Goal: Communication & Community: Participate in discussion

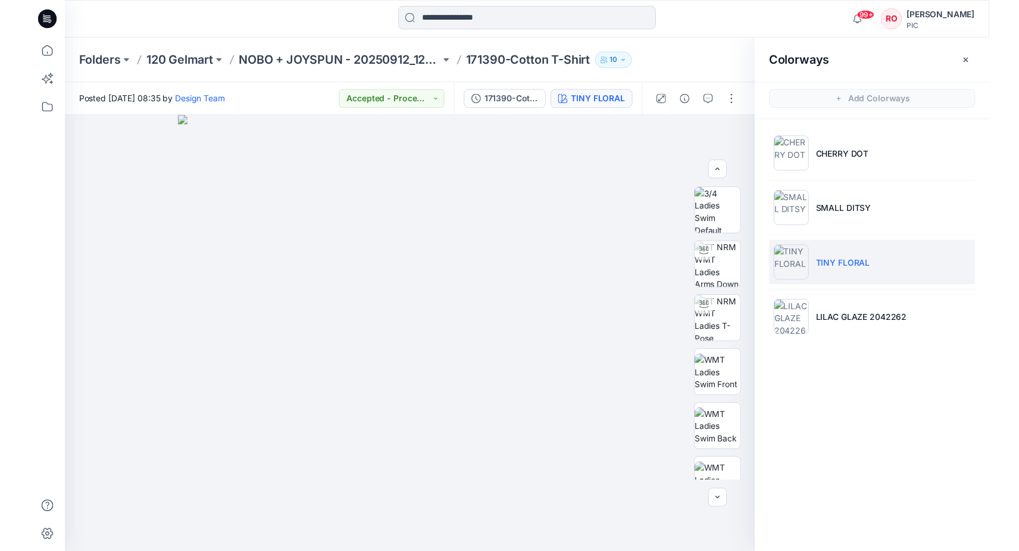
scroll to position [177, 0]
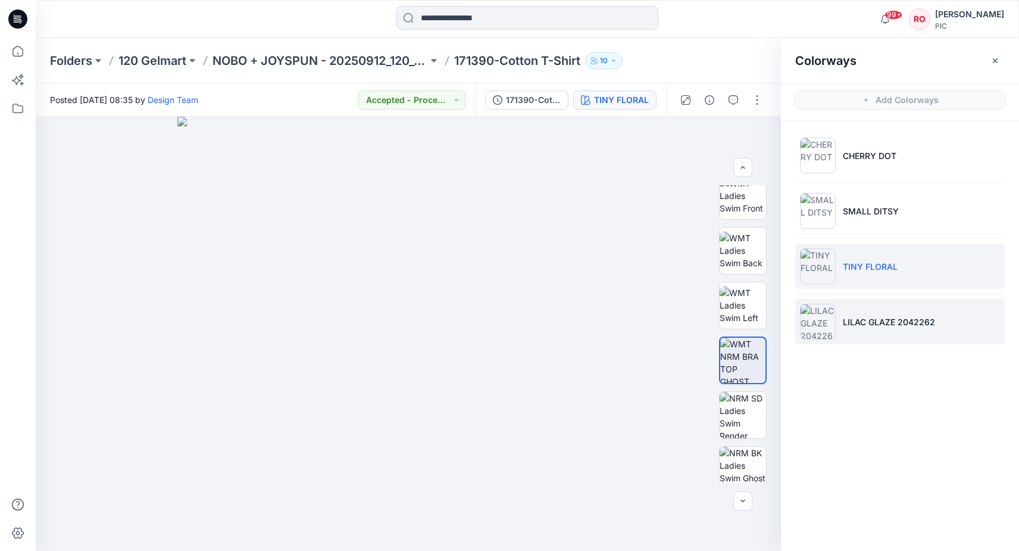
click at [835, 323] on img at bounding box center [818, 322] width 36 height 36
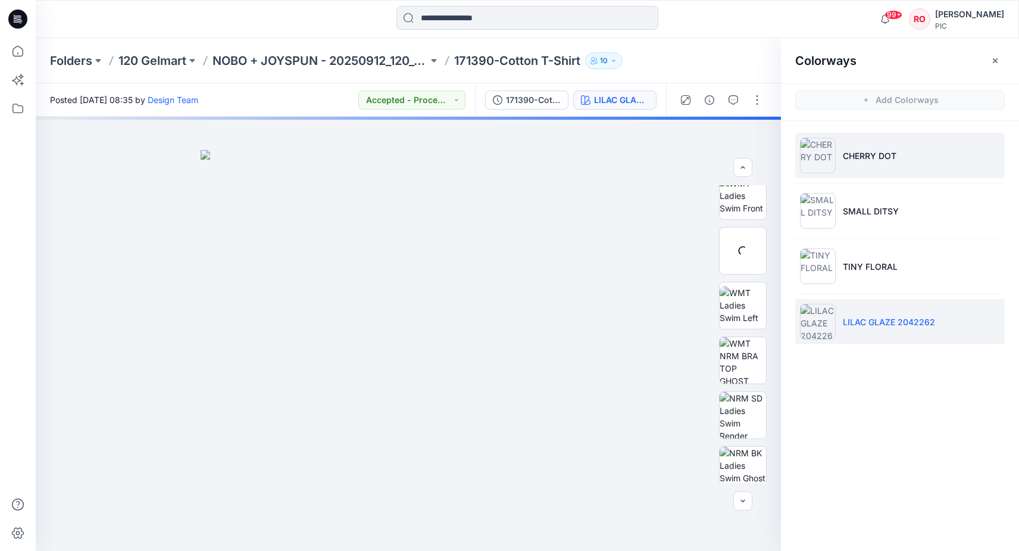
click at [845, 163] on li "CHERRY DOT" at bounding box center [900, 155] width 210 height 45
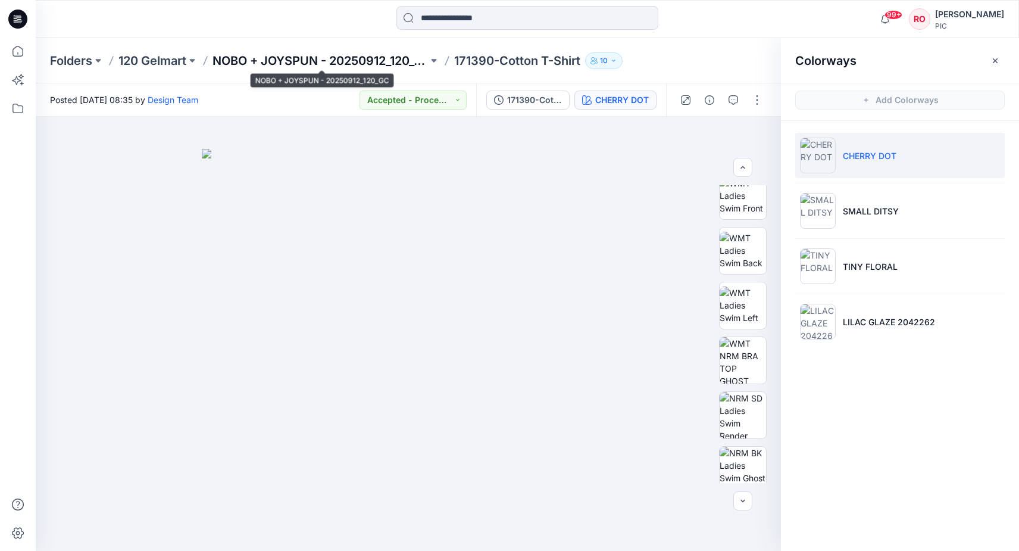
click at [361, 63] on p "NOBO + JOYSPUN - 20250912_120_GC" at bounding box center [321, 60] width 216 height 17
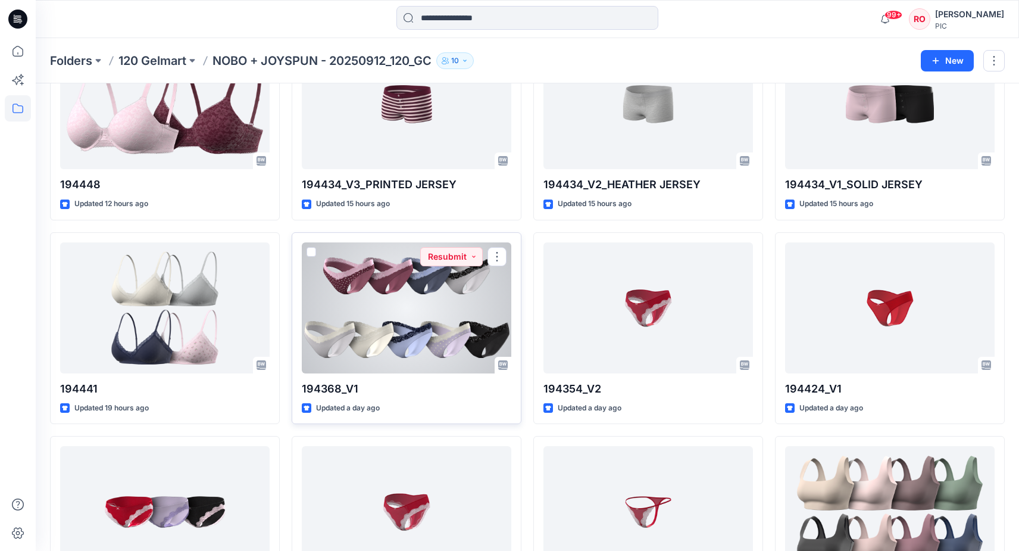
scroll to position [1721, 0]
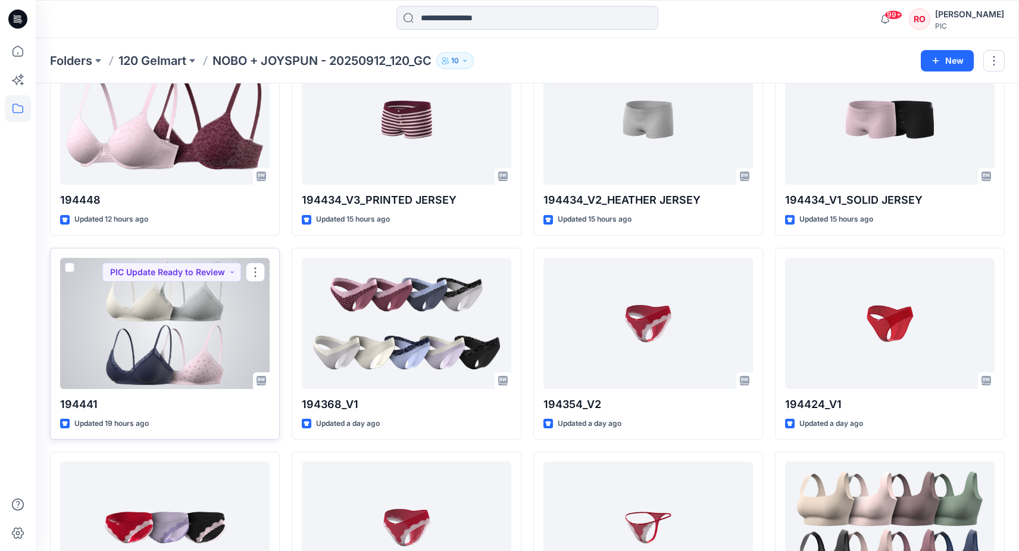
click at [224, 325] on div at bounding box center [165, 323] width 210 height 131
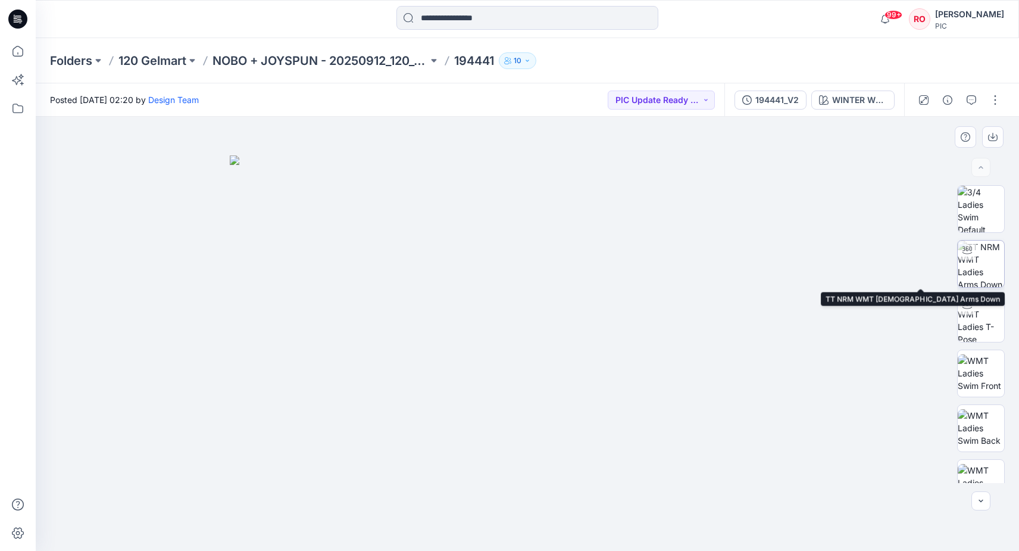
click at [975, 260] on img at bounding box center [981, 264] width 46 height 46
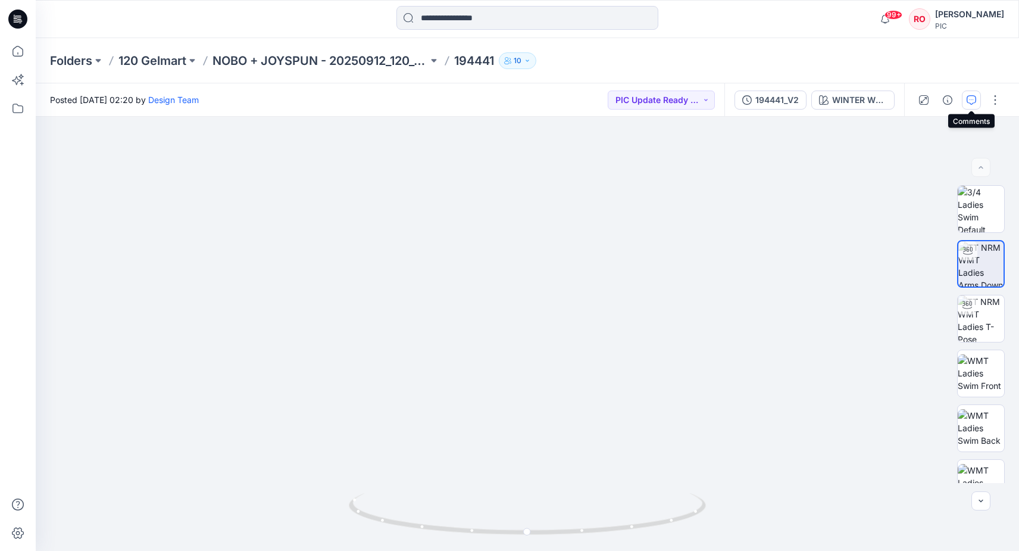
click at [975, 101] on button "button" at bounding box center [971, 99] width 19 height 19
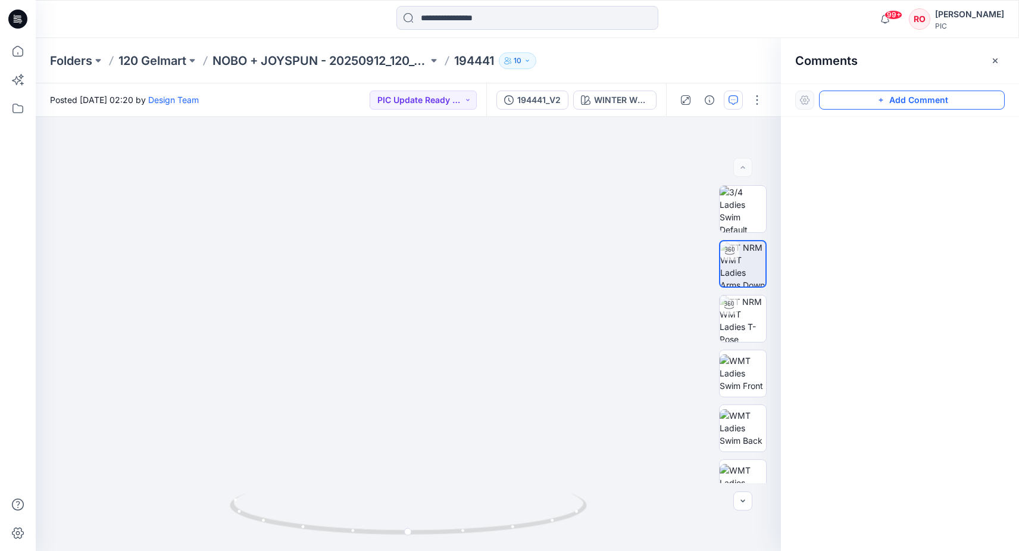
click at [876, 105] on button "Add Comment" at bounding box center [912, 99] width 186 height 19
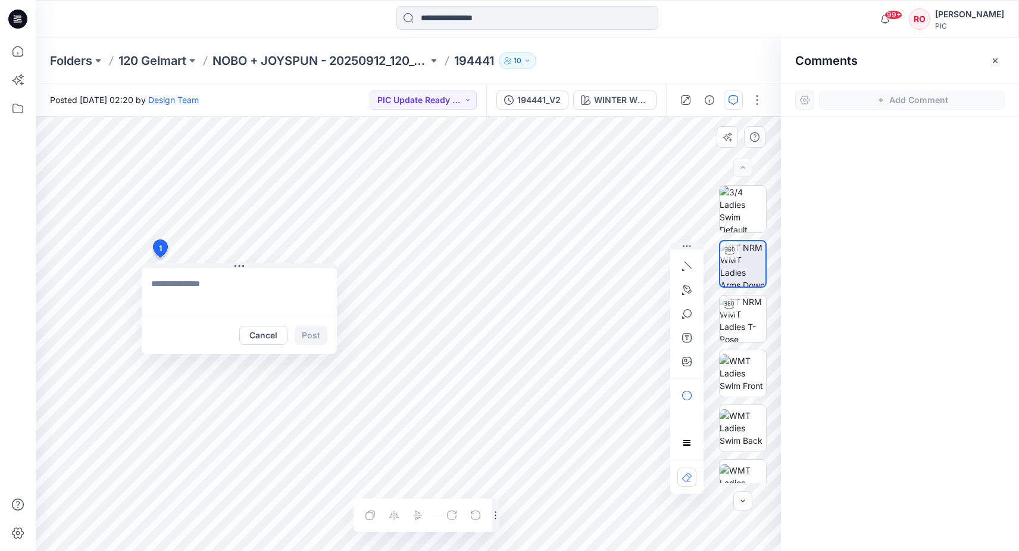
click at [160, 257] on div "1 Cancel Post Layer 1" at bounding box center [408, 334] width 745 height 434
type textarea "*"
type textarea "**********"
click at [690, 355] on button "button" at bounding box center [686, 361] width 19 height 19
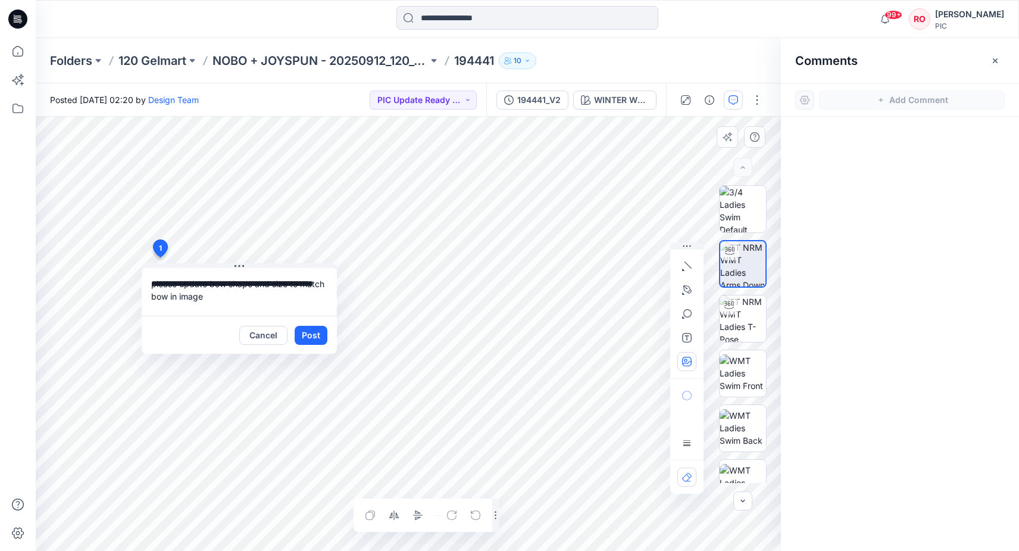
type input"] "**********"
click at [693, 364] on button "button" at bounding box center [686, 361] width 19 height 19
type input"] "**********"
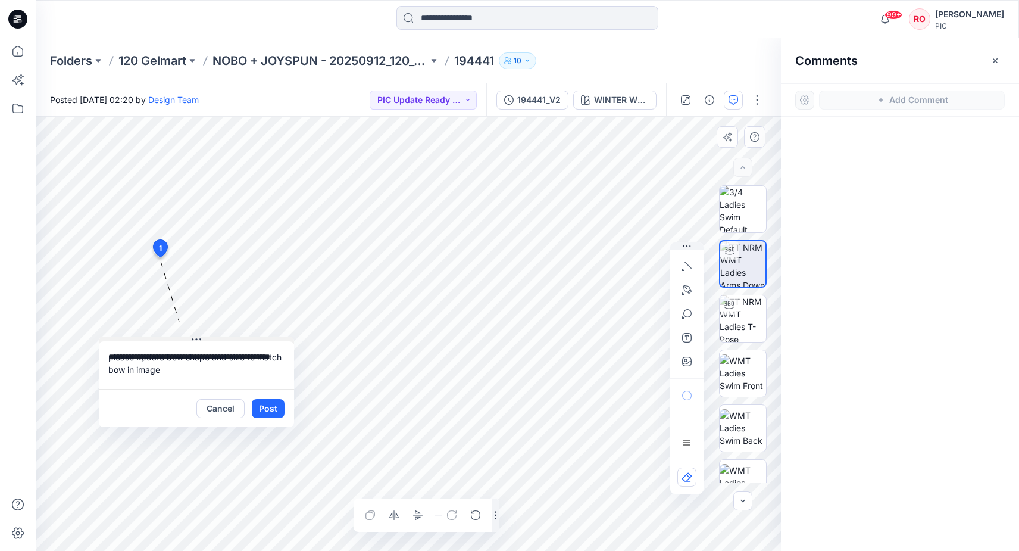
drag, startPoint x: 201, startPoint y: 267, endPoint x: 138, endPoint y: 349, distance: 103.5
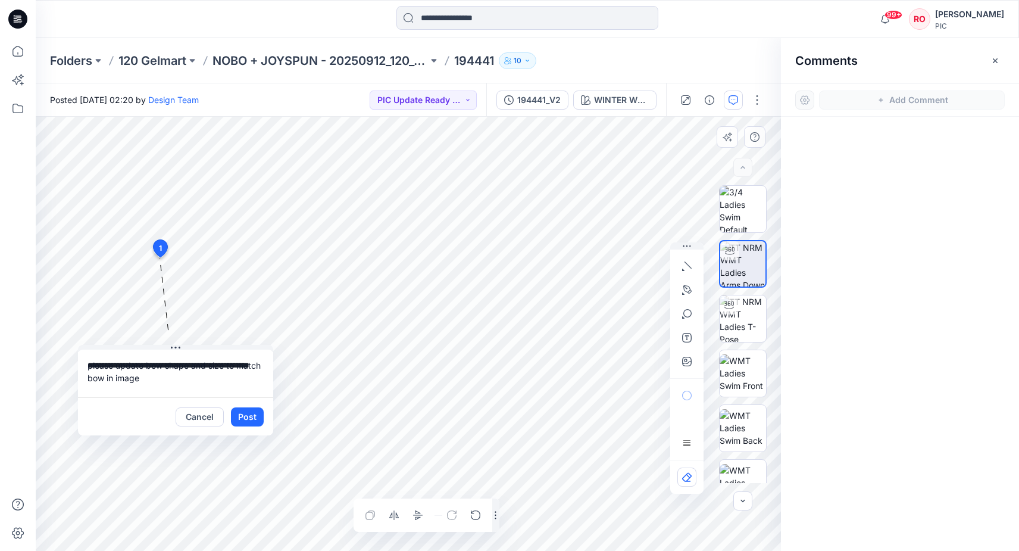
click at [164, 392] on textarea "**********" at bounding box center [175, 373] width 195 height 48
type textarea "**********"
click at [688, 363] on icon "button" at bounding box center [687, 362] width 10 height 10
type input"] "**********"
click at [245, 415] on button "Post" at bounding box center [247, 416] width 33 height 19
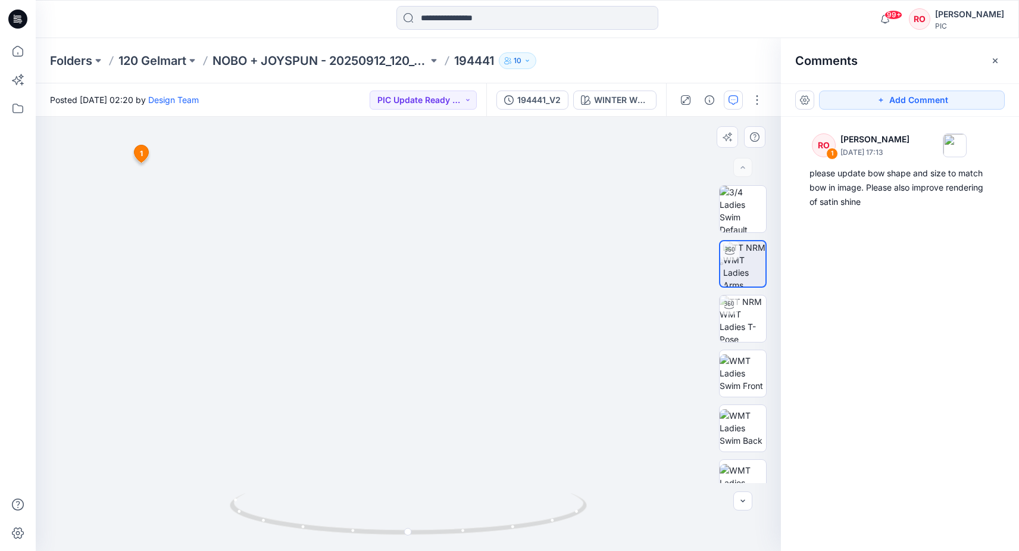
drag, startPoint x: 594, startPoint y: 263, endPoint x: 604, endPoint y: 162, distance: 101.7
click at [604, 163] on img at bounding box center [417, 109] width 1161 height 883
click at [854, 102] on button "Add Comment" at bounding box center [912, 99] width 186 height 19
click at [436, 360] on div "2 1 RO Raquel Ortiz October 03, 2025 17:13 please update bow shape and size to …" at bounding box center [408, 334] width 745 height 434
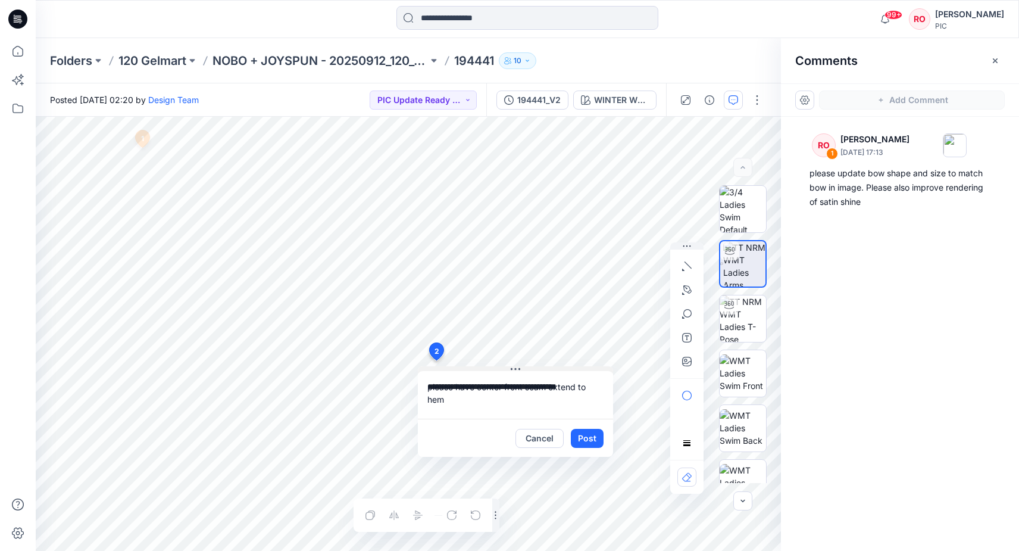
type textarea "**********"
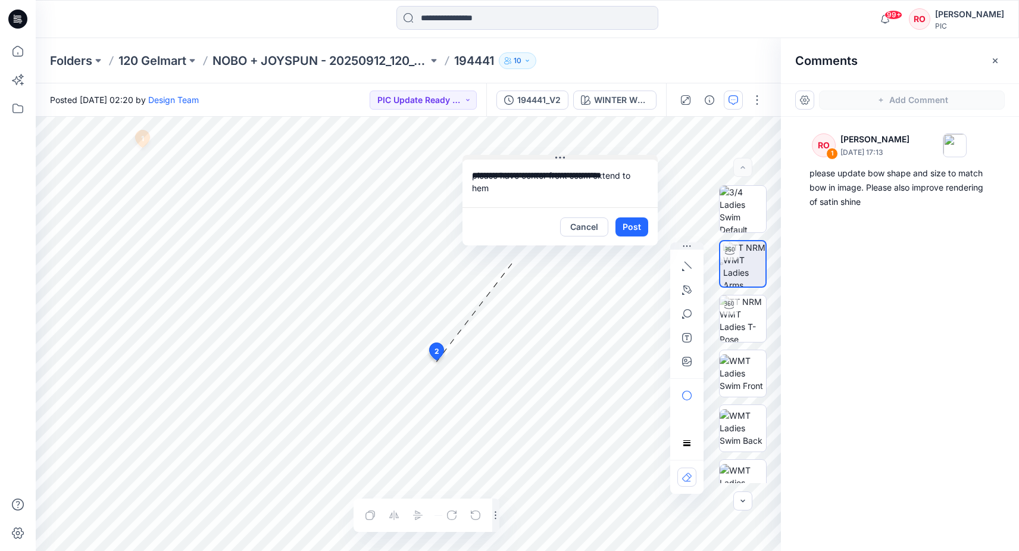
drag, startPoint x: 466, startPoint y: 367, endPoint x: 509, endPoint y: 155, distance: 215.8
click at [682, 292] on button "button" at bounding box center [686, 289] width 19 height 19
drag, startPoint x: 420, startPoint y: 338, endPoint x: 420, endPoint y: 399, distance: 60.7
click at [420, 399] on icon "Layer 1" at bounding box center [408, 334] width 745 height 434
click at [419, 392] on g at bounding box center [420, 338] width 6 height 125
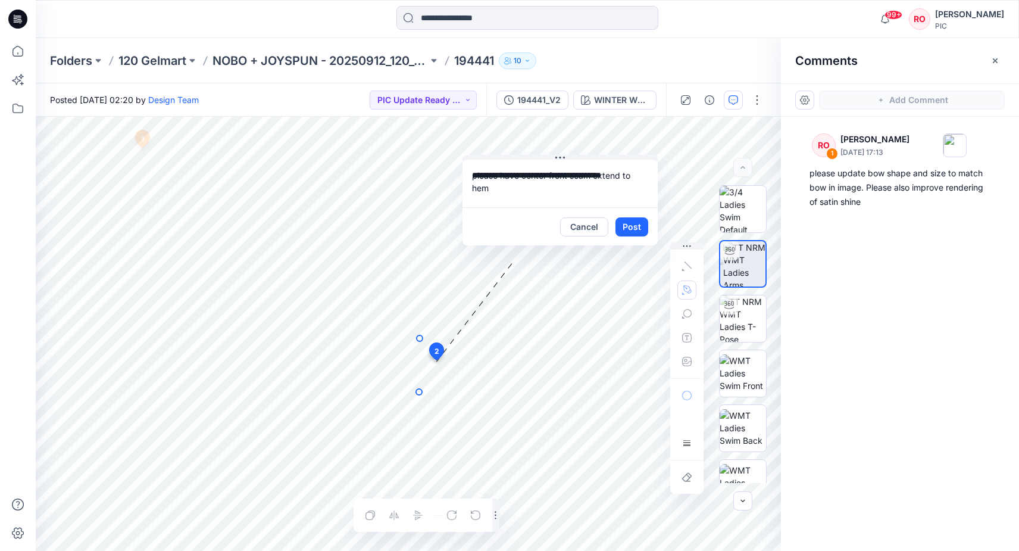
click at [688, 270] on div at bounding box center [686, 314] width 19 height 114
click at [426, 494] on g at bounding box center [422, 415] width 13 height 161
click at [420, 386] on g at bounding box center [422, 415] width 13 height 161
click at [420, 390] on circle at bounding box center [419, 392] width 6 height 6
click at [420, 391] on circle at bounding box center [419, 392] width 2 height 2
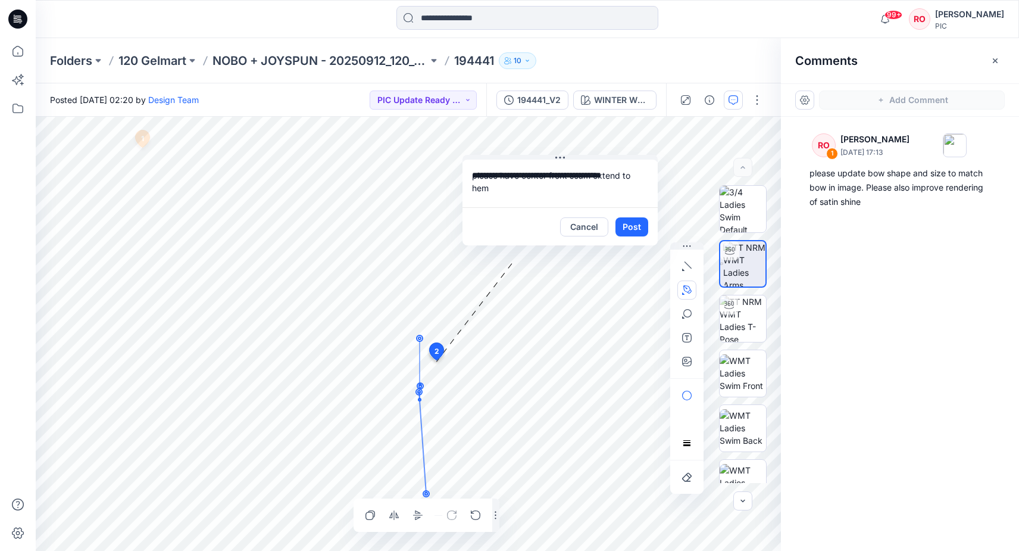
click at [418, 391] on circle at bounding box center [419, 392] width 2 height 2
drag, startPoint x: 424, startPoint y: 394, endPoint x: 417, endPoint y: 394, distance: 6.5
click at [418, 394] on icon "Layer 1" at bounding box center [408, 334] width 745 height 434
click at [418, 393] on circle at bounding box center [419, 392] width 2 height 2
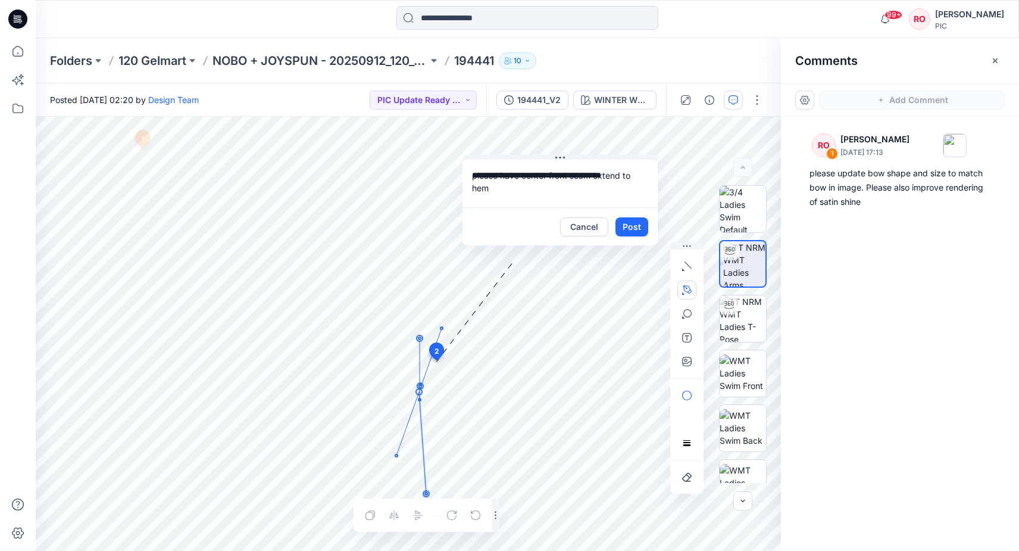
drag, startPoint x: 417, startPoint y: 394, endPoint x: 438, endPoint y: 330, distance: 67.4
click at [441, 329] on circle at bounding box center [442, 328] width 2 height 2
click at [424, 388] on circle at bounding box center [425, 389] width 2 height 2
click at [457, 381] on icon "Layer 1" at bounding box center [408, 334] width 745 height 434
click at [437, 395] on icon "Layer 1" at bounding box center [408, 334] width 745 height 434
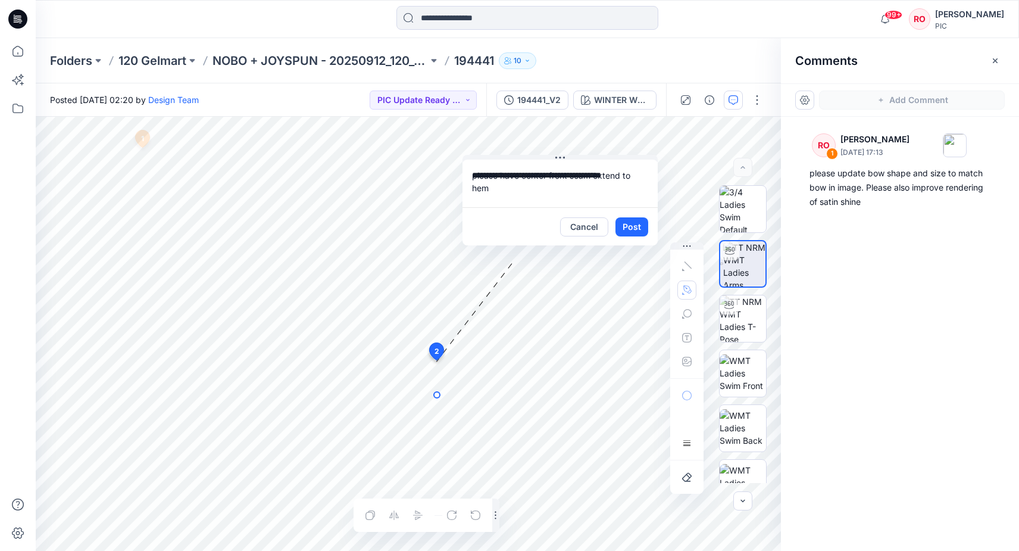
click at [434, 395] on g at bounding box center [437, 395] width 6 height 6
click at [440, 392] on g at bounding box center [434, 395] width 11 height 6
click at [452, 389] on circle at bounding box center [452, 389] width 6 height 6
click at [400, 126] on div "**********" at bounding box center [408, 334] width 745 height 434
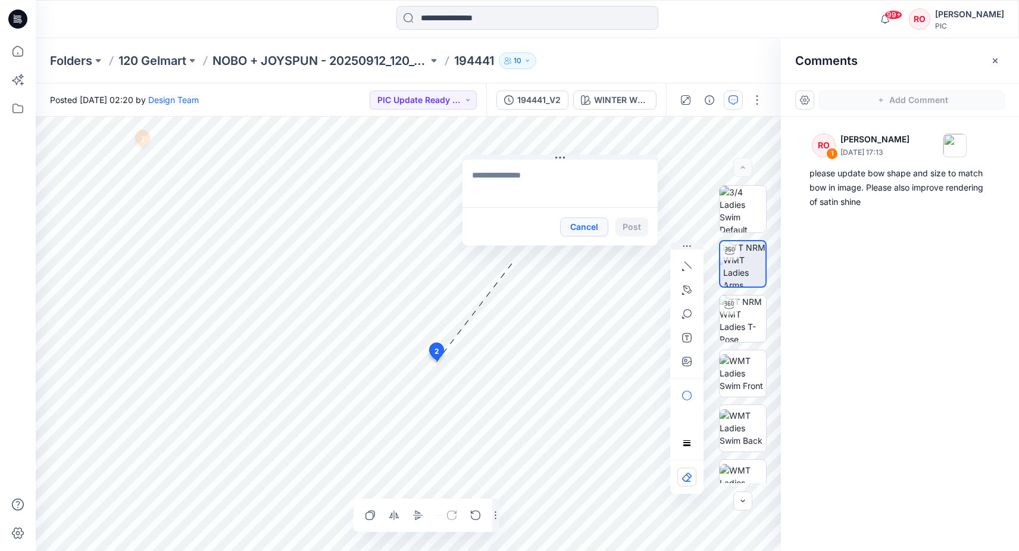
click at [573, 226] on button "Cancel" at bounding box center [584, 226] width 48 height 19
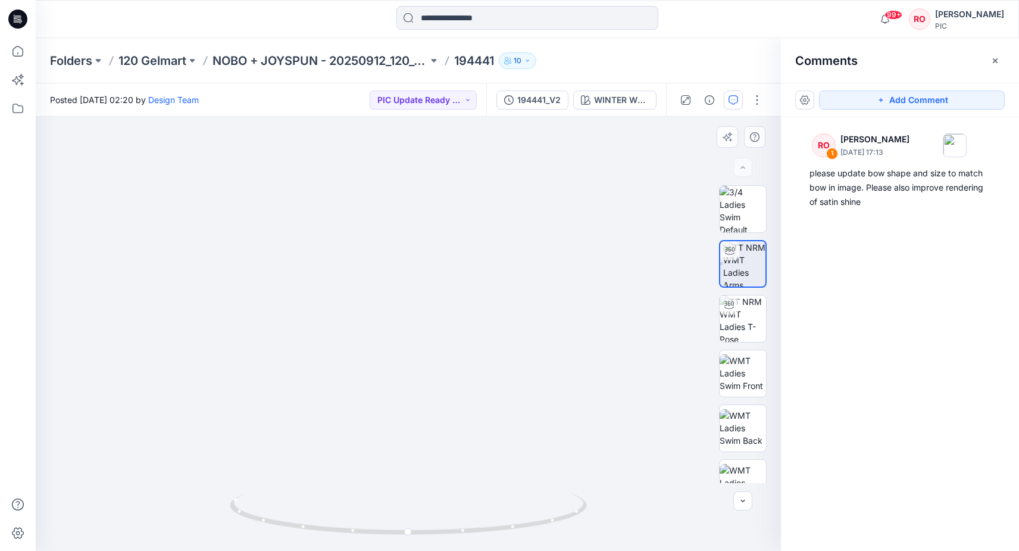
drag, startPoint x: 438, startPoint y: 367, endPoint x: 442, endPoint y: 227, distance: 140.0
click at [443, 227] on img at bounding box center [413, 83] width 1161 height 936
click at [854, 107] on button "Add Comment" at bounding box center [912, 99] width 186 height 19
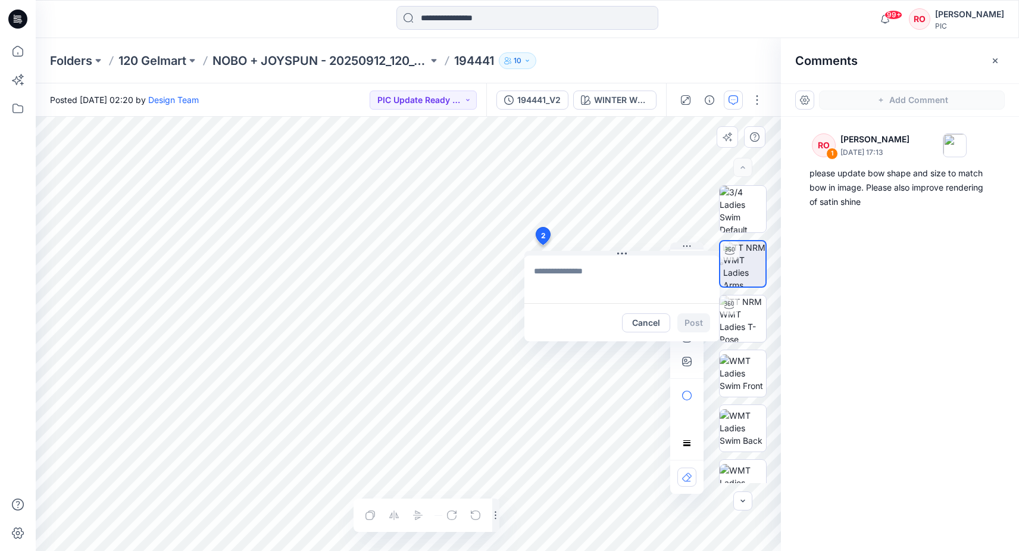
click at [542, 245] on div "2 Cancel Post 1 RO Raquel Ortiz October 03, 2025 17:13 please update bow shape …" at bounding box center [408, 334] width 745 height 434
type textarea "**********"
click at [644, 259] on textarea "**********" at bounding box center [621, 279] width 195 height 48
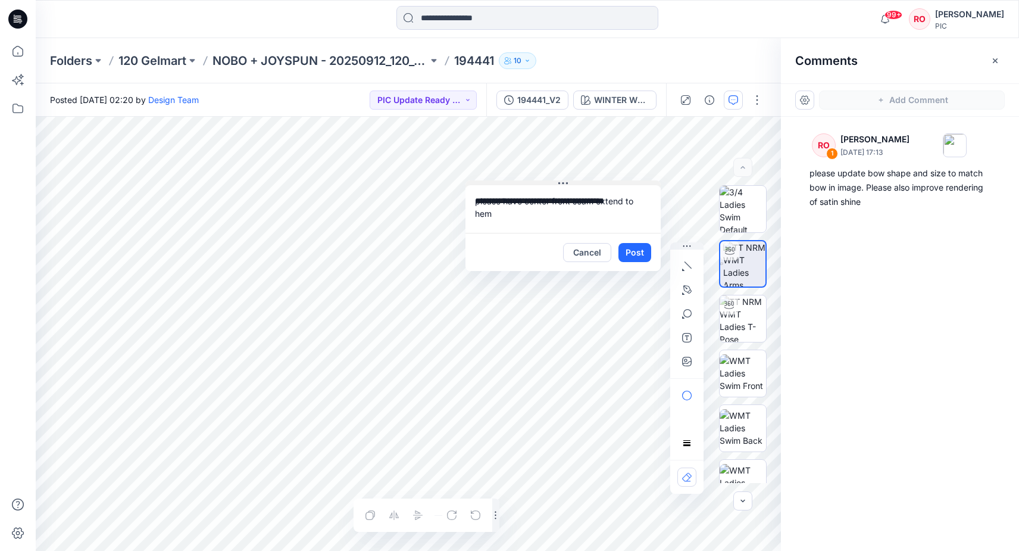
drag, startPoint x: 644, startPoint y: 254, endPoint x: 573, endPoint y: 143, distance: 131.3
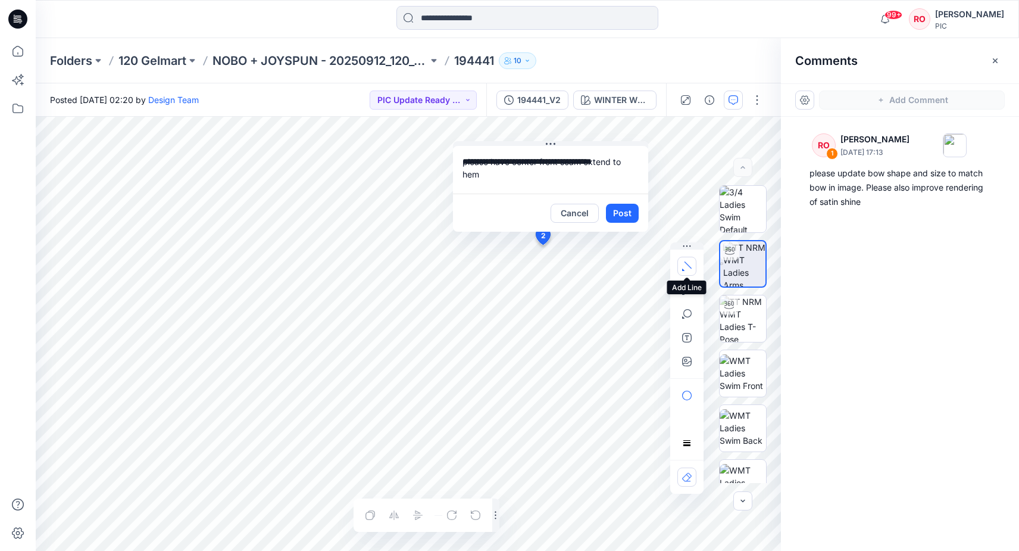
click at [690, 271] on button "button" at bounding box center [686, 266] width 19 height 19
click at [623, 210] on button "Post" at bounding box center [622, 213] width 33 height 19
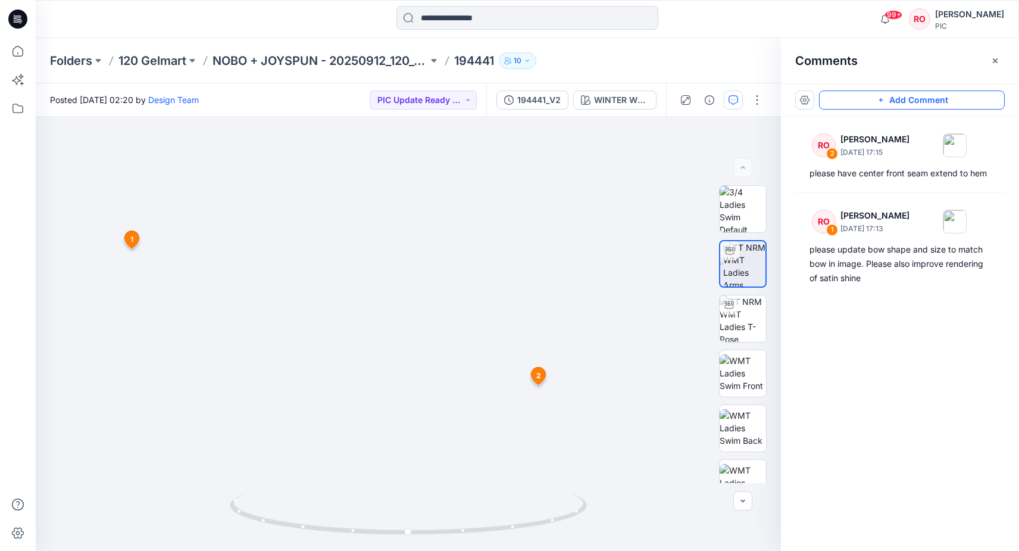
click at [886, 98] on icon "button" at bounding box center [881, 100] width 10 height 10
click at [246, 457] on div "3 1 RO Raquel Ortiz October 03, 2025 17:13 please update bow shape and size to …" at bounding box center [408, 334] width 745 height 434
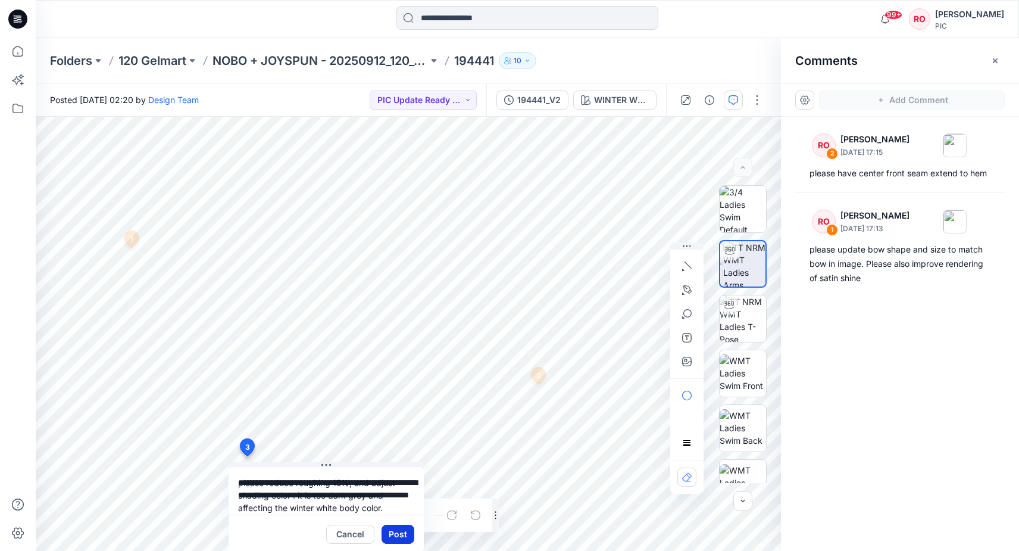
type textarea "**********"
click at [400, 534] on button "Post" at bounding box center [398, 533] width 33 height 19
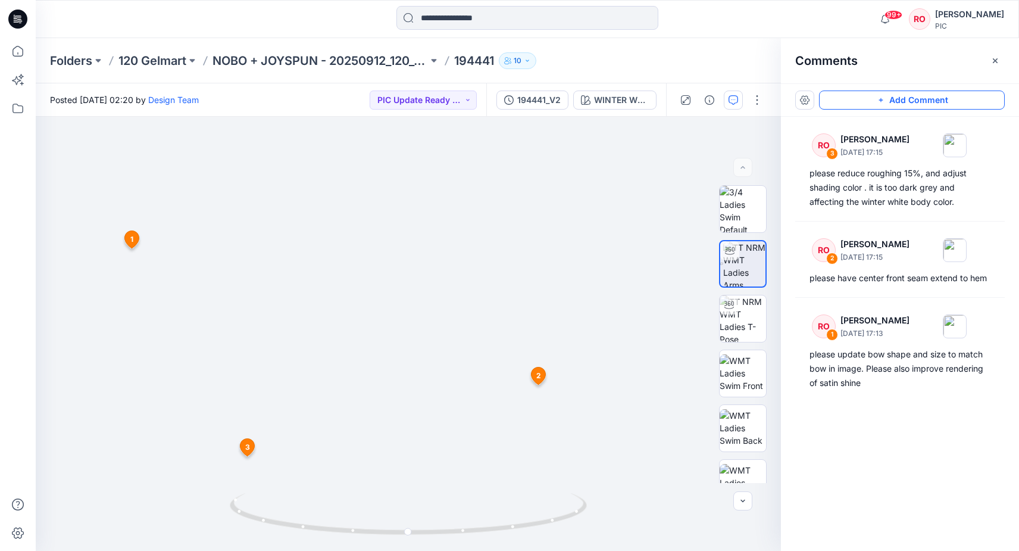
click at [855, 102] on button "Add Comment" at bounding box center [912, 99] width 186 height 19
click at [369, 466] on div "4 1 RO Raquel Ortiz October 03, 2025 17:13 please update bow shape and size to …" at bounding box center [408, 334] width 745 height 434
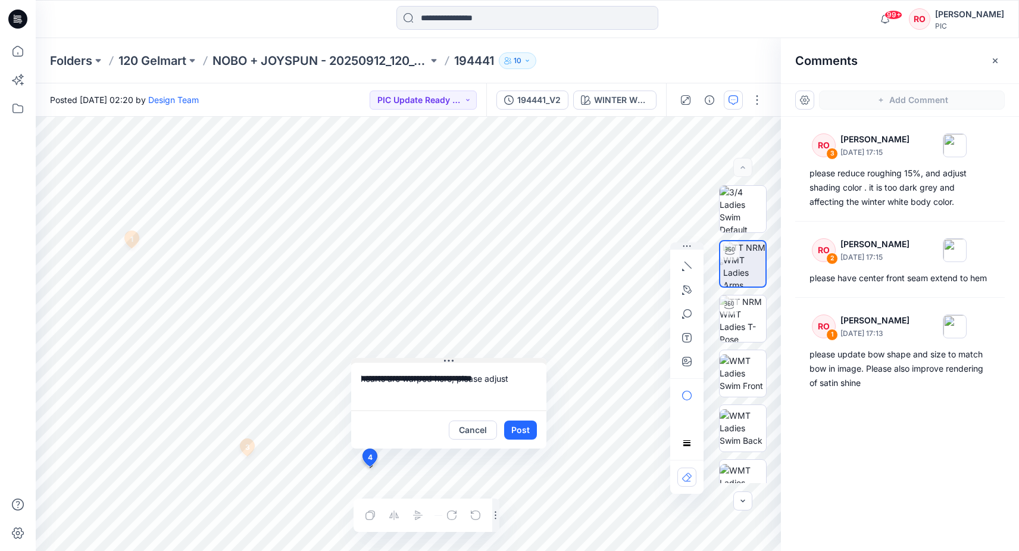
drag, startPoint x: 432, startPoint y: 361, endPoint x: 384, endPoint y: 232, distance: 137.7
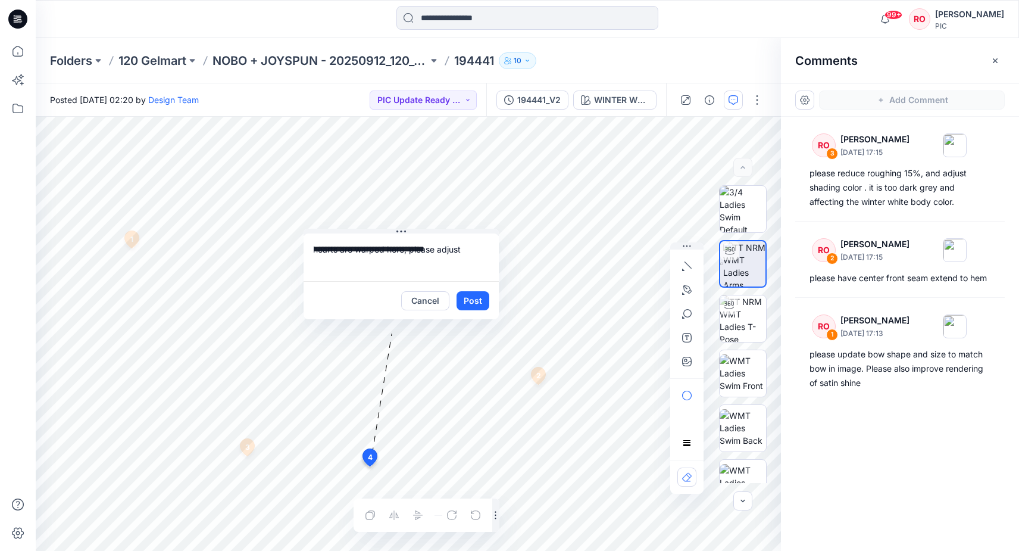
click at [442, 252] on textarea "**********" at bounding box center [401, 257] width 195 height 48
type textarea "**********"
click at [692, 295] on button "button" at bounding box center [686, 289] width 19 height 19
click at [622, 289] on icon "button" at bounding box center [623, 290] width 10 height 10
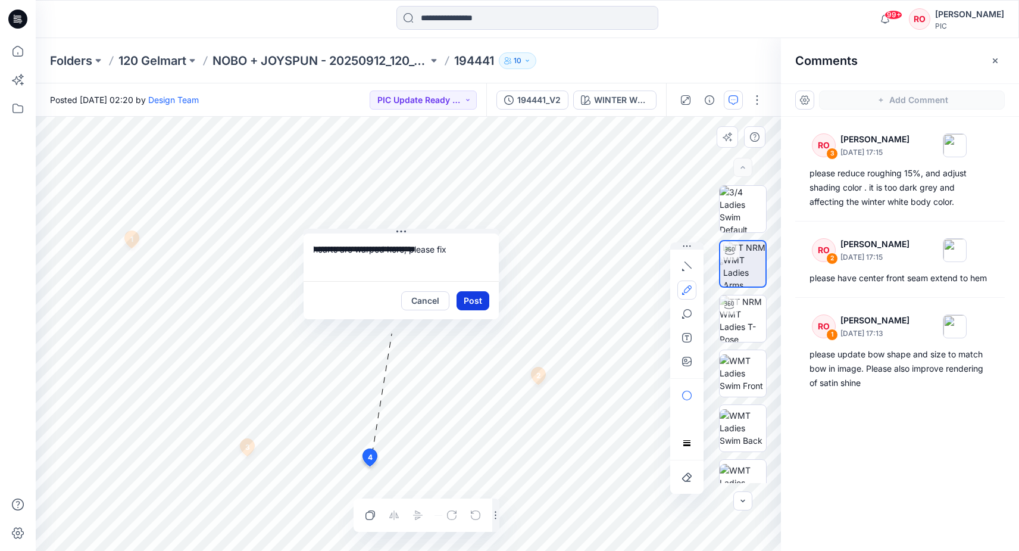
click at [473, 296] on button "Post" at bounding box center [473, 300] width 33 height 19
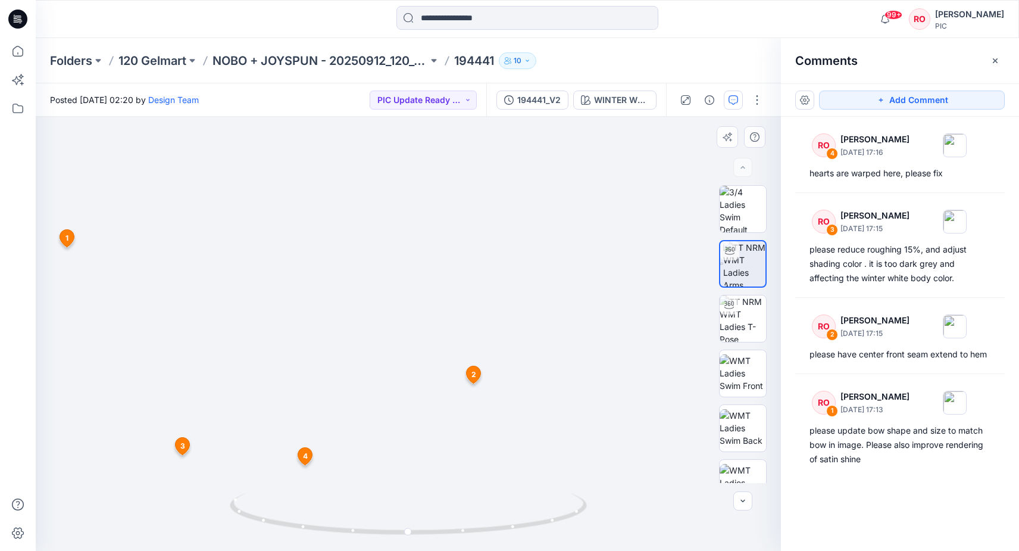
drag, startPoint x: 523, startPoint y: 315, endPoint x: 334, endPoint y: 277, distance: 193.1
click at [334, 277] on img at bounding box center [343, 151] width 1161 height 799
click at [873, 101] on button "Add Comment" at bounding box center [912, 99] width 186 height 19
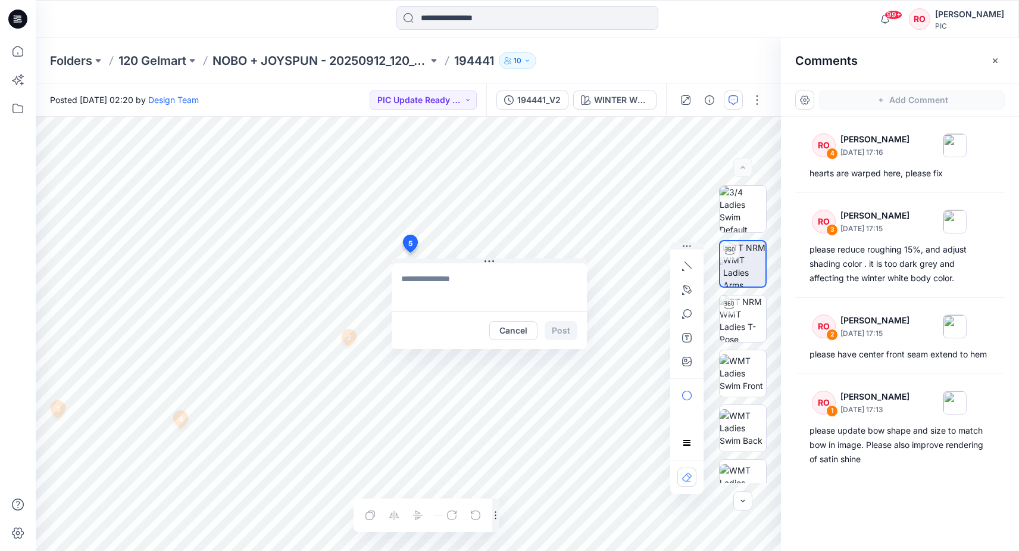
click at [410, 252] on div "5 Cancel Post 1 RO Raquel Ortiz October 03, 2025 17:13 please update bow shape …" at bounding box center [408, 334] width 745 height 434
type textarea "**********"
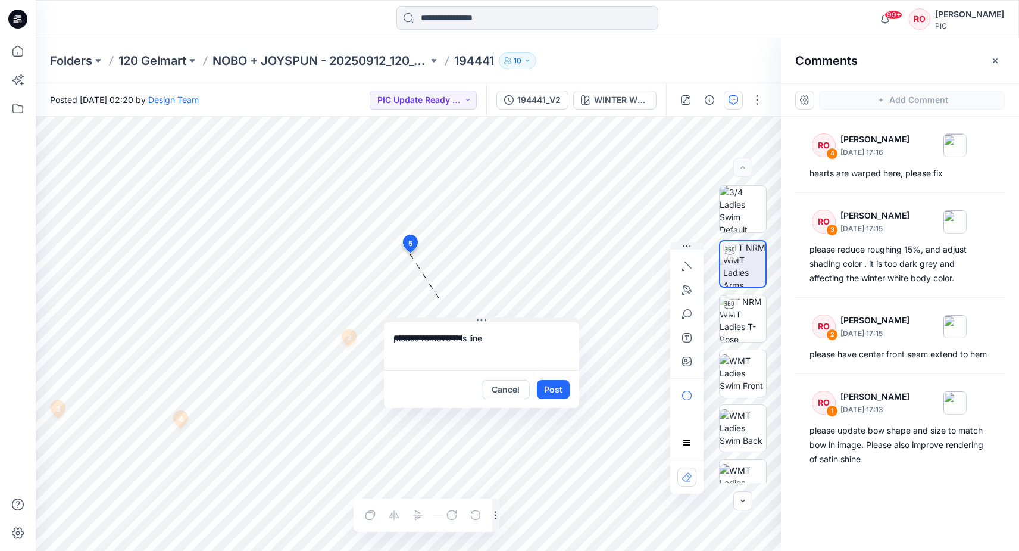
drag, startPoint x: 530, startPoint y: 261, endPoint x: 520, endPoint y: 319, distance: 59.1
click at [688, 293] on icon "button" at bounding box center [687, 290] width 10 height 10
click at [624, 289] on icon "button" at bounding box center [624, 287] width 3 height 3
click at [546, 386] on button "Post" at bounding box center [552, 389] width 33 height 19
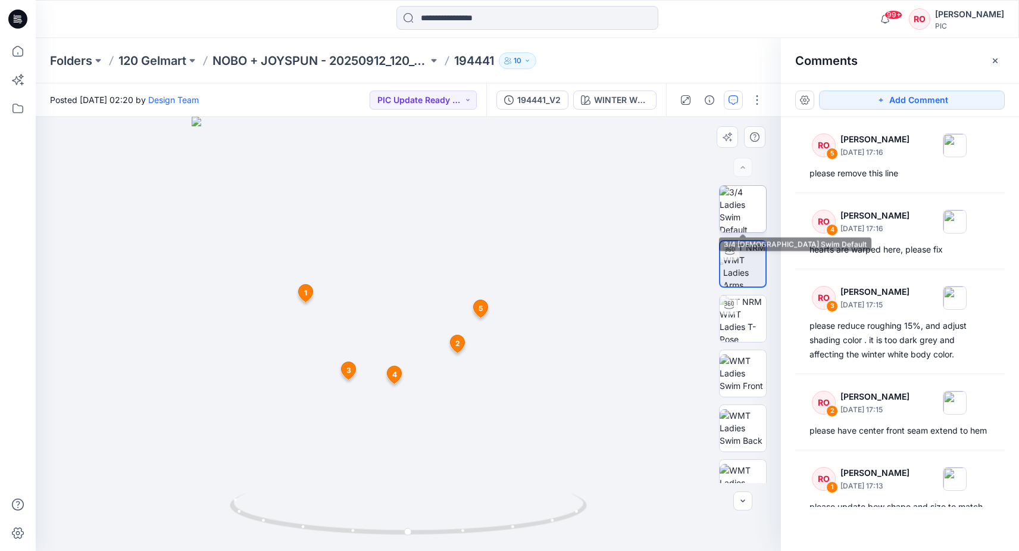
click at [760, 214] on img at bounding box center [743, 209] width 46 height 46
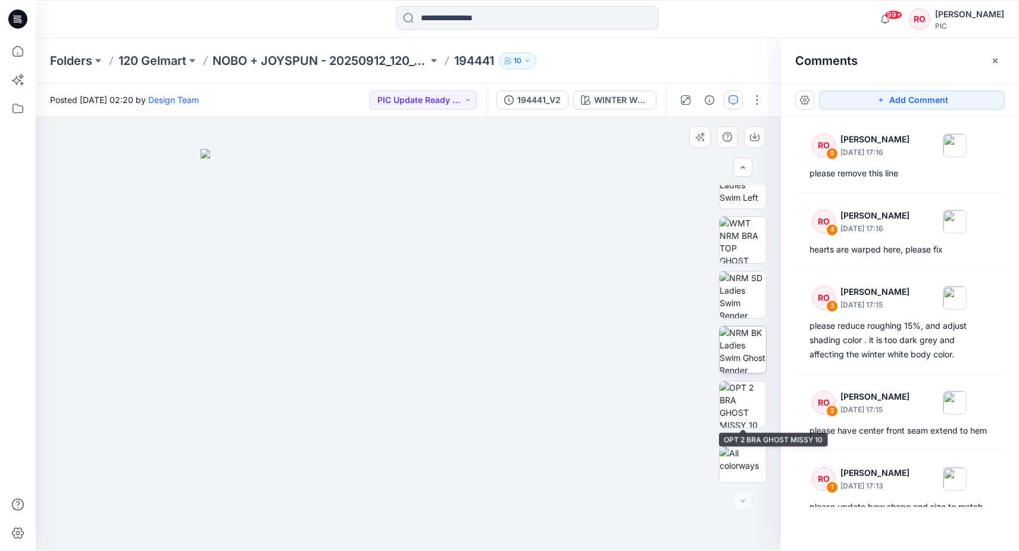
scroll to position [298, 0]
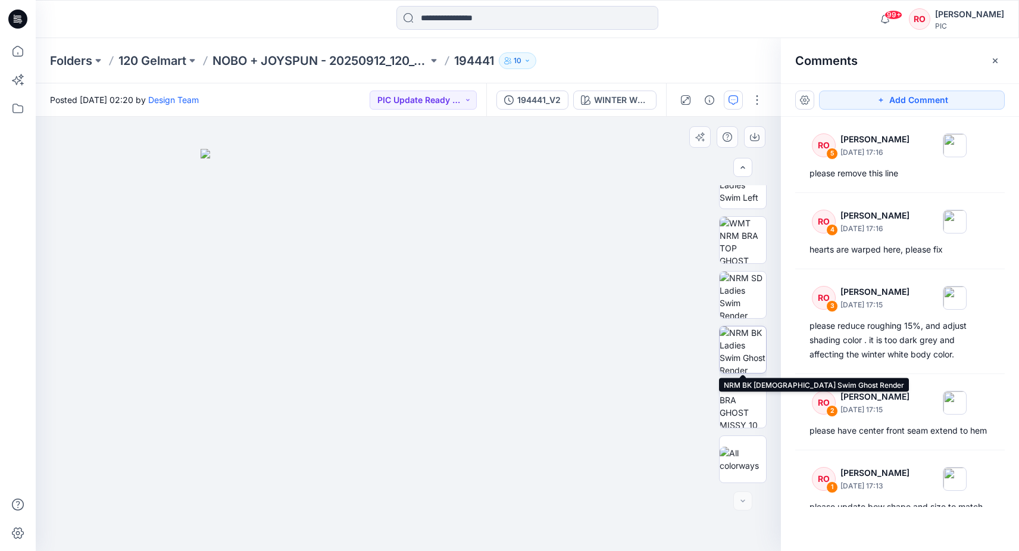
click at [747, 363] on img at bounding box center [743, 349] width 46 height 46
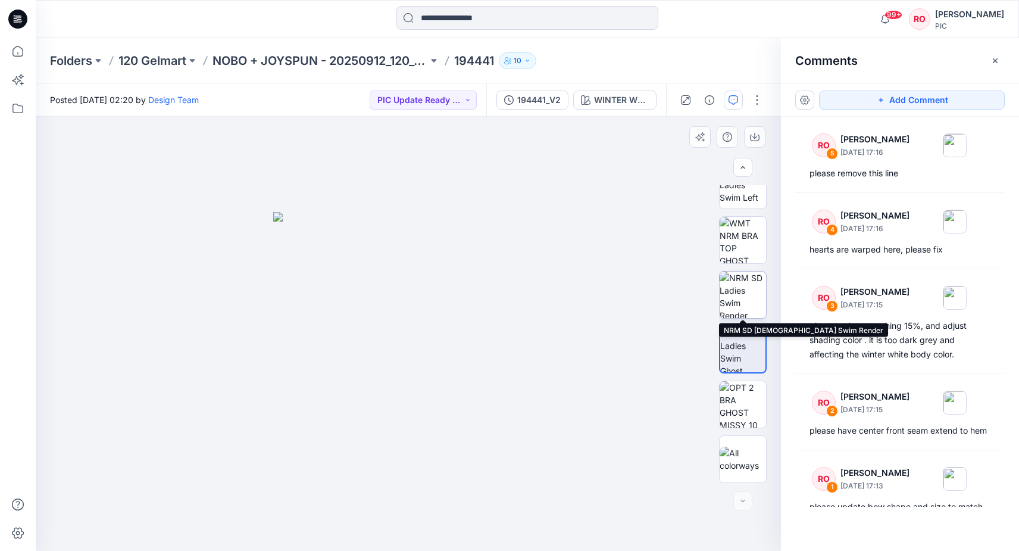
click at [749, 301] on img at bounding box center [743, 294] width 46 height 46
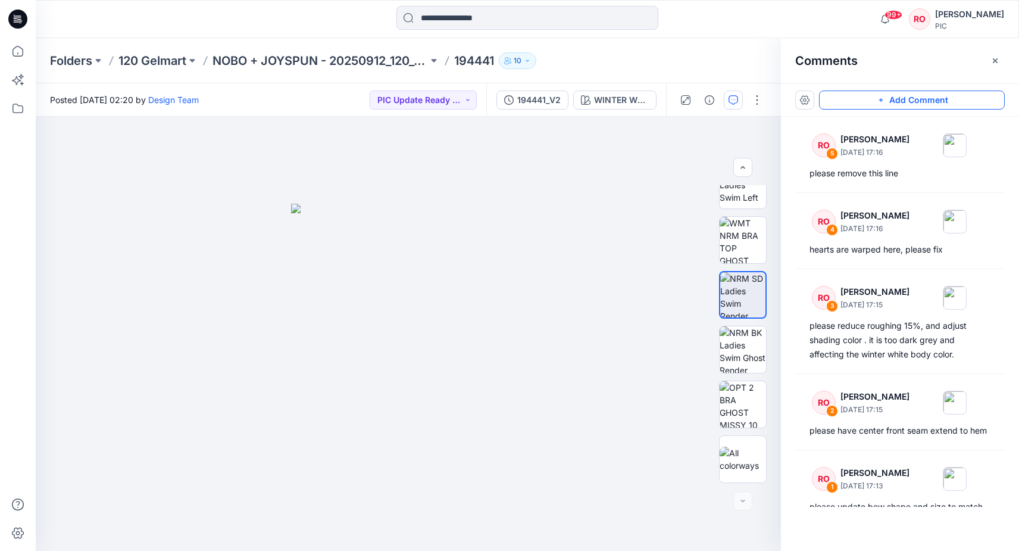
click at [851, 101] on button "Add Comment" at bounding box center [912, 99] width 186 height 19
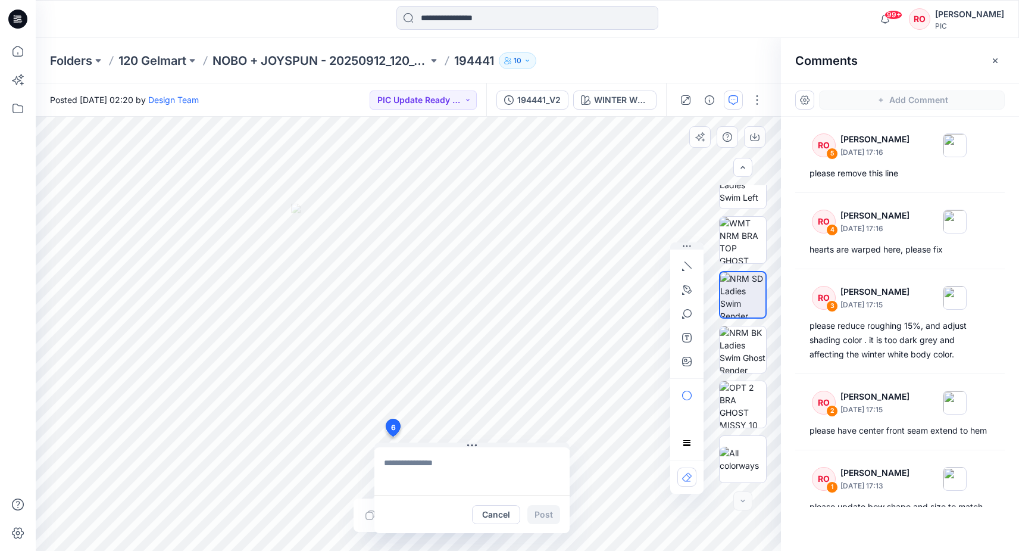
click at [392, 436] on div "6 Cancel Post Layer 1" at bounding box center [408, 334] width 745 height 434
type textarea "**********"
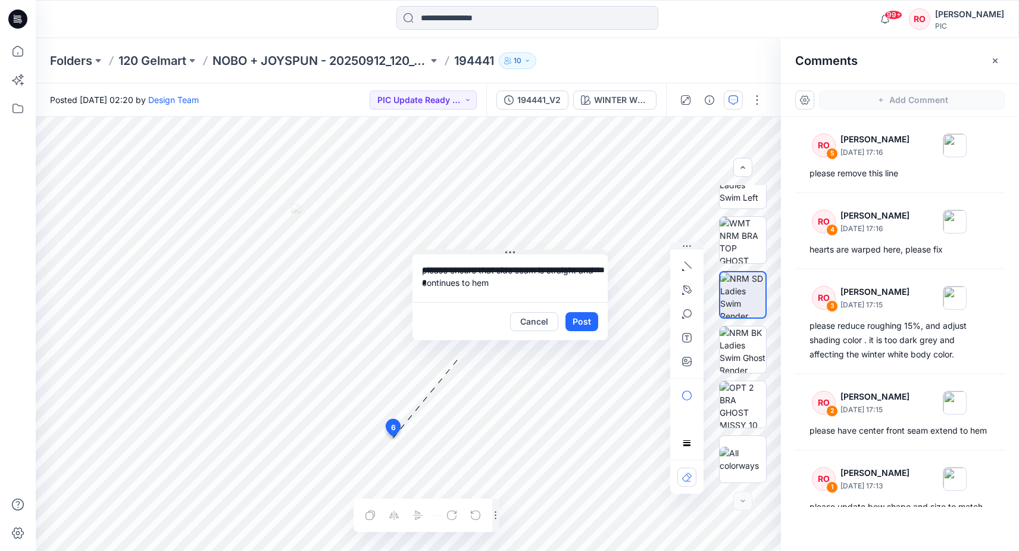
drag, startPoint x: 444, startPoint y: 446, endPoint x: 486, endPoint y: 245, distance: 205.6
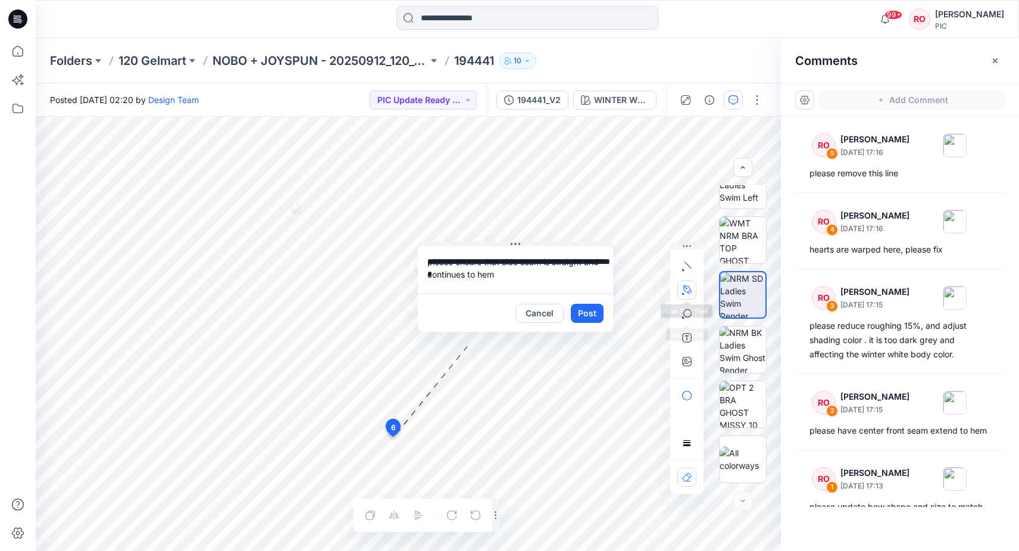
click at [690, 291] on icon "button" at bounding box center [687, 289] width 8 height 8
click at [622, 291] on icon "button" at bounding box center [623, 290] width 10 height 10
click at [692, 290] on button "button" at bounding box center [686, 289] width 19 height 19
click at [643, 288] on icon "button" at bounding box center [647, 290] width 10 height 10
click at [410, 392] on icon "Layer 1" at bounding box center [408, 334] width 745 height 434
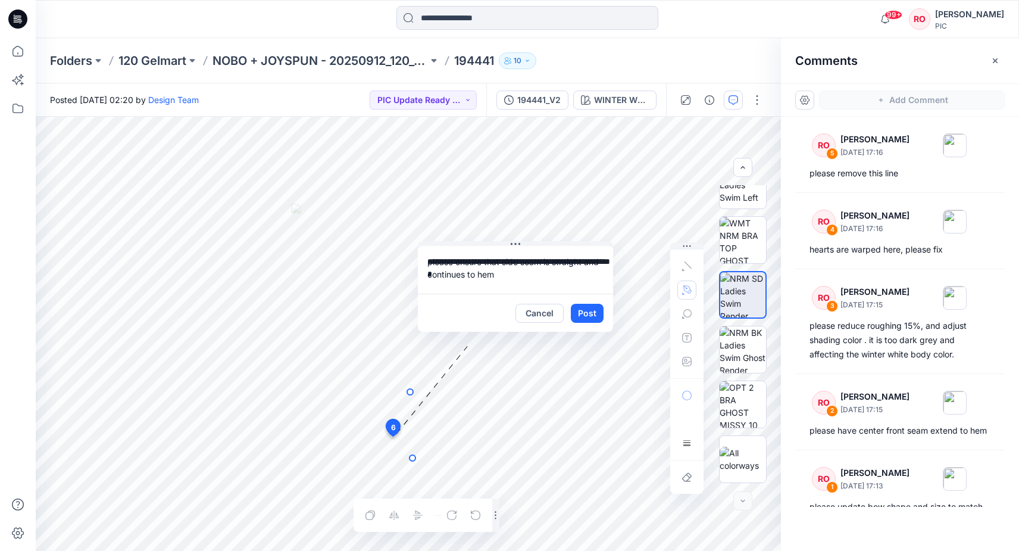
click at [413, 458] on g at bounding box center [411, 425] width 8 height 72
click at [488, 393] on icon "Layer 1" at bounding box center [408, 334] width 745 height 434
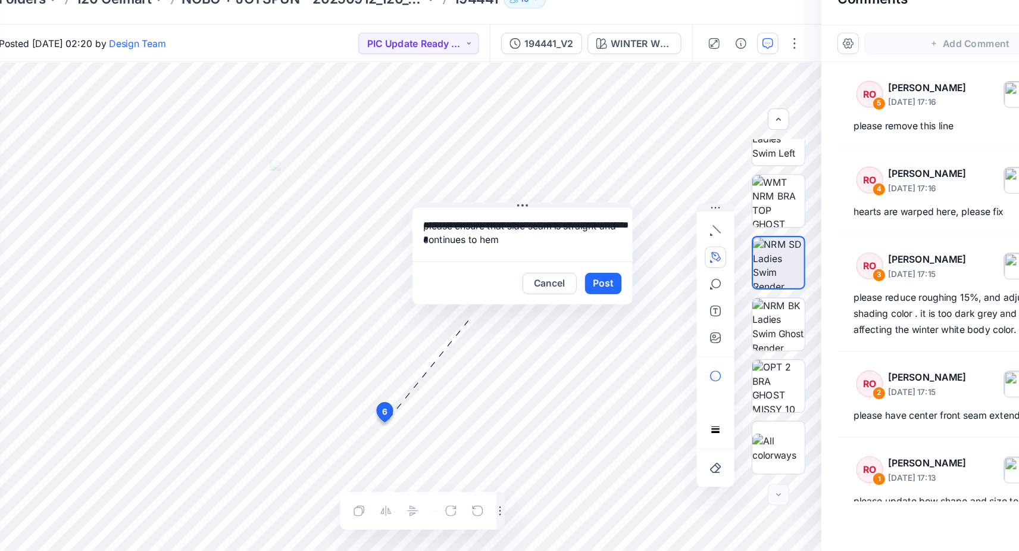
scroll to position [0, 0]
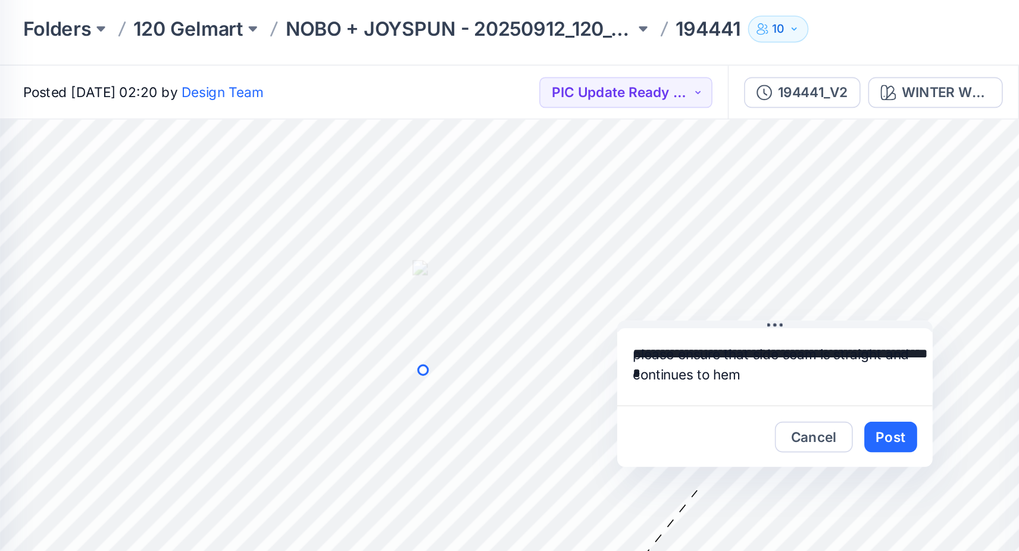
click at [262, 274] on icon "Layer 1" at bounding box center [408, 334] width 745 height 434
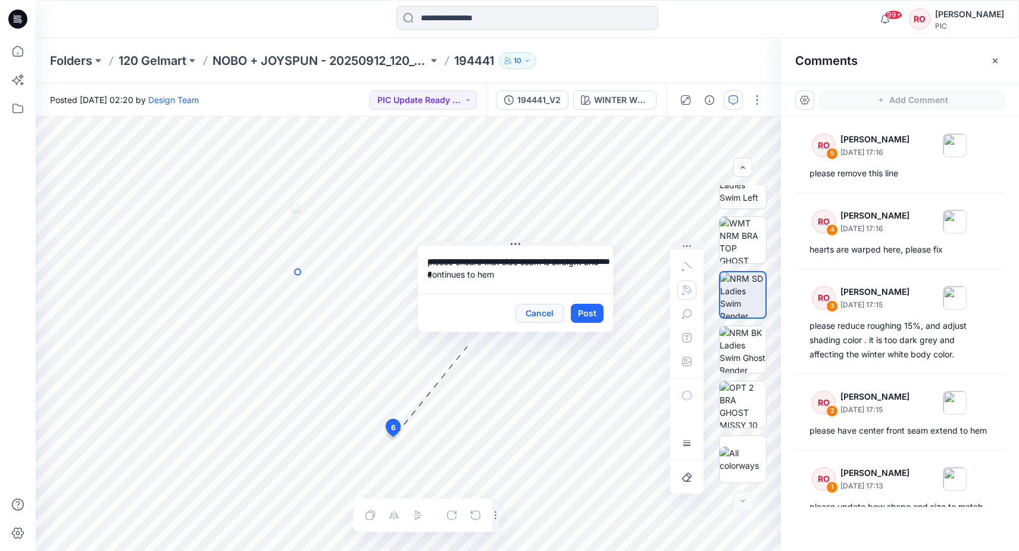
click at [533, 310] on button "Cancel" at bounding box center [540, 313] width 48 height 19
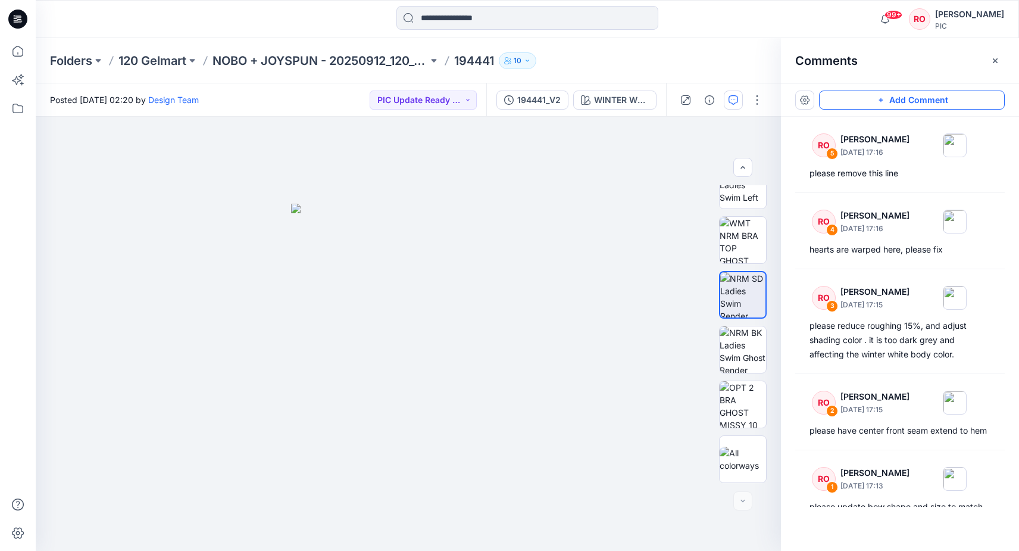
click at [852, 99] on button "Add Comment" at bounding box center [912, 99] width 186 height 19
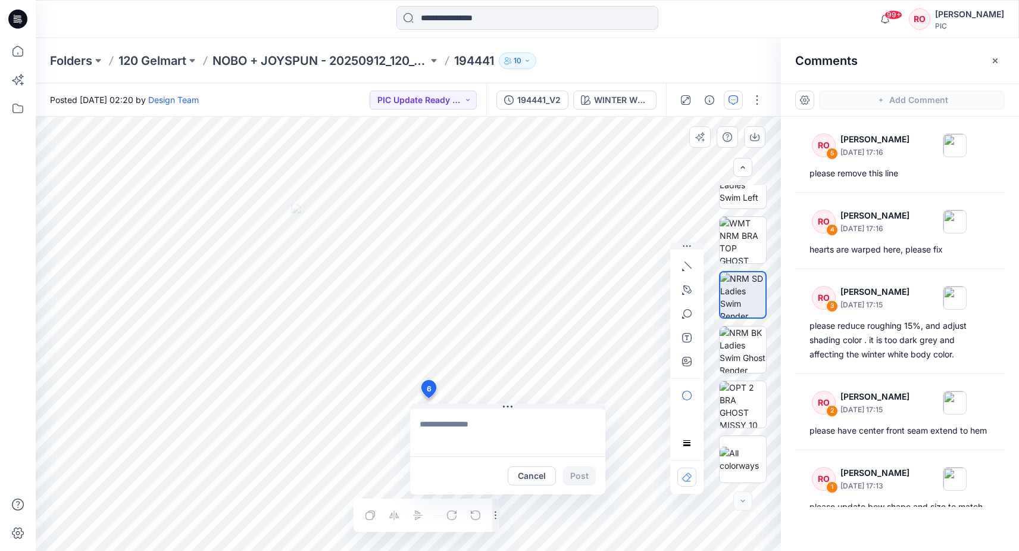
click at [428, 398] on div "6 Cancel Post Layer 1" at bounding box center [408, 334] width 745 height 434
type textarea "**********"
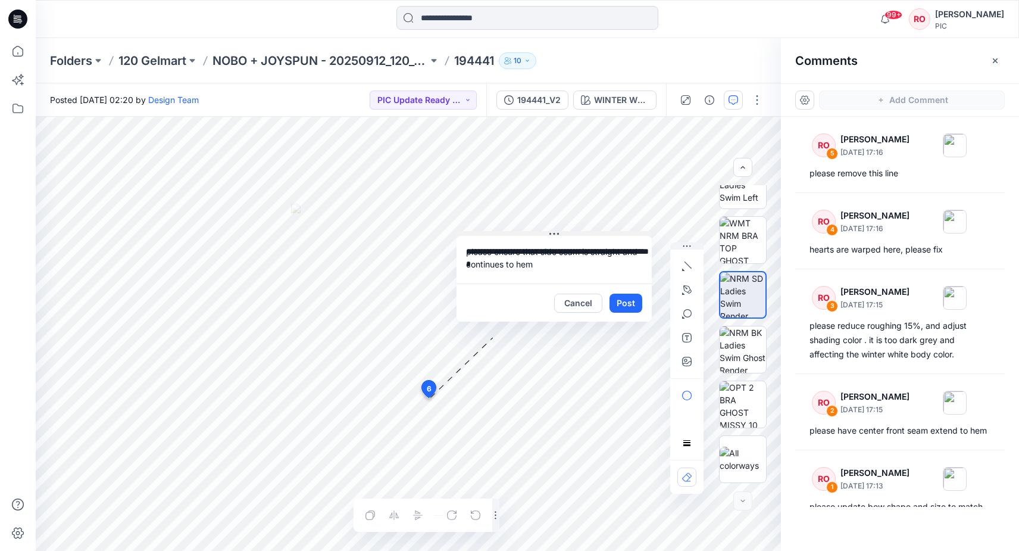
drag, startPoint x: 489, startPoint y: 405, endPoint x: 535, endPoint y: 224, distance: 186.0
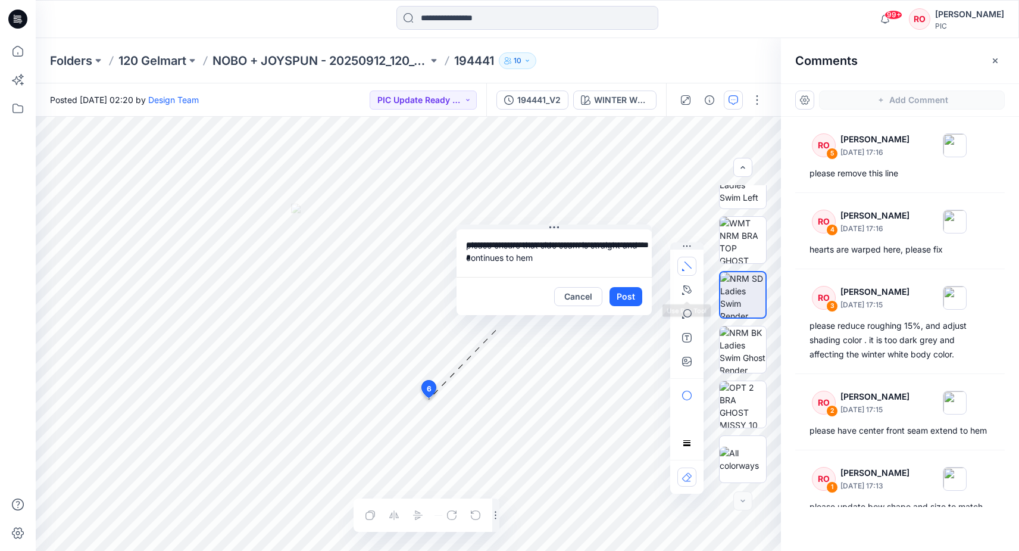
click at [689, 270] on icon "button" at bounding box center [687, 266] width 10 height 10
click at [617, 296] on button "Post" at bounding box center [626, 296] width 33 height 19
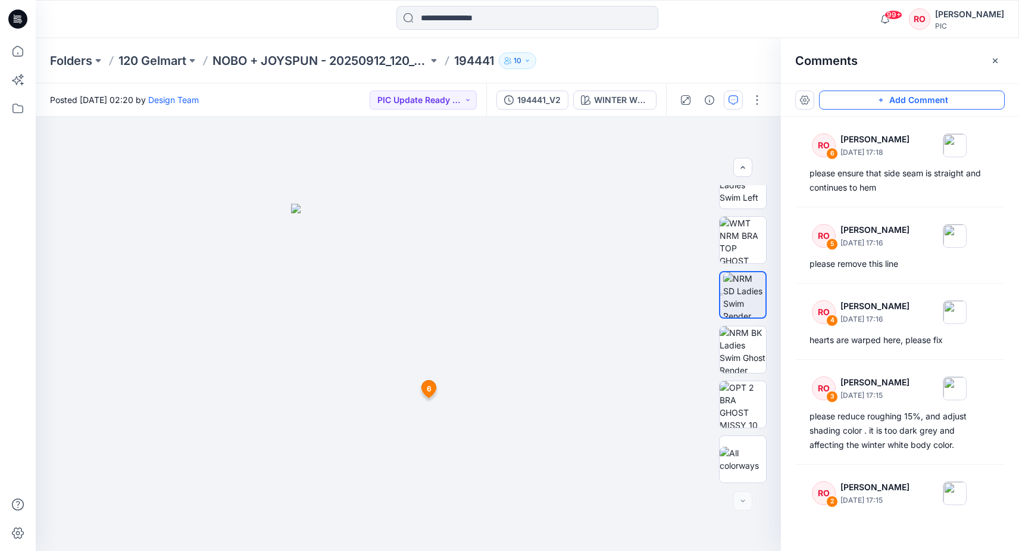
click at [826, 101] on button "Add Comment" at bounding box center [912, 99] width 186 height 19
click at [410, 424] on div "7 6 RO Raquel Ortiz October 03, 2025 17:18 please ensure that side seam is stra…" at bounding box center [408, 334] width 745 height 434
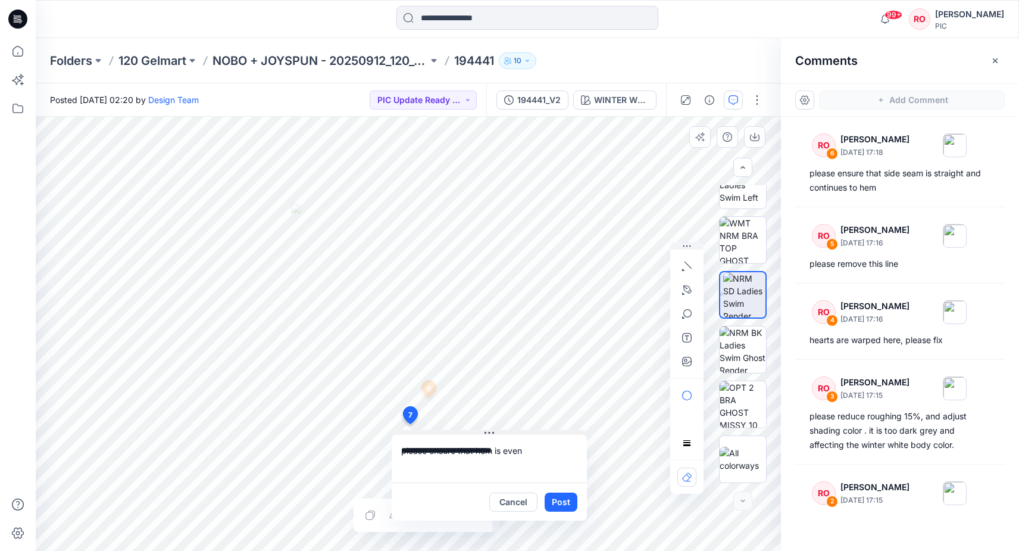
type textarea "**********"
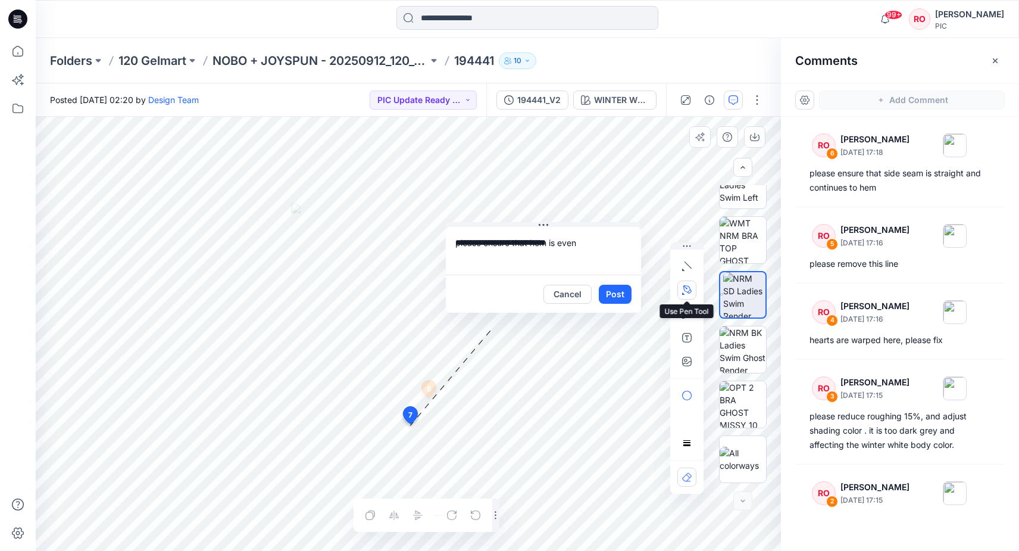
click at [689, 288] on icon "button" at bounding box center [687, 290] width 10 height 10
click at [629, 291] on button "button" at bounding box center [622, 289] width 19 height 19
click at [611, 293] on button "Post" at bounding box center [615, 294] width 33 height 19
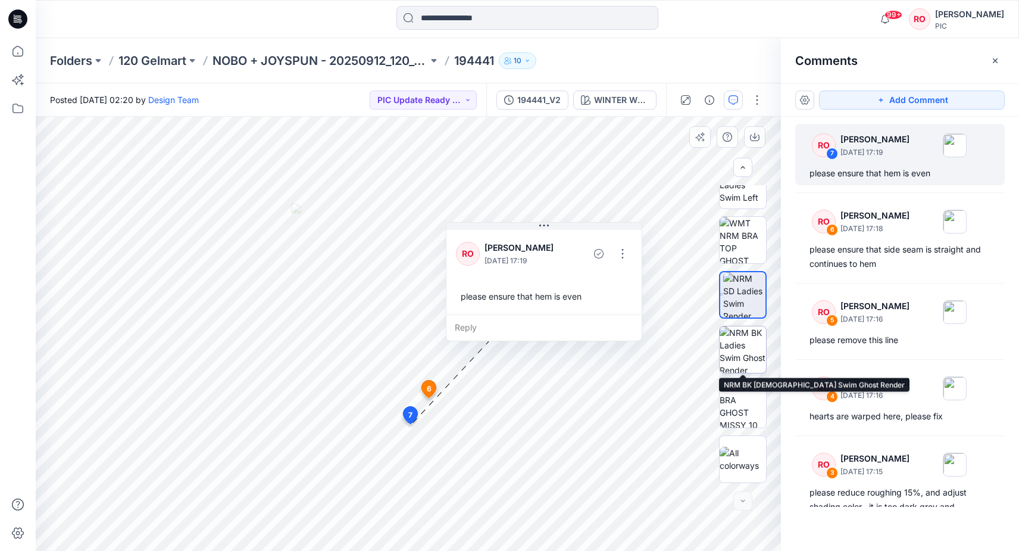
click at [739, 347] on img at bounding box center [743, 349] width 46 height 46
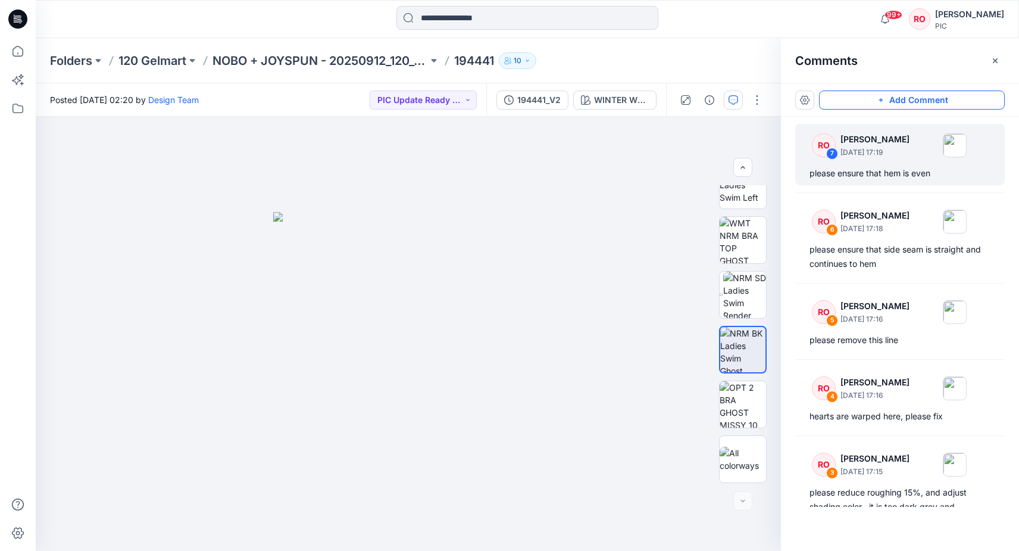
click at [844, 99] on button "Add Comment" at bounding box center [912, 99] width 186 height 19
click at [226, 322] on div "8" at bounding box center [408, 334] width 745 height 434
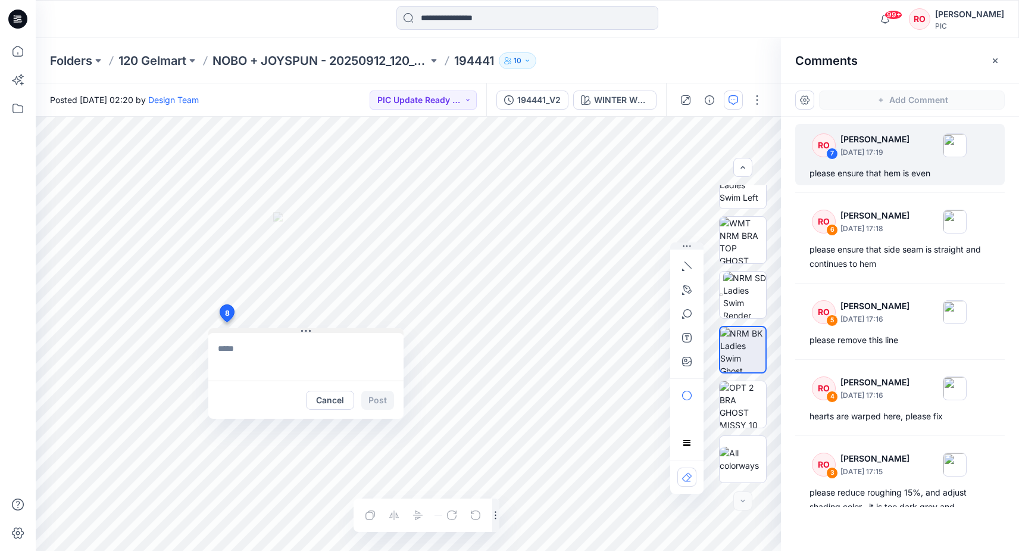
drag, startPoint x: 256, startPoint y: 334, endPoint x: 245, endPoint y: 330, distance: 11.3
click at [245, 330] on div "Cancel Post" at bounding box center [305, 373] width 195 height 90
drag, startPoint x: 245, startPoint y: 330, endPoint x: 128, endPoint y: 207, distance: 170.1
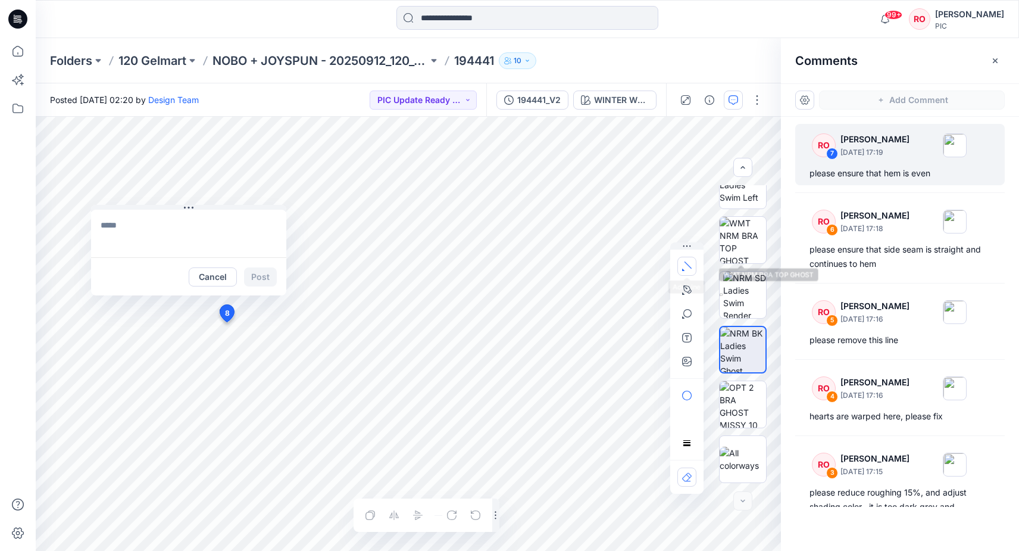
click at [686, 262] on icon "button" at bounding box center [687, 266] width 10 height 10
click at [217, 231] on textarea at bounding box center [188, 234] width 195 height 48
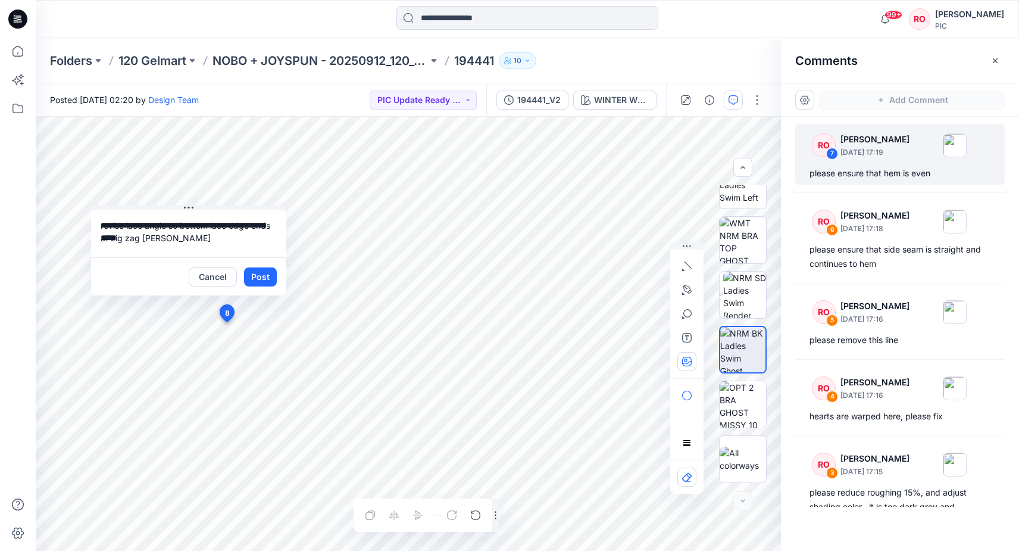
type textarea "**********"
click at [678, 363] on button "button" at bounding box center [686, 361] width 19 height 19
type input"] "**********"
click at [221, 242] on textarea "**********" at bounding box center [188, 234] width 195 height 48
click at [688, 263] on icon "button" at bounding box center [687, 266] width 10 height 10
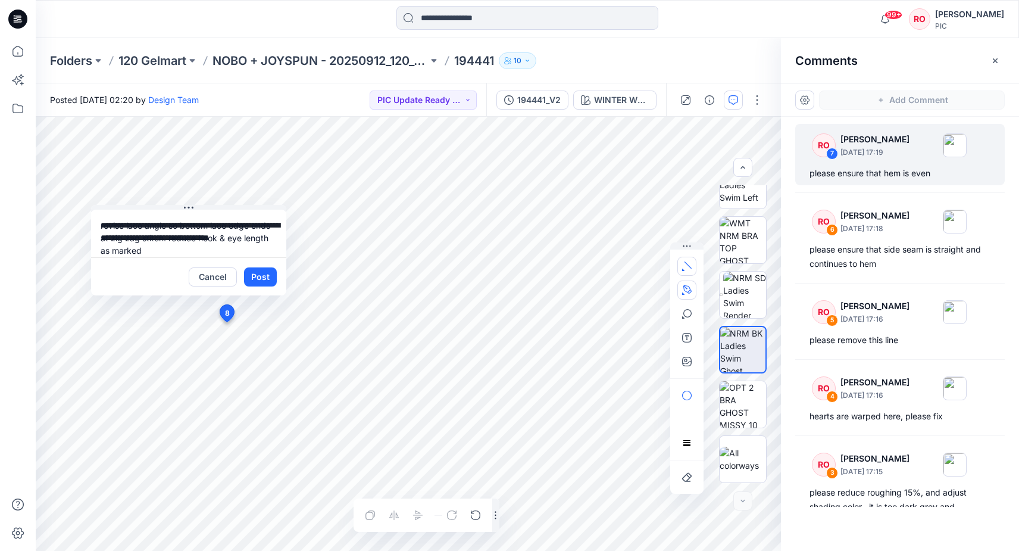
click at [686, 289] on icon "button" at bounding box center [687, 290] width 10 height 10
click at [684, 271] on button "button" at bounding box center [686, 266] width 19 height 19
drag, startPoint x: 183, startPoint y: 239, endPoint x: 96, endPoint y: 223, distance: 87.8
click at [96, 223] on textarea "**********" at bounding box center [188, 234] width 195 height 48
click at [141, 246] on textarea "**********" at bounding box center [188, 234] width 195 height 48
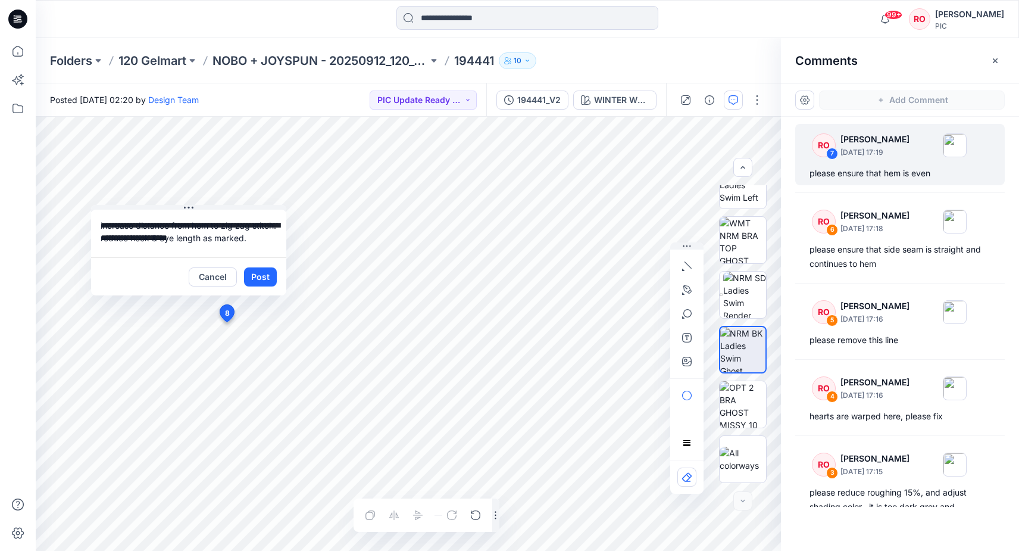
click at [120, 235] on textarea "**********" at bounding box center [188, 234] width 195 height 48
type textarea "**********"
click at [254, 277] on button "Post" at bounding box center [260, 276] width 33 height 19
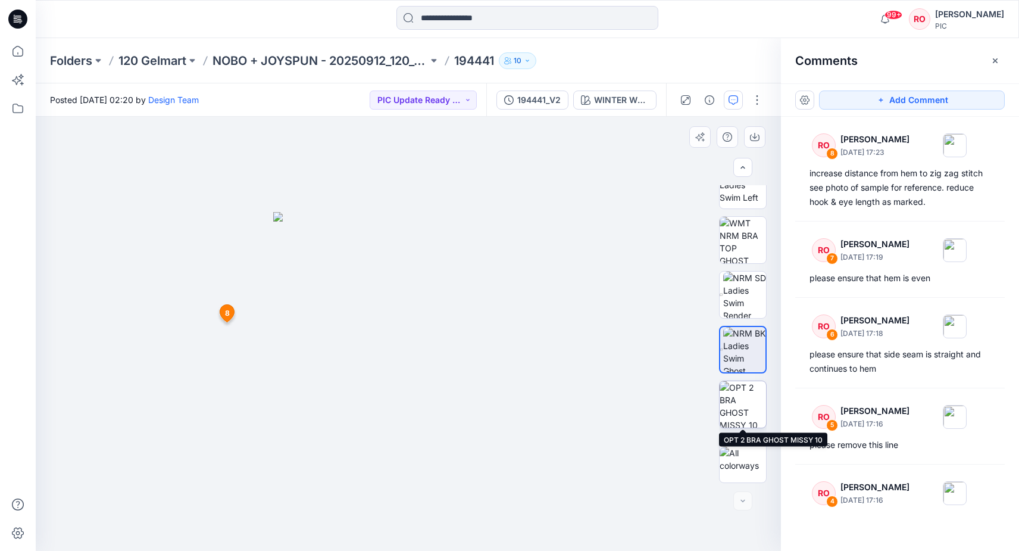
click at [726, 401] on img at bounding box center [743, 404] width 46 height 46
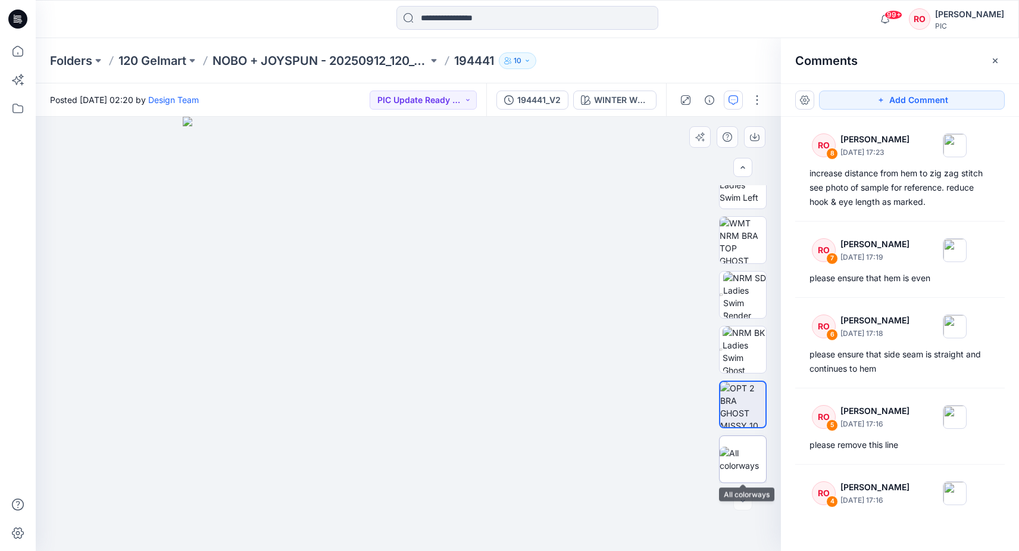
click at [736, 454] on img at bounding box center [743, 458] width 46 height 25
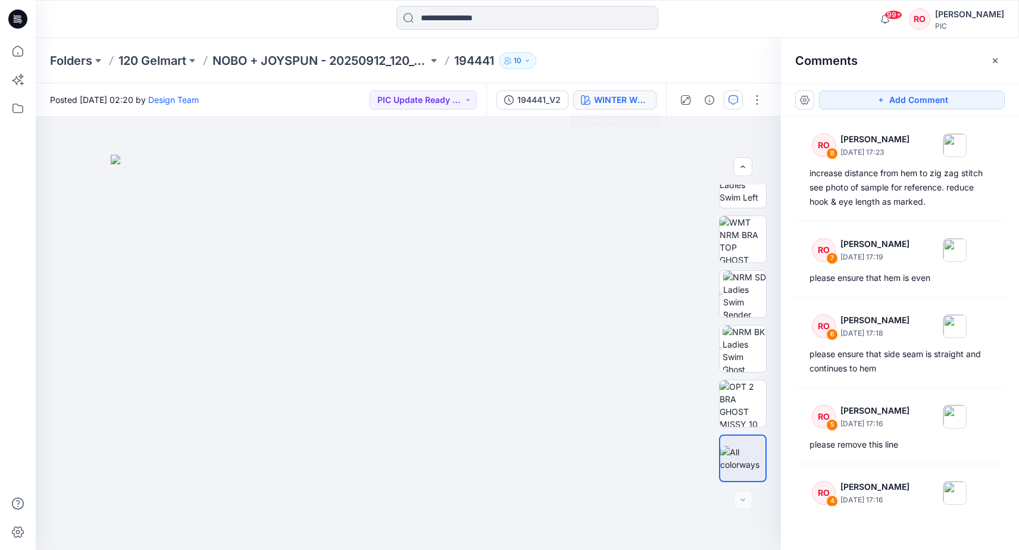
click at [638, 97] on div "WINTER WHITE" at bounding box center [621, 99] width 55 height 13
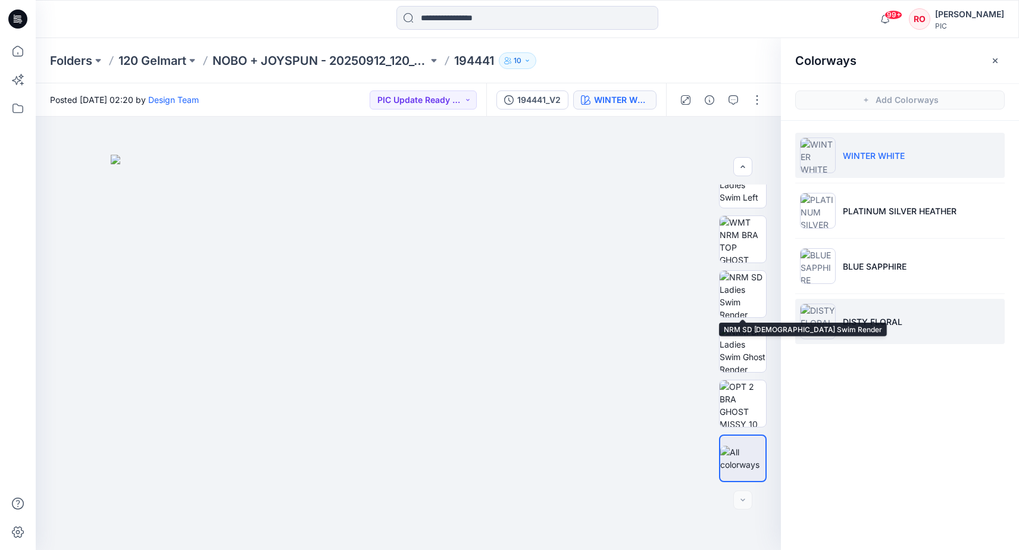
click at [835, 323] on img at bounding box center [818, 322] width 36 height 36
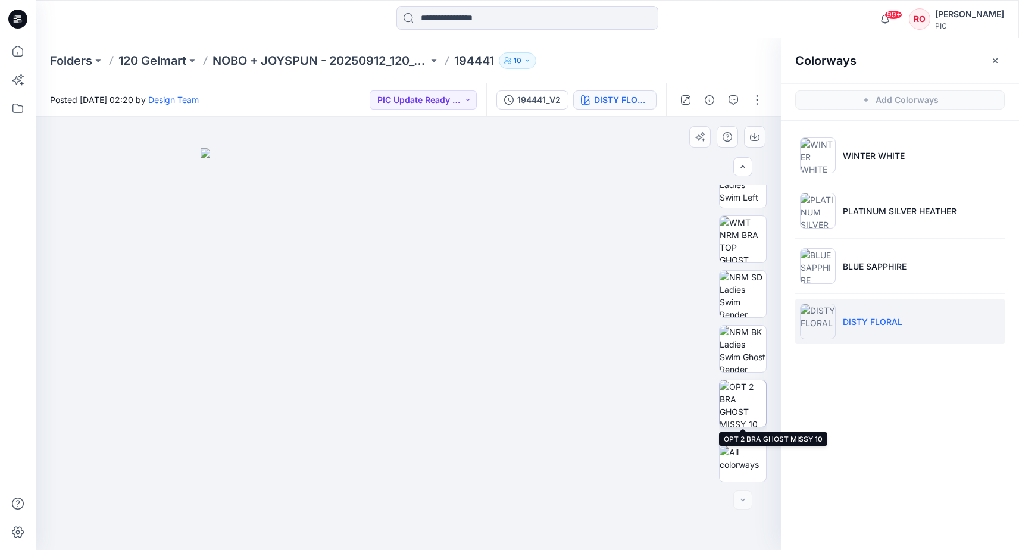
click at [738, 380] on div at bounding box center [743, 404] width 48 height 48
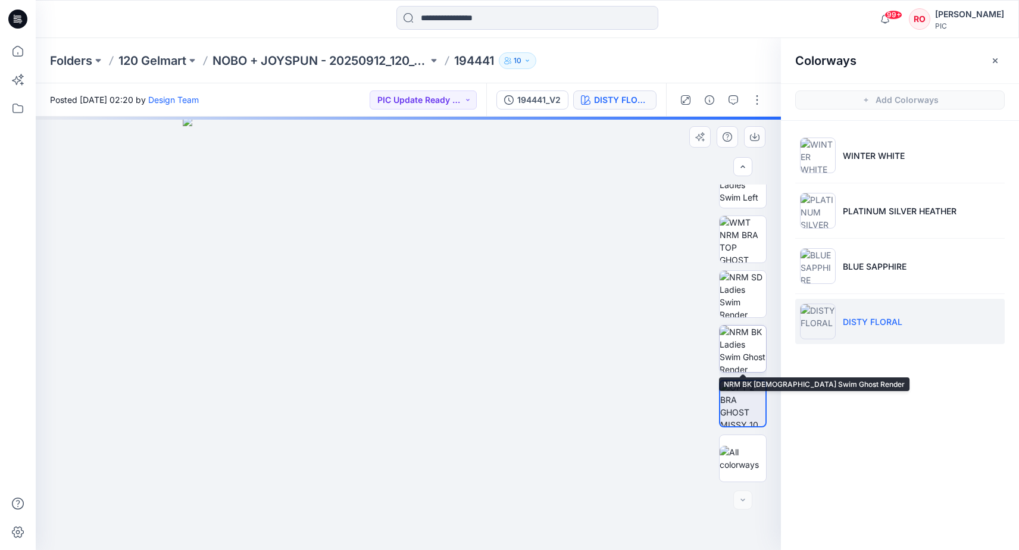
click at [741, 339] on img at bounding box center [743, 349] width 46 height 46
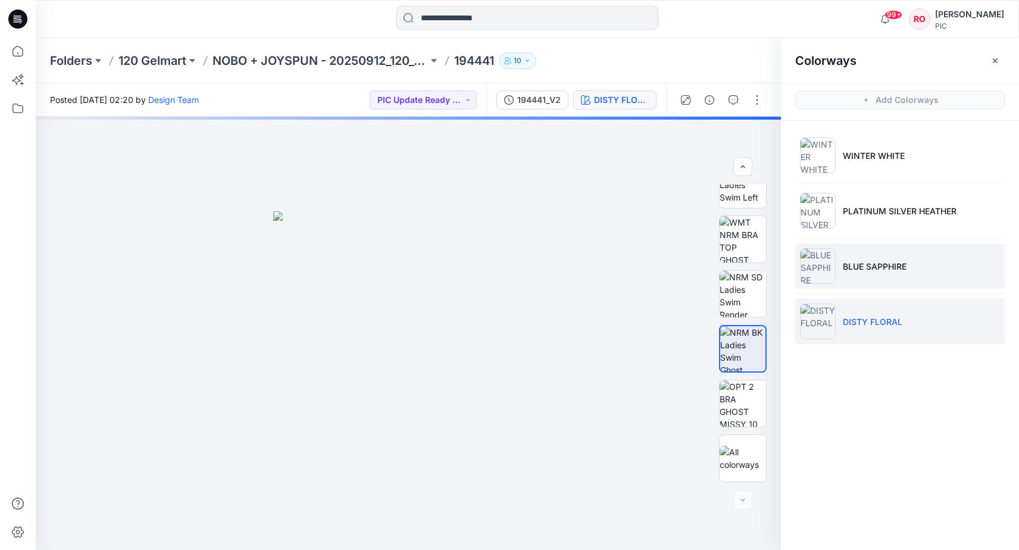
click at [812, 255] on img at bounding box center [818, 266] width 36 height 36
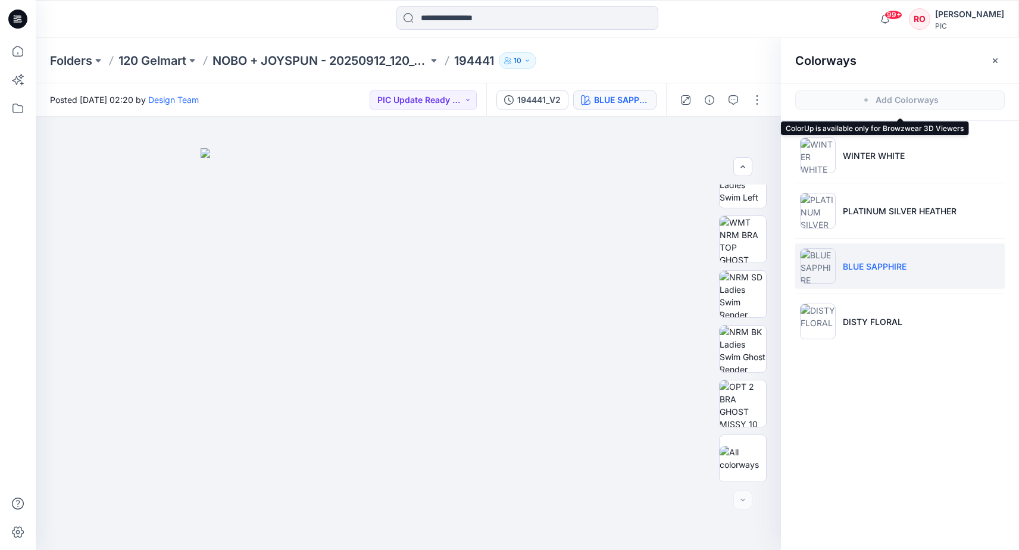
click at [847, 104] on span "Add Colorways" at bounding box center [900, 99] width 238 height 33
click at [726, 99] on button "button" at bounding box center [733, 99] width 19 height 19
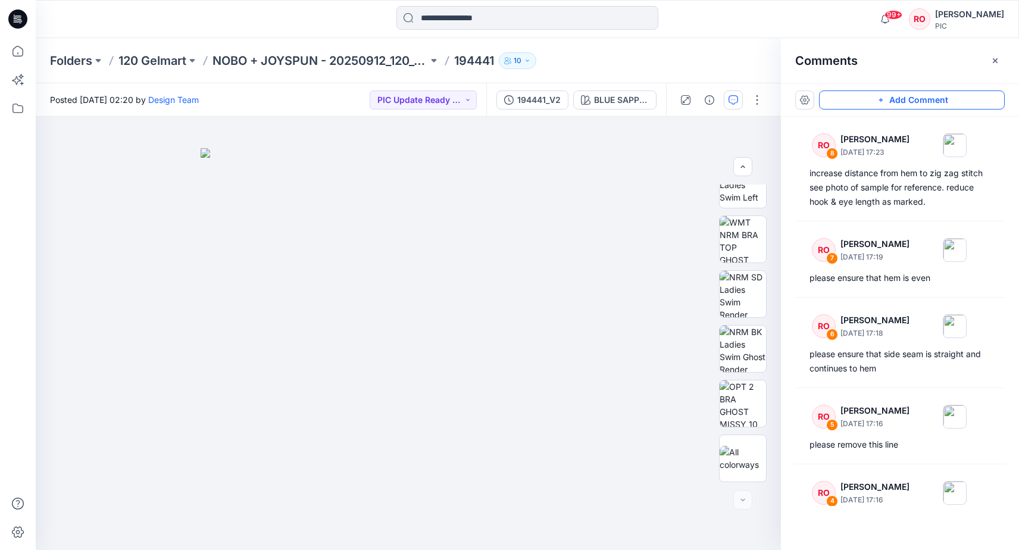
click at [908, 98] on button "Add Comment" at bounding box center [912, 99] width 186 height 19
click at [491, 402] on div "9" at bounding box center [408, 333] width 745 height 433
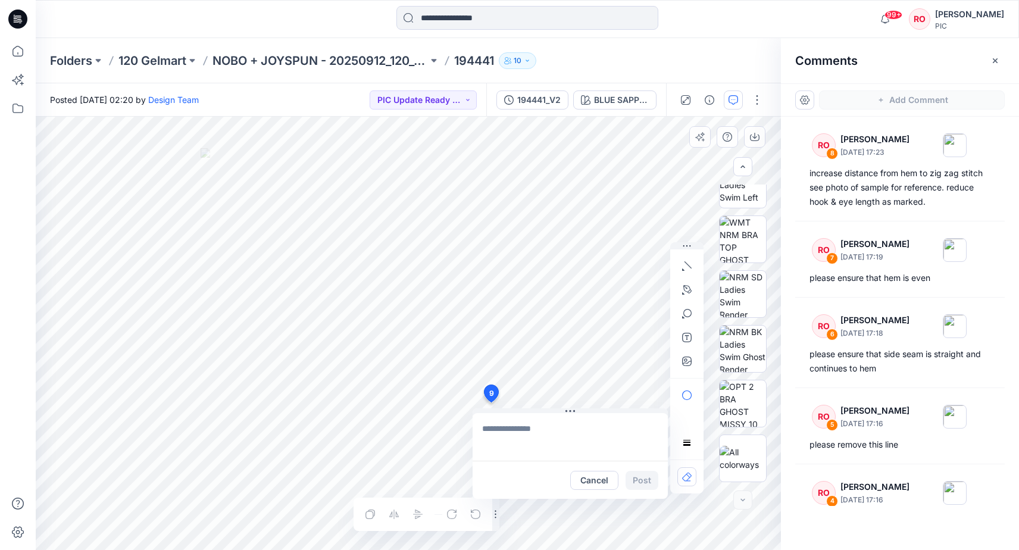
click at [491, 402] on icon at bounding box center [492, 396] width 20 height 23
click at [736, 409] on img at bounding box center [743, 403] width 46 height 46
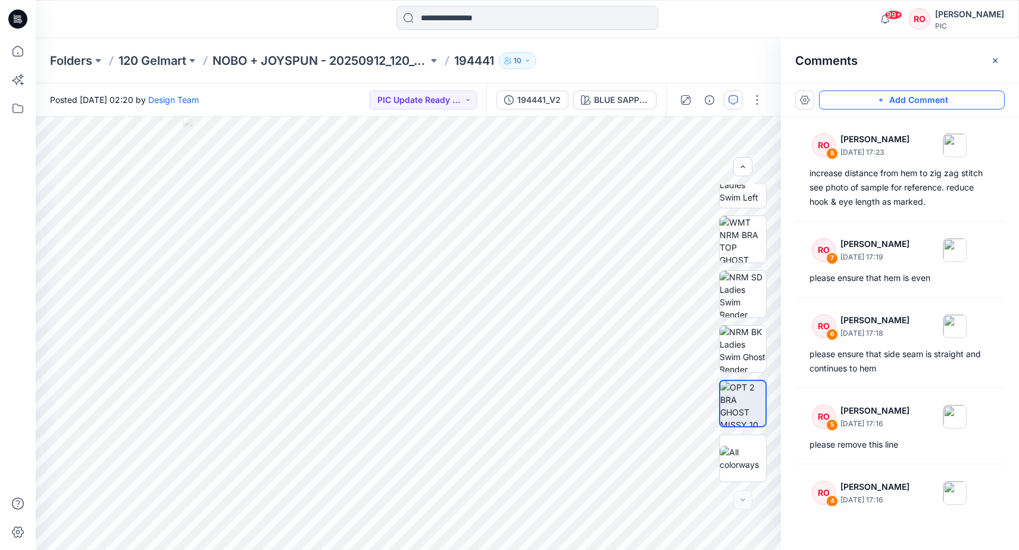
click at [926, 99] on button "Add Comment" at bounding box center [912, 99] width 186 height 19
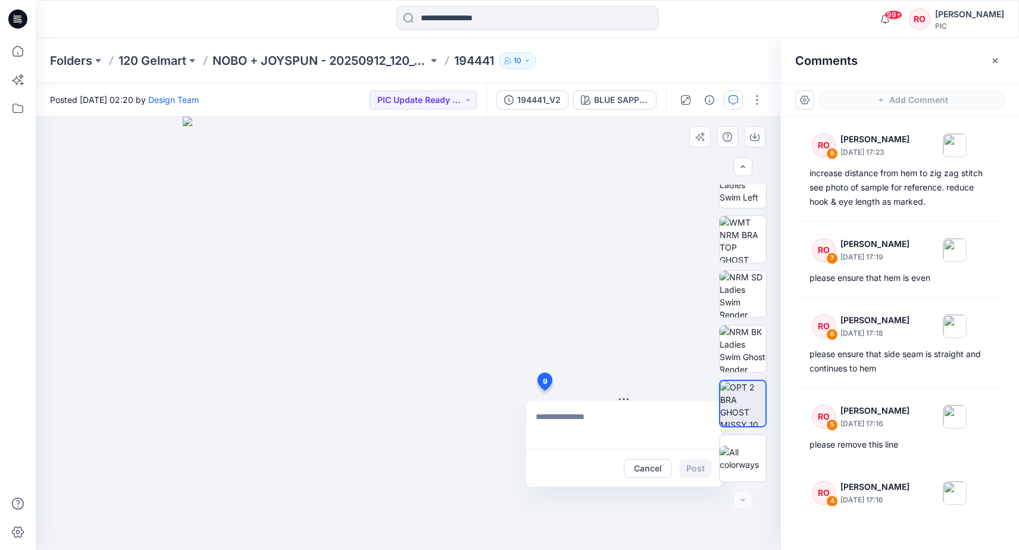
click at [545, 391] on div "9 Cancel Post" at bounding box center [408, 333] width 745 height 433
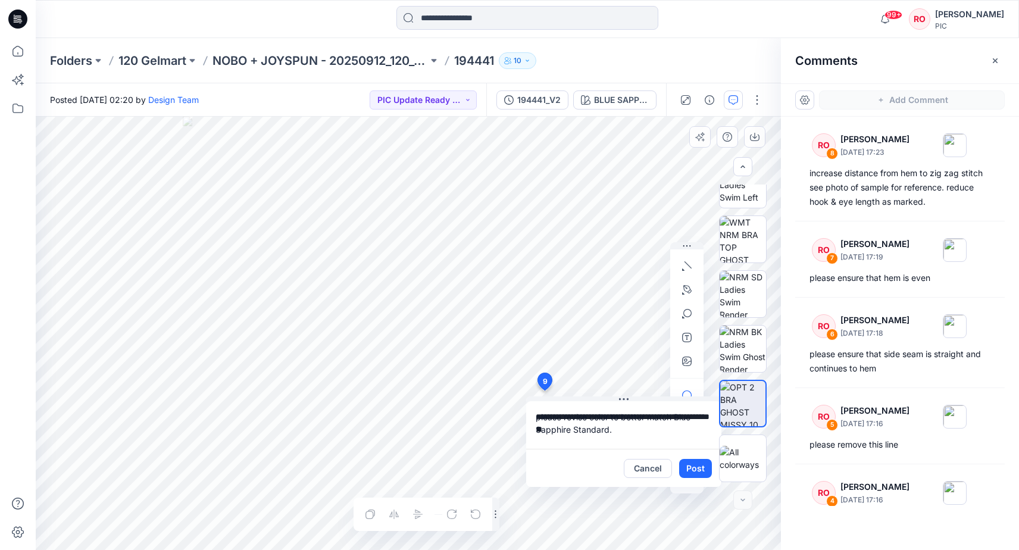
click at [574, 426] on textarea "**********" at bounding box center [623, 425] width 195 height 48
click at [575, 426] on textarea "**********" at bounding box center [623, 425] width 195 height 48
click at [576, 427] on textarea "**********" at bounding box center [623, 425] width 195 height 48
type textarea "**********"
click at [701, 460] on button "Post" at bounding box center [695, 468] width 33 height 19
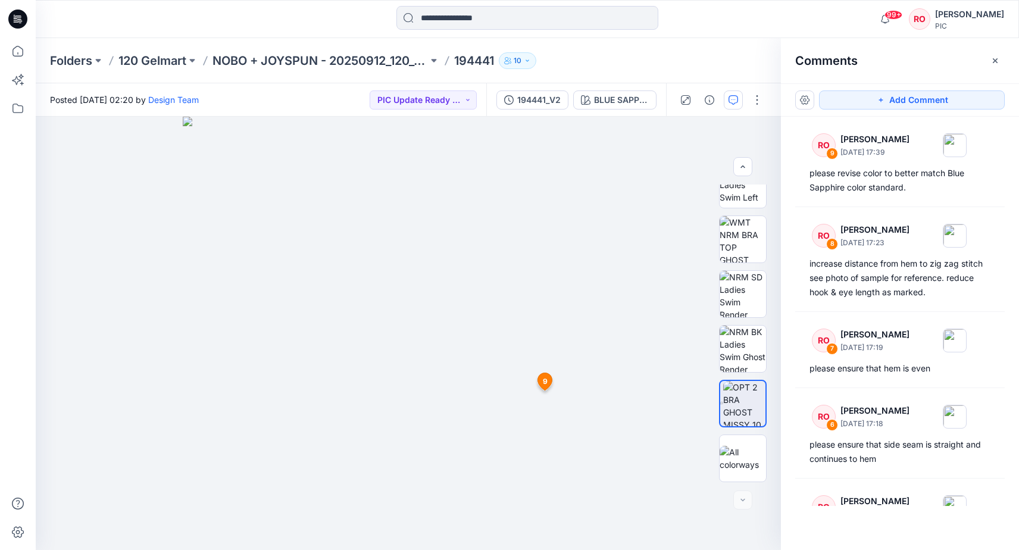
click at [476, 64] on p "194441" at bounding box center [474, 60] width 40 height 17
click at [477, 58] on p "194441" at bounding box center [474, 60] width 40 height 17
click at [288, 63] on p "NOBO + JOYSPUN - 20250912_120_GC" at bounding box center [321, 60] width 216 height 17
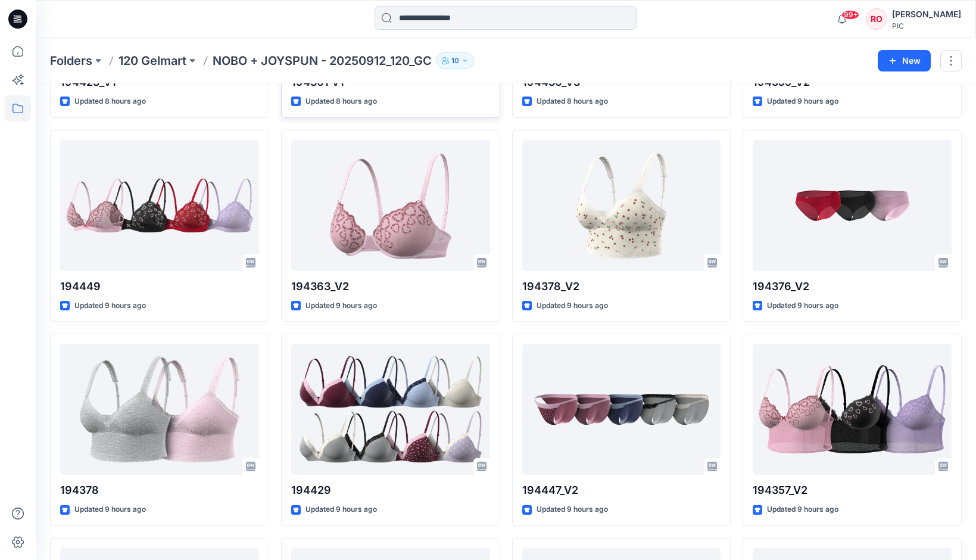
scroll to position [1028, 0]
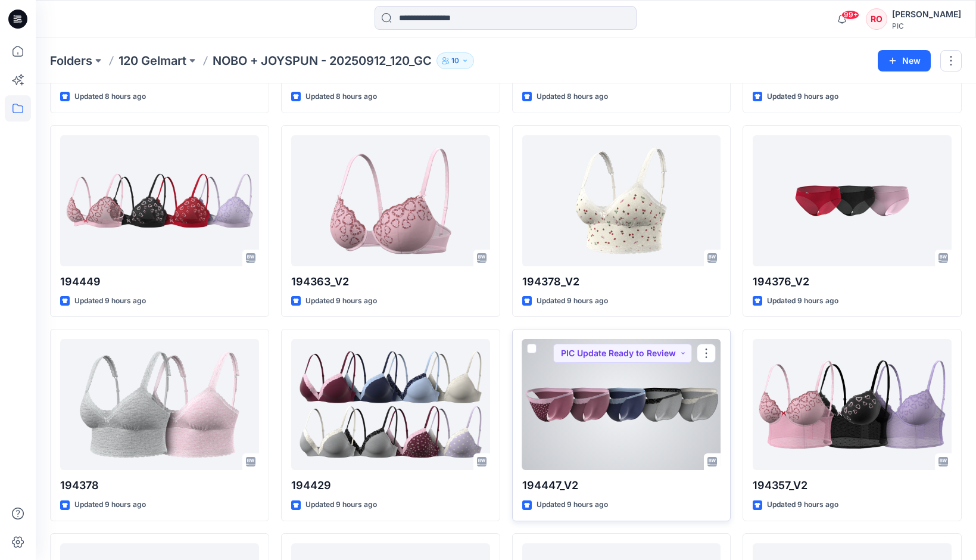
click at [680, 377] on div at bounding box center [621, 404] width 199 height 131
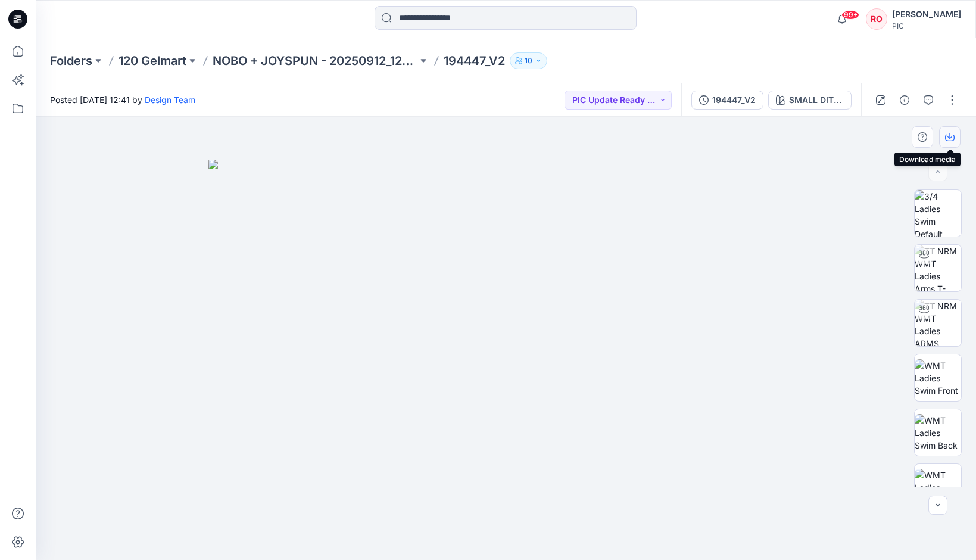
click at [947, 136] on icon "button" at bounding box center [950, 137] width 10 height 10
click at [827, 92] on button "SMALL DITSY V1_ PLUM CANDY" at bounding box center [809, 99] width 83 height 19
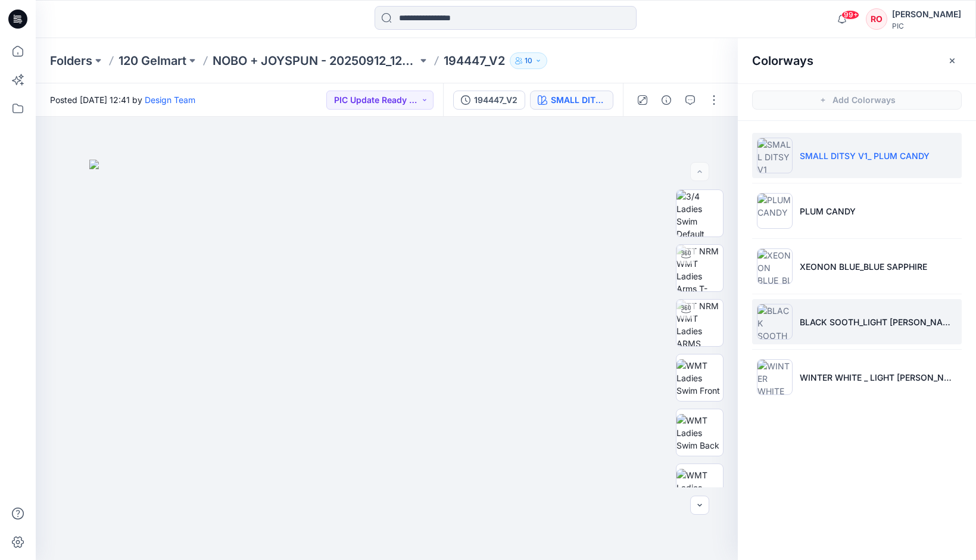
click at [810, 334] on li "BLACK SOOTH_LIGHT GREY HEATHER" at bounding box center [857, 321] width 210 height 45
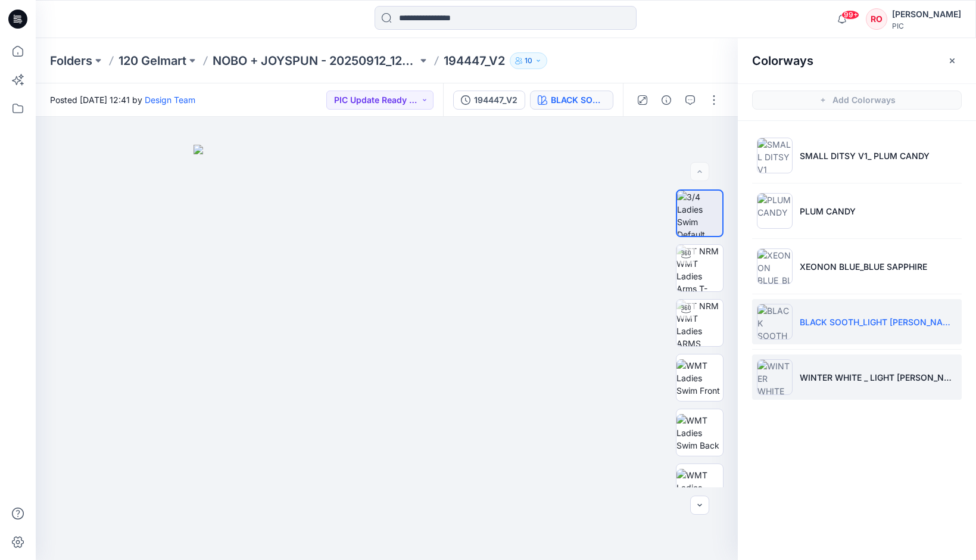
click at [783, 367] on img at bounding box center [775, 377] width 36 height 36
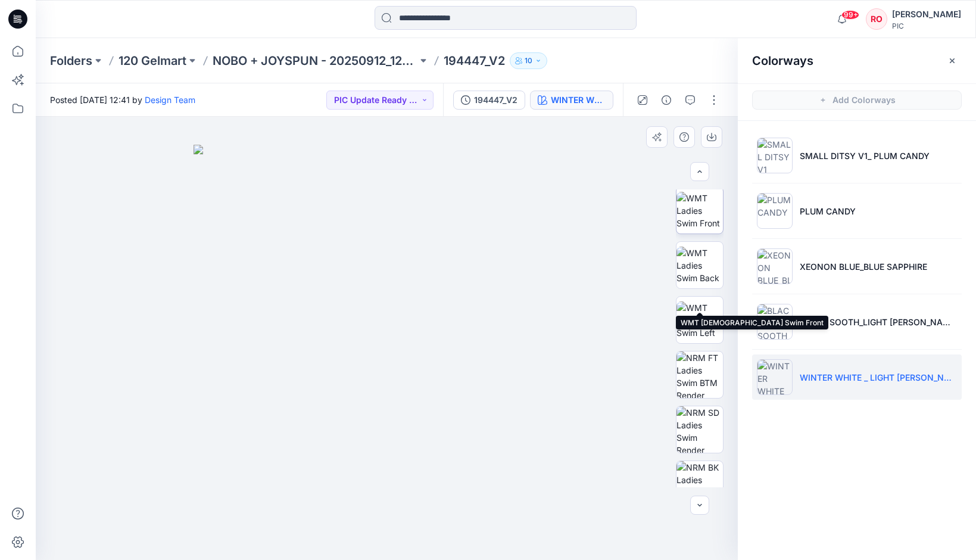
scroll to position [214, 0]
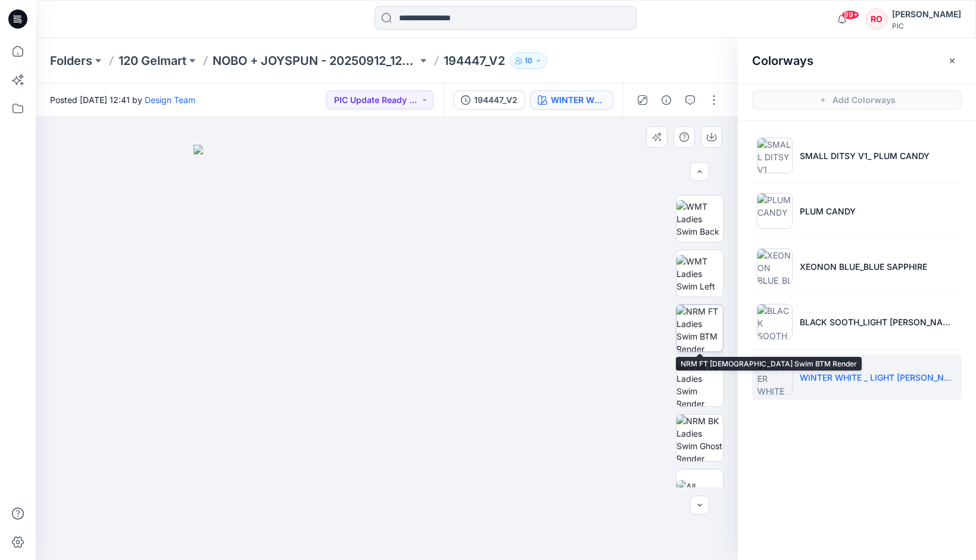
click at [701, 331] on img at bounding box center [699, 328] width 46 height 46
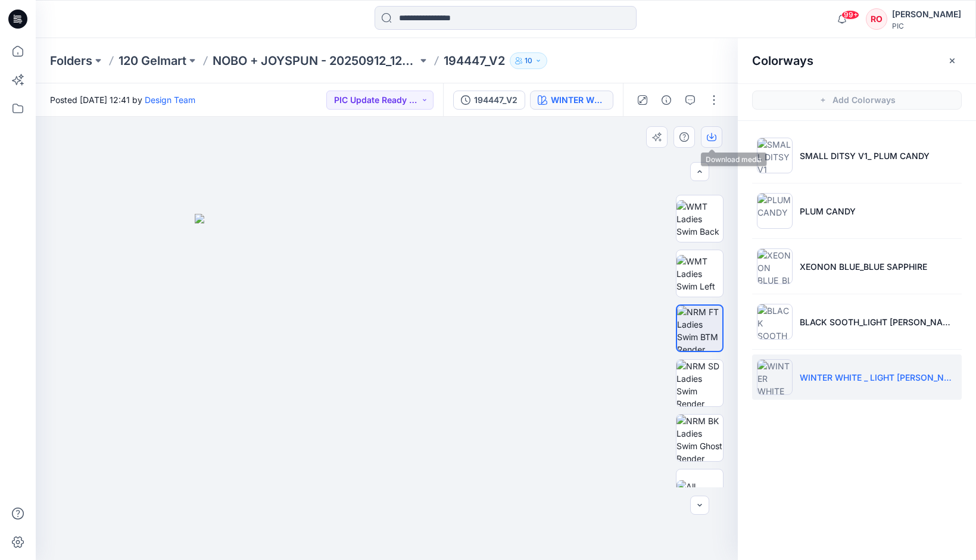
click at [708, 143] on button "button" at bounding box center [711, 136] width 21 height 21
click at [584, 233] on div at bounding box center [387, 338] width 702 height 443
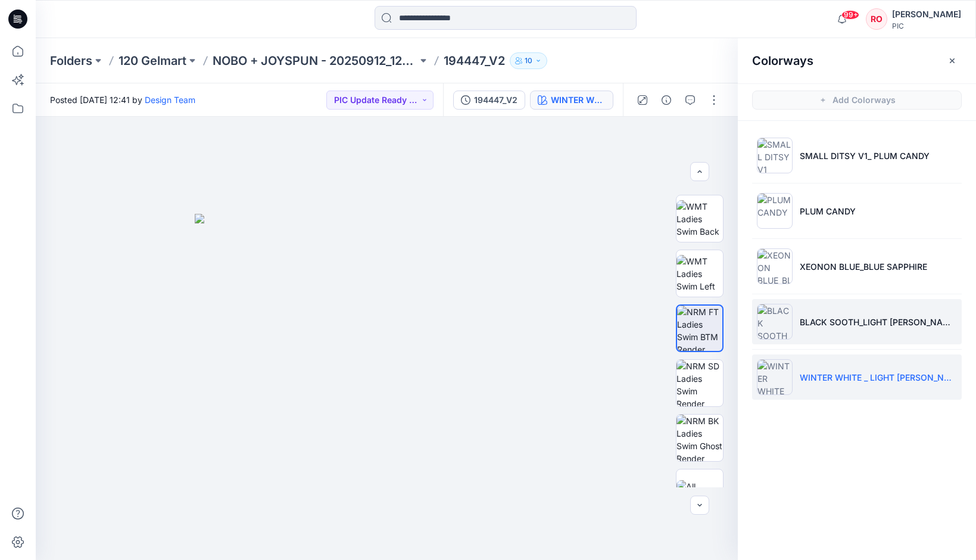
click at [805, 319] on p "BLACK SOOTH_LIGHT GREY HEATHER" at bounding box center [878, 322] width 157 height 13
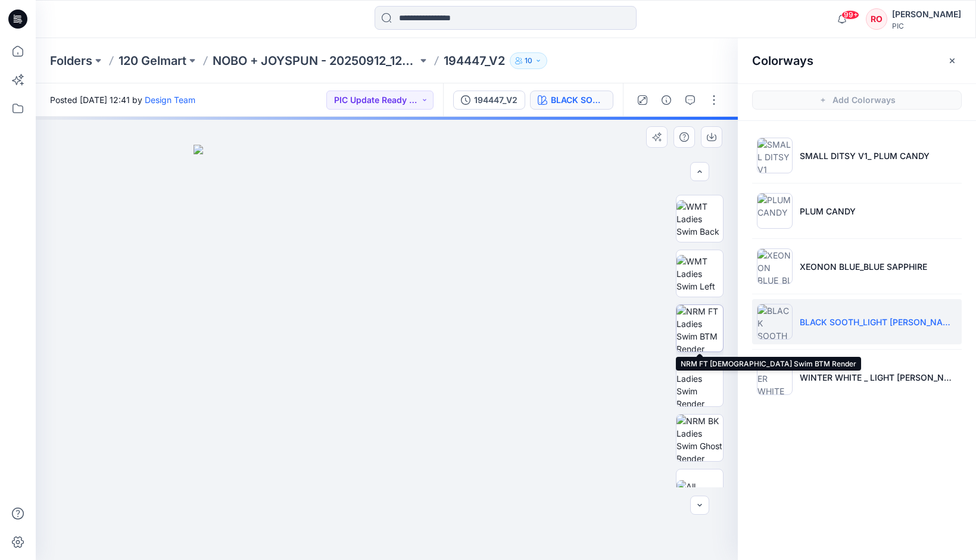
click at [708, 345] on img at bounding box center [699, 328] width 46 height 46
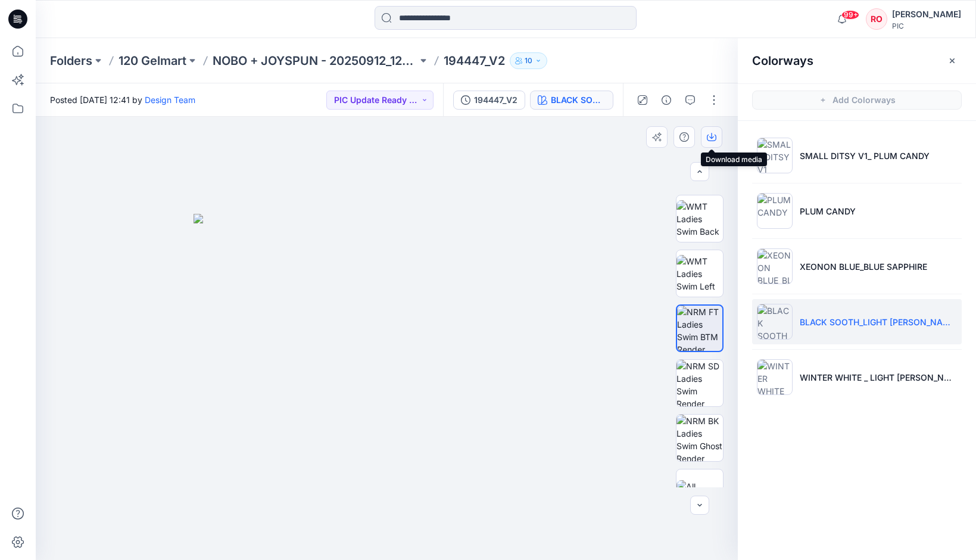
click at [715, 136] on icon "button" at bounding box center [712, 137] width 10 height 10
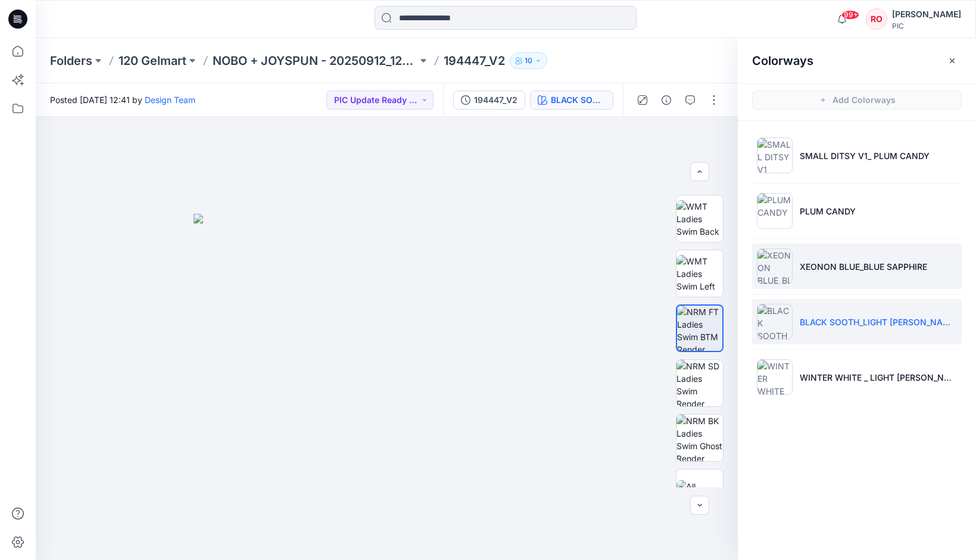
click at [826, 273] on li "XEONON BLUE_BLUE SAPPHIRE" at bounding box center [857, 265] width 210 height 45
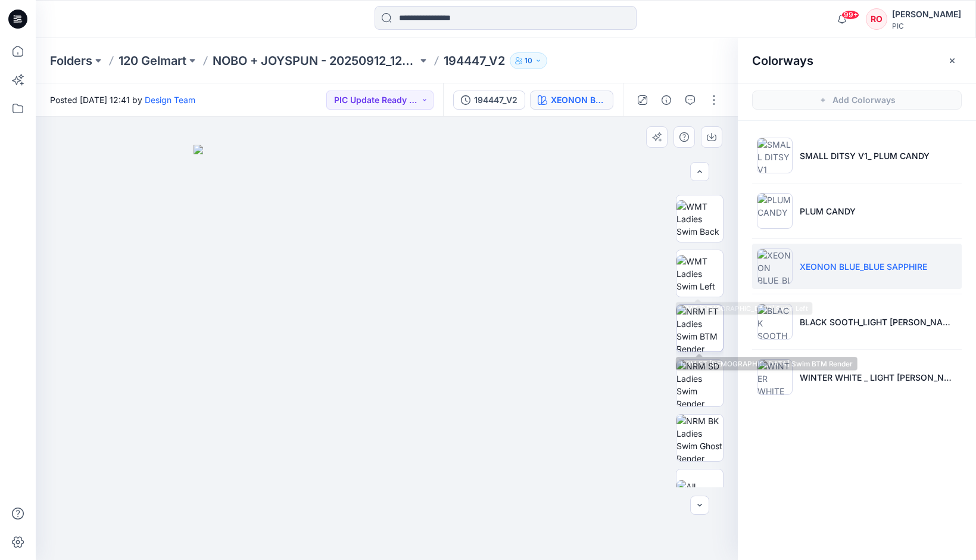
click at [705, 308] on img at bounding box center [699, 328] width 46 height 46
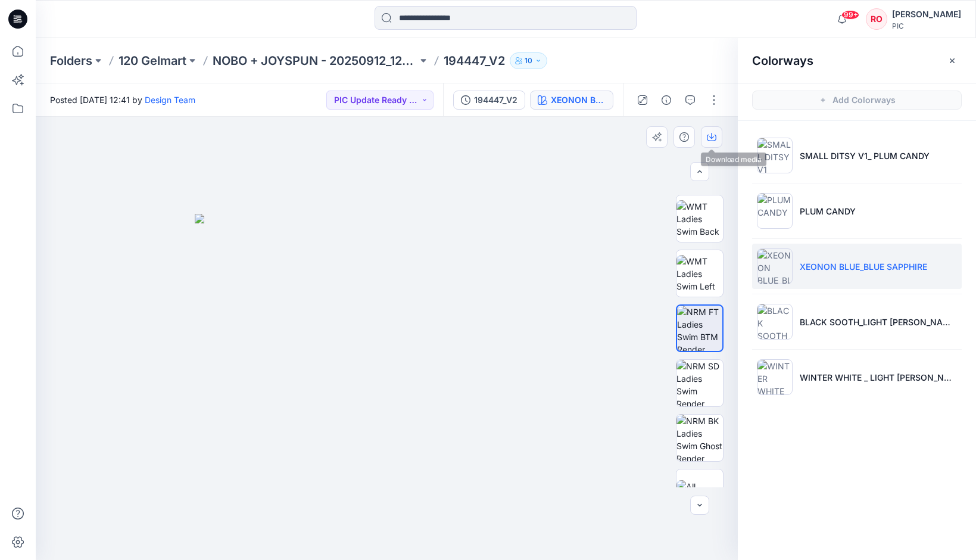
click at [711, 143] on button "button" at bounding box center [711, 136] width 21 height 21
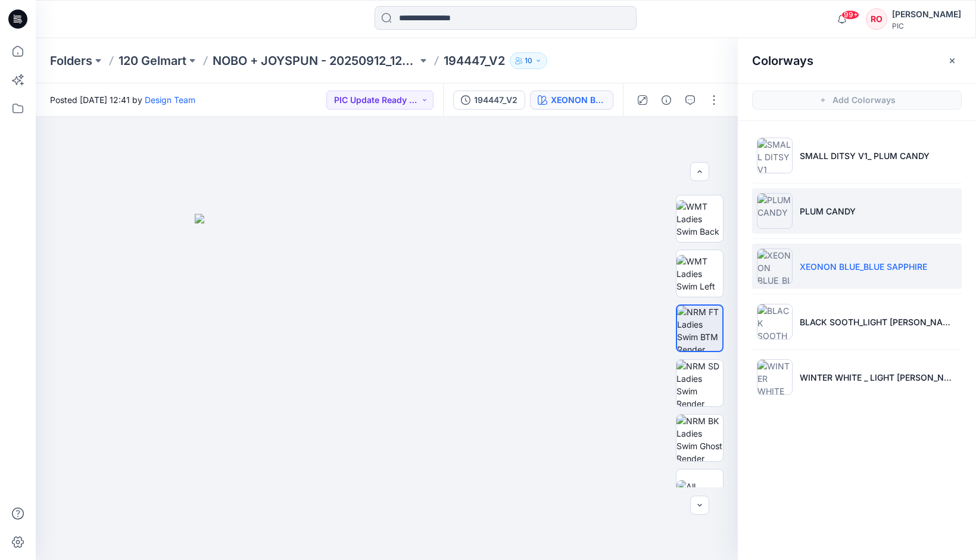
click at [823, 226] on li "PLUM CANDY" at bounding box center [857, 210] width 210 height 45
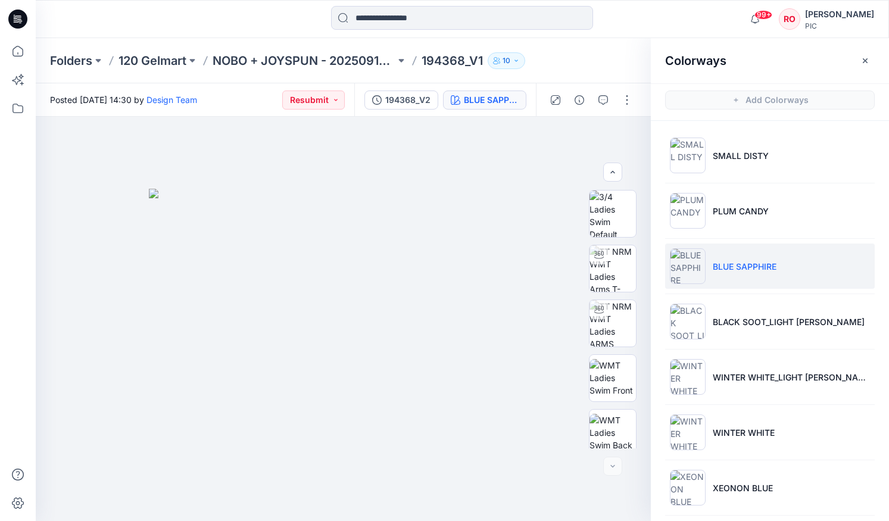
scroll to position [282, 0]
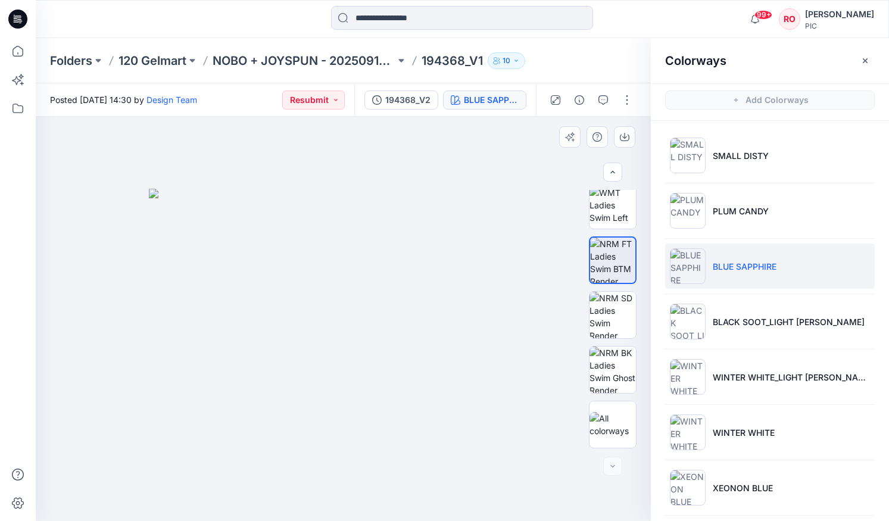
click at [77, 360] on div at bounding box center [343, 319] width 615 height 404
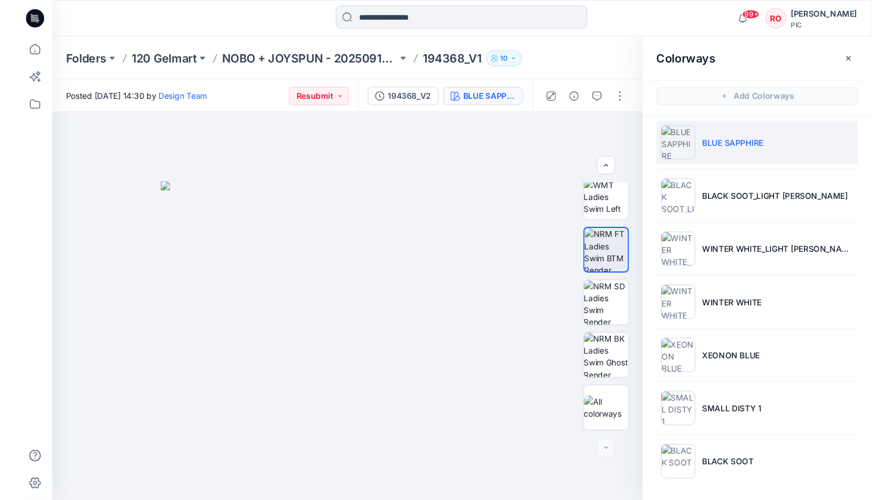
scroll to position [118, 0]
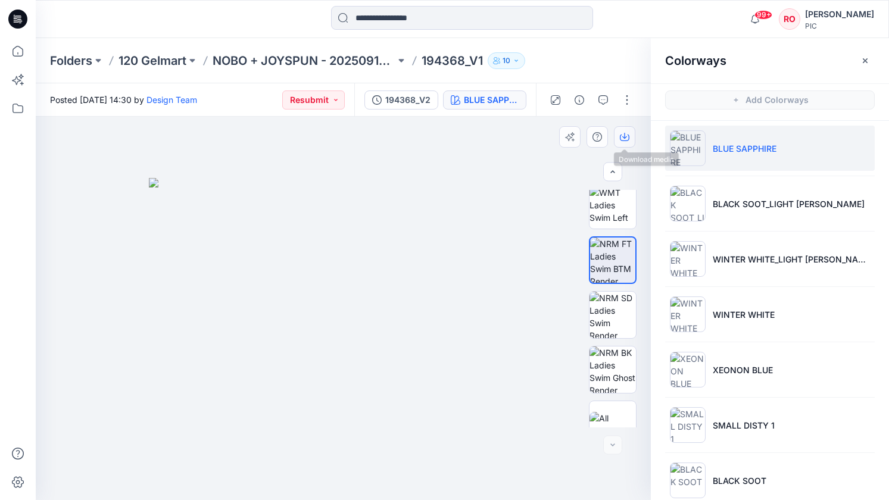
click at [622, 138] on icon "button" at bounding box center [625, 137] width 10 height 10
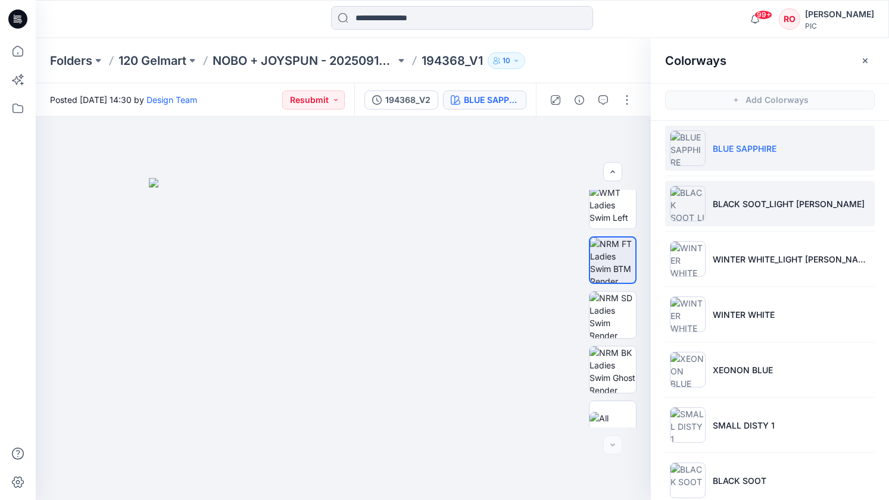
drag, startPoint x: 742, startPoint y: 207, endPoint x: 734, endPoint y: 206, distance: 7.8
click at [742, 207] on p "BLACK SOOT_LIGHT HEATHER GREY" at bounding box center [789, 204] width 152 height 13
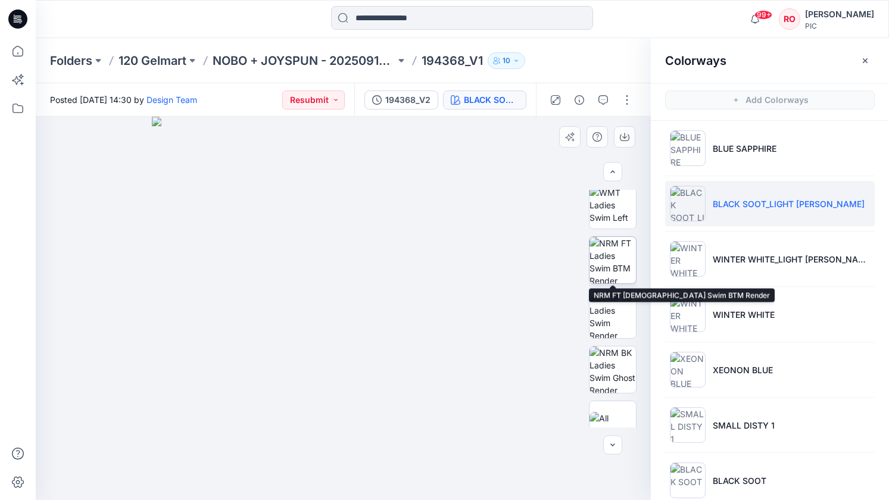
click at [617, 261] on img at bounding box center [612, 260] width 46 height 46
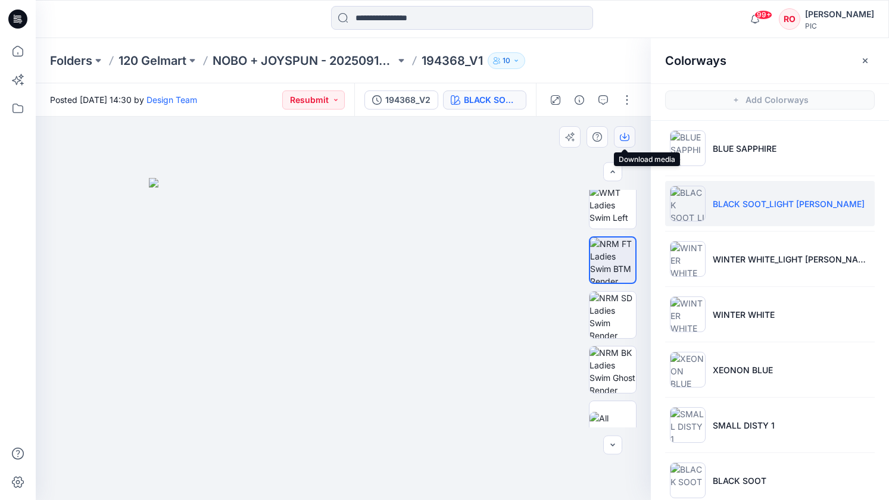
click at [622, 132] on icon "button" at bounding box center [625, 137] width 10 height 10
click at [738, 235] on ul "SMALL DISTY PLUM CANDY BLUE SAPPHIRE BLACK SOOT_LIGHT HEATHER GREY WINTER WHITE…" at bounding box center [770, 259] width 238 height 512
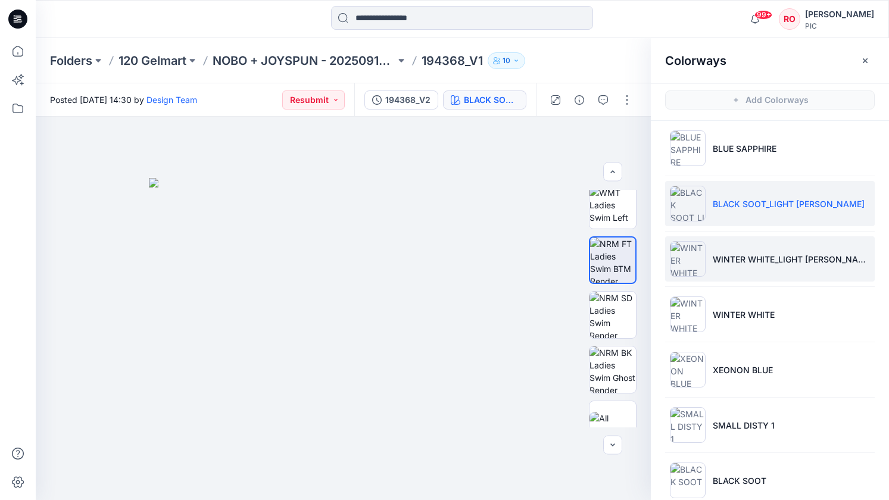
click at [725, 248] on li "WINTER WHITE_LIGHT HEATHER GREY 1" at bounding box center [770, 258] width 210 height 45
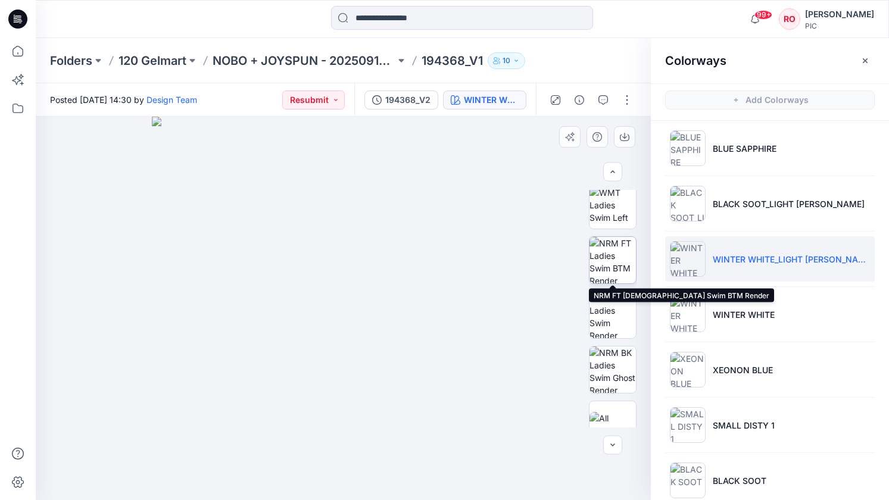
click at [611, 261] on img at bounding box center [612, 260] width 46 height 46
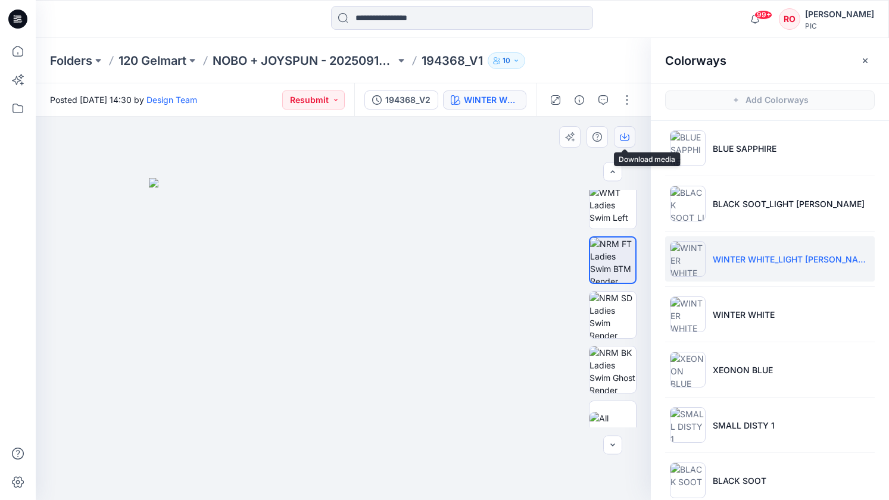
click at [623, 145] on button "button" at bounding box center [624, 136] width 21 height 21
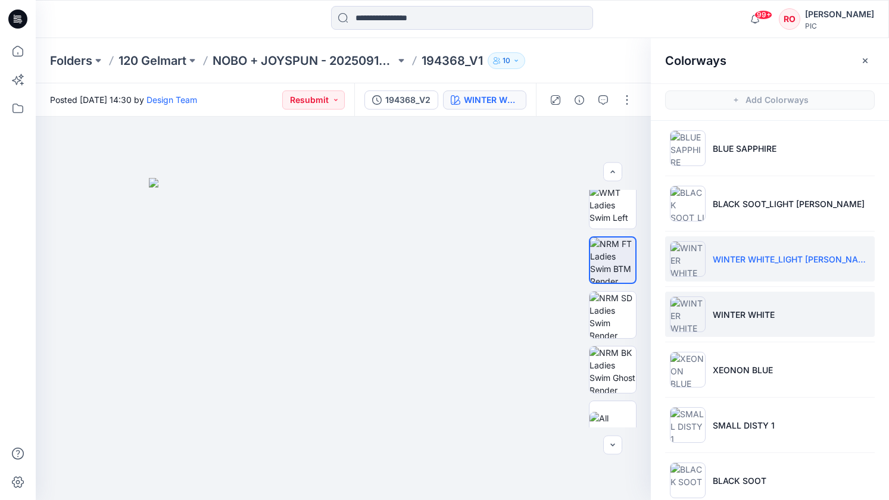
click at [714, 316] on p "WINTER WHITE" at bounding box center [744, 314] width 62 height 13
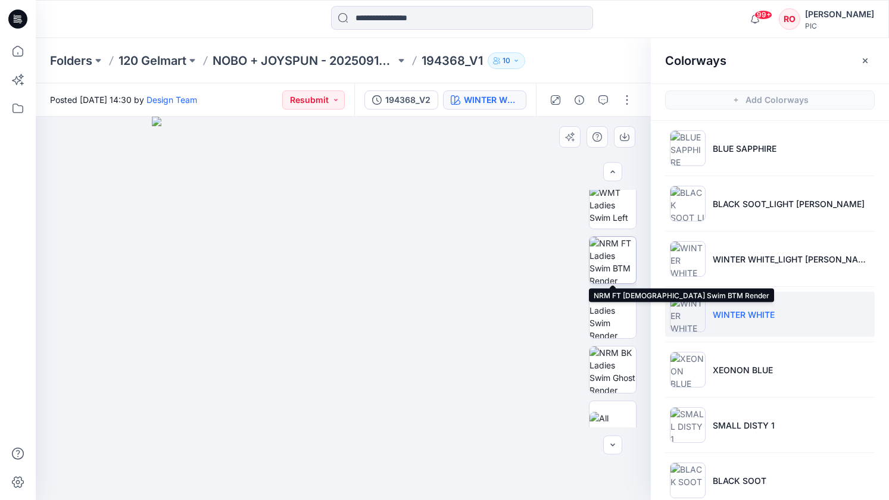
click at [617, 270] on img at bounding box center [612, 260] width 46 height 46
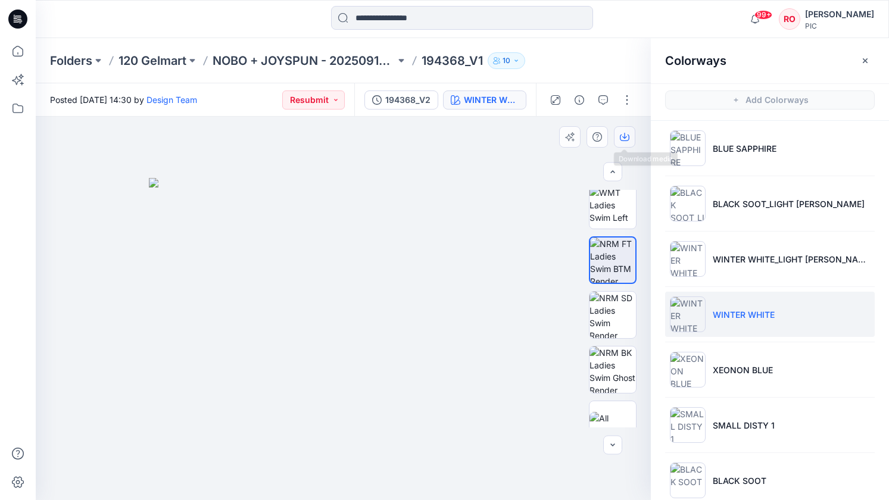
click at [623, 143] on button "button" at bounding box center [624, 136] width 21 height 21
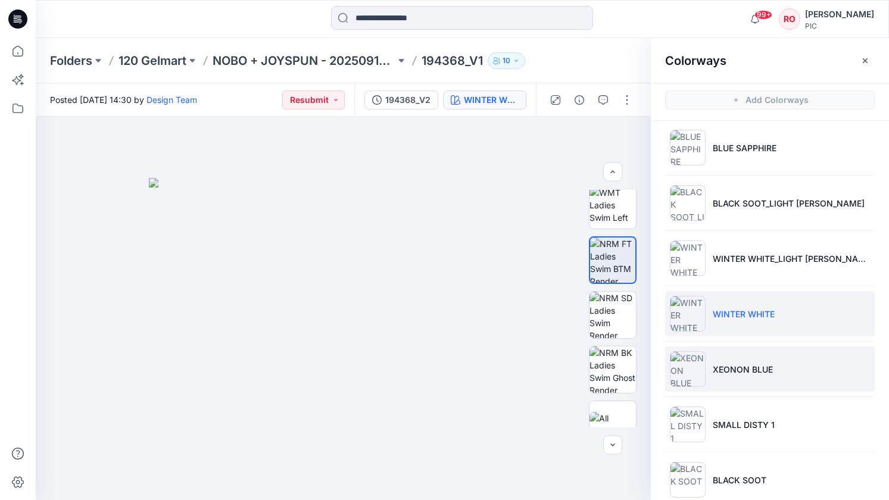
click at [714, 367] on p "XEONON BLUE" at bounding box center [743, 369] width 60 height 13
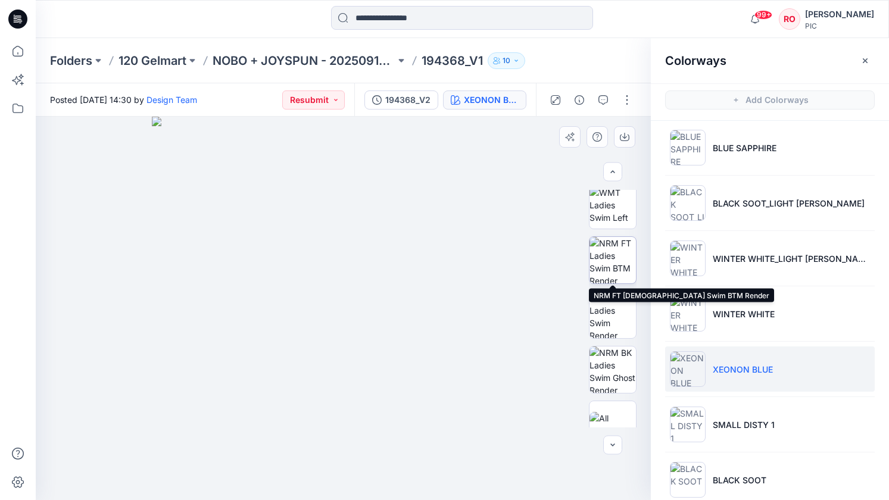
click at [604, 255] on img at bounding box center [612, 260] width 46 height 46
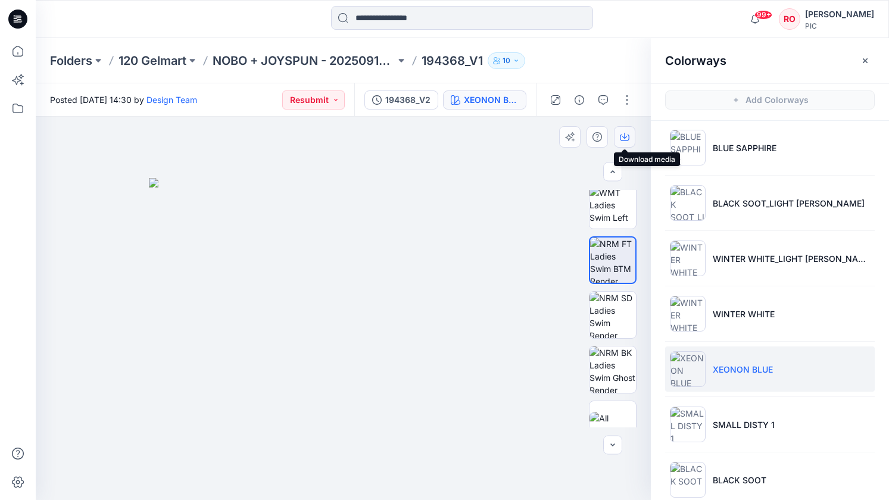
click at [623, 132] on button "button" at bounding box center [624, 136] width 21 height 21
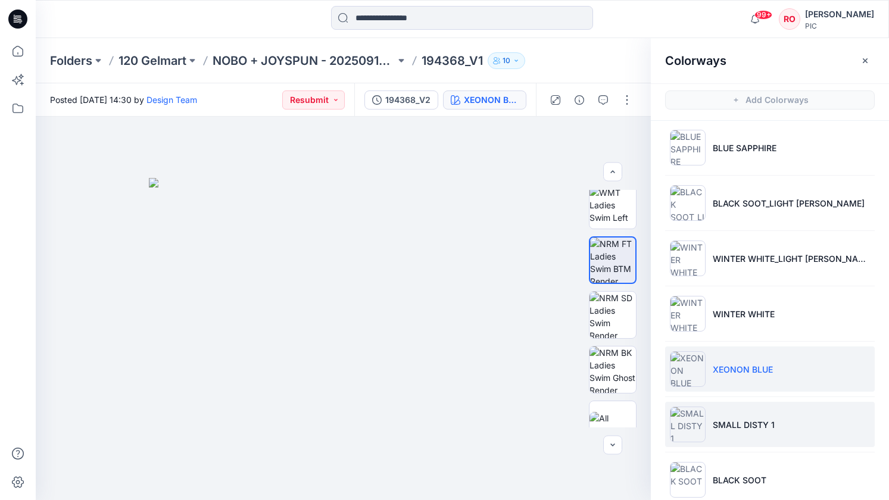
click at [723, 414] on li "SMALL DISTY 1" at bounding box center [770, 424] width 210 height 45
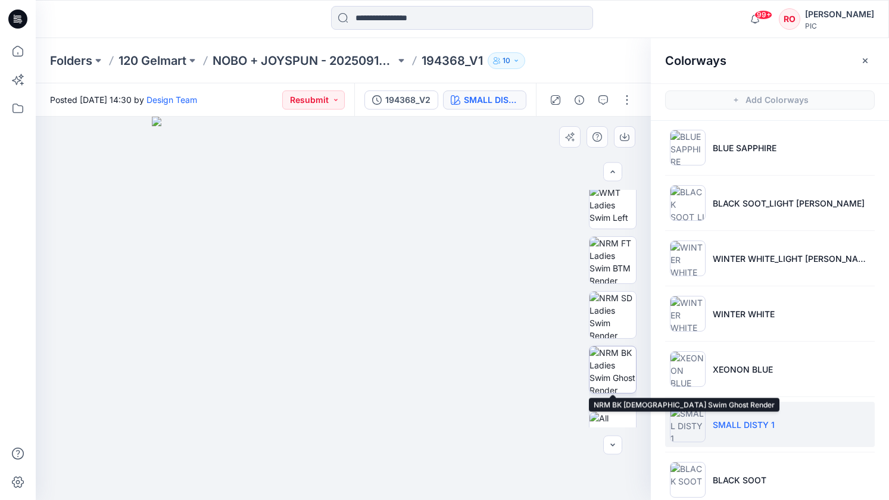
click at [622, 364] on img at bounding box center [612, 369] width 46 height 46
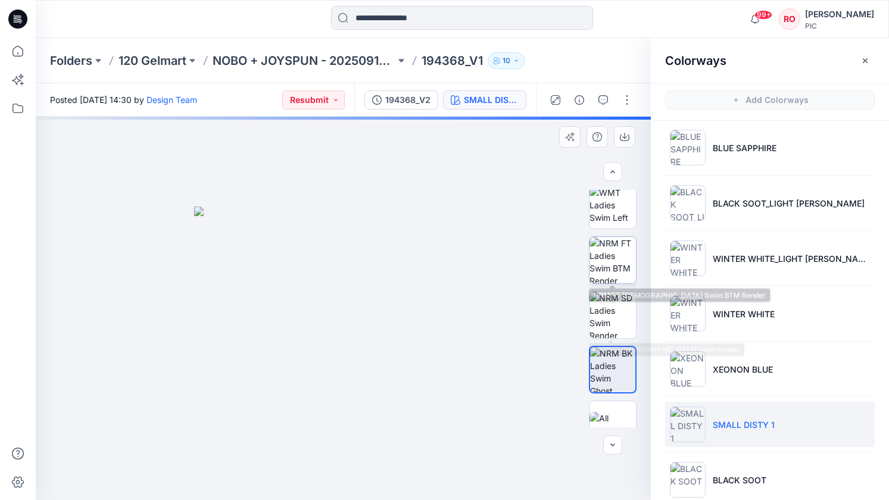
click at [618, 278] on img at bounding box center [612, 260] width 46 height 46
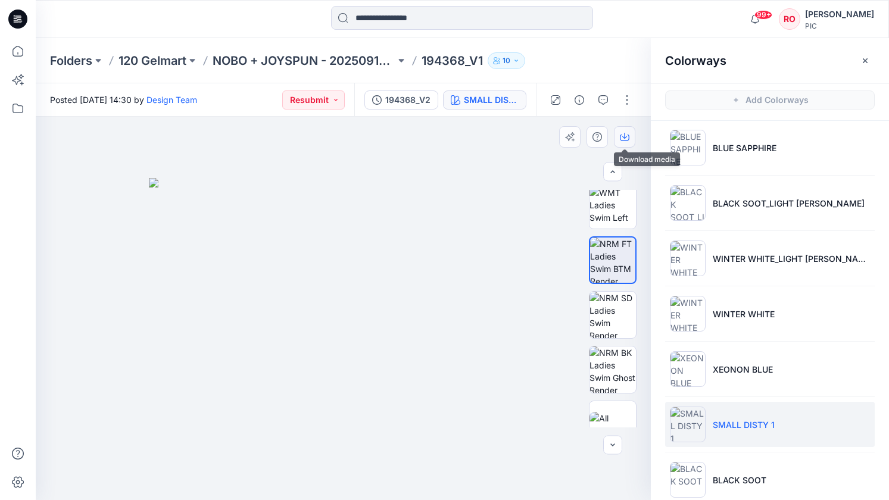
click at [625, 141] on icon "button" at bounding box center [625, 138] width 10 height 7
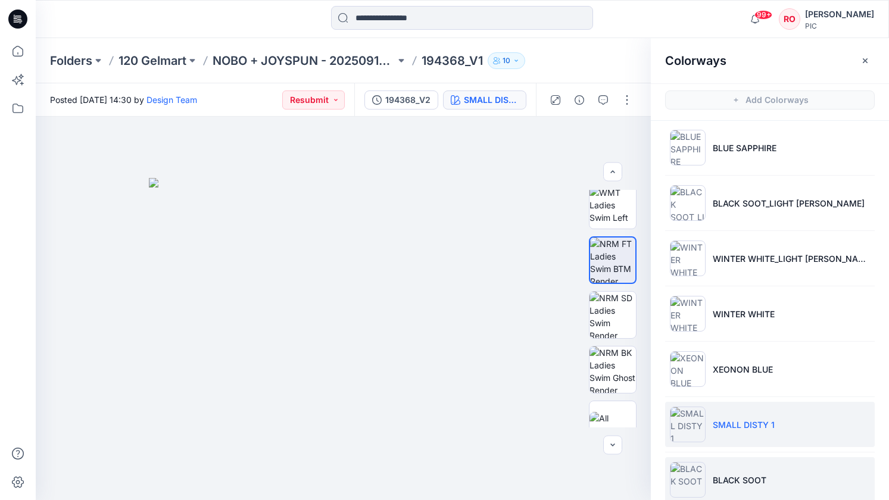
click at [720, 479] on p "BLACK SOOT" at bounding box center [740, 480] width 54 height 13
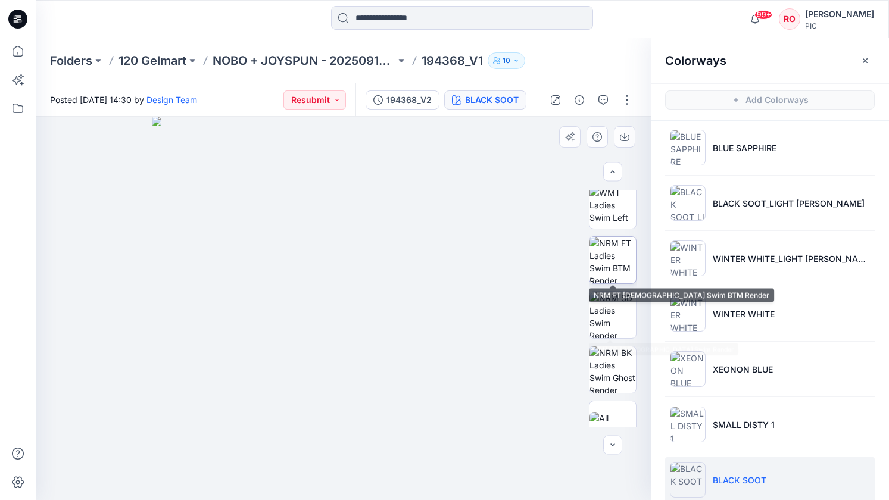
click at [597, 261] on img at bounding box center [612, 260] width 46 height 46
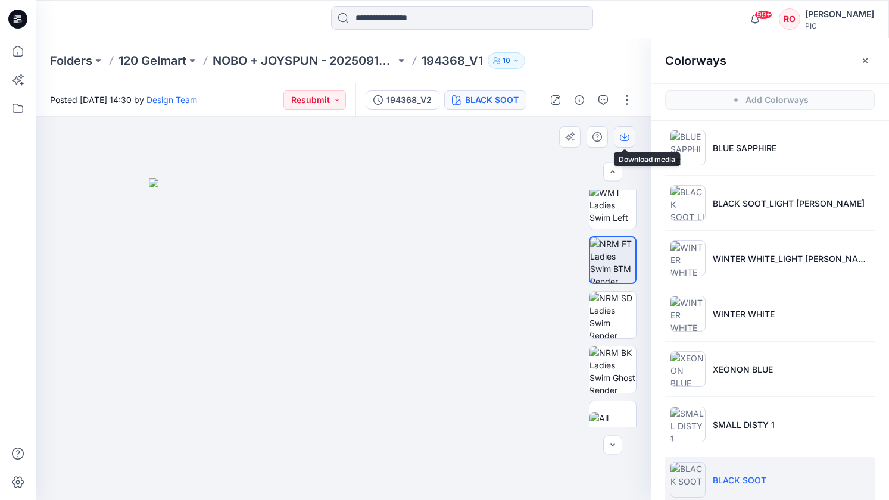
click at [622, 143] on button "button" at bounding box center [624, 136] width 21 height 21
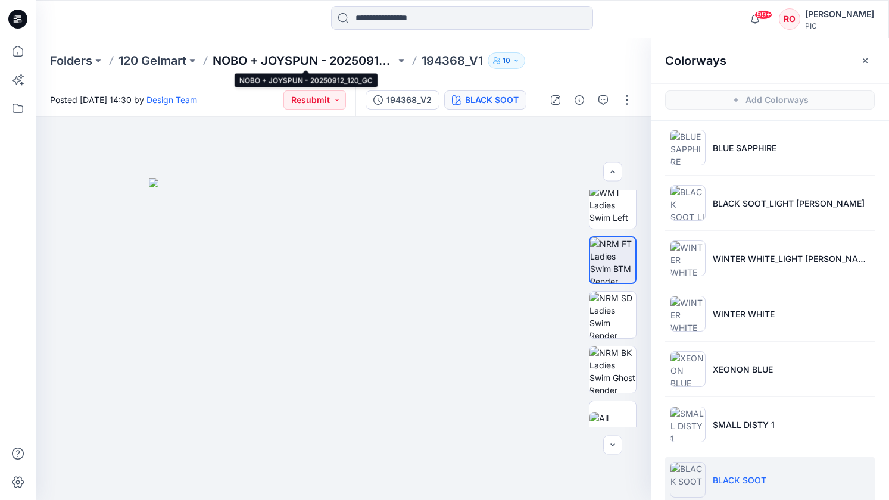
click at [308, 67] on p "NOBO + JOYSPUN - 20250912_120_GC" at bounding box center [304, 60] width 183 height 17
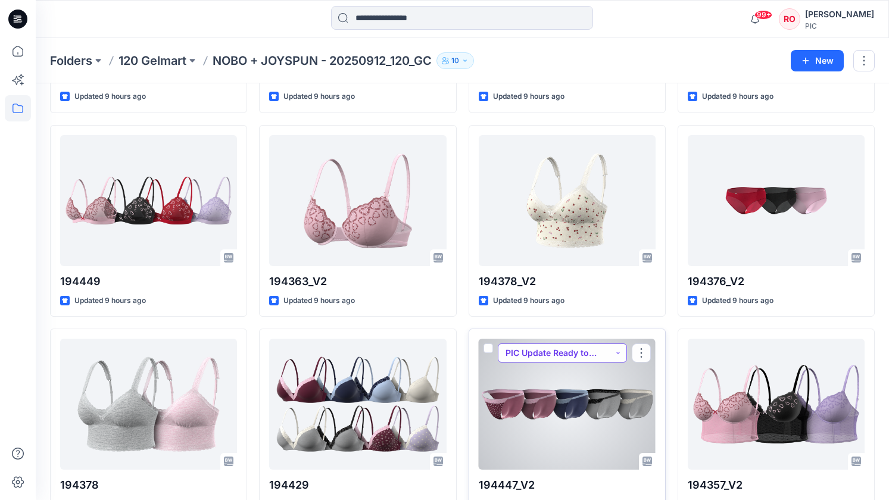
scroll to position [1043, 0]
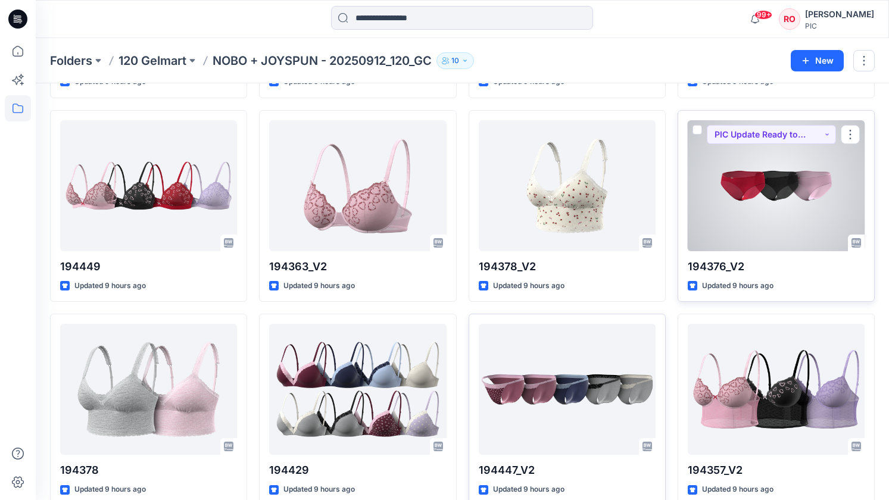
click at [748, 214] on div at bounding box center [776, 185] width 177 height 131
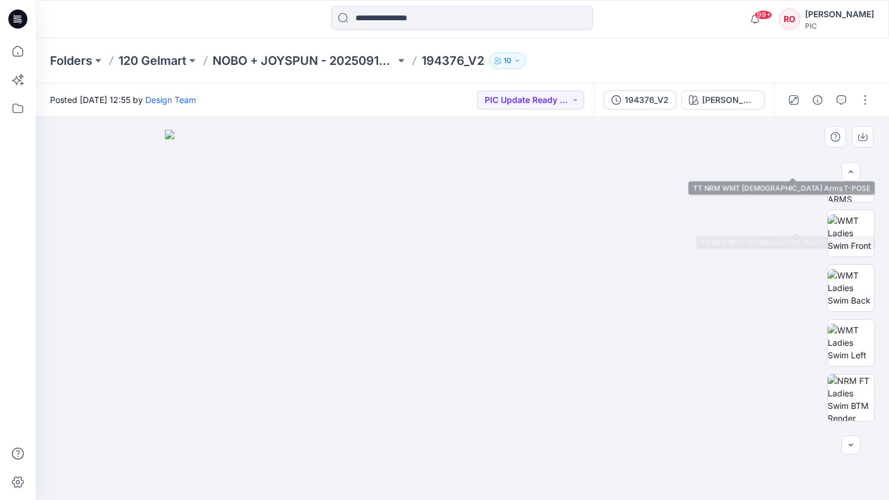
scroll to position [146, 0]
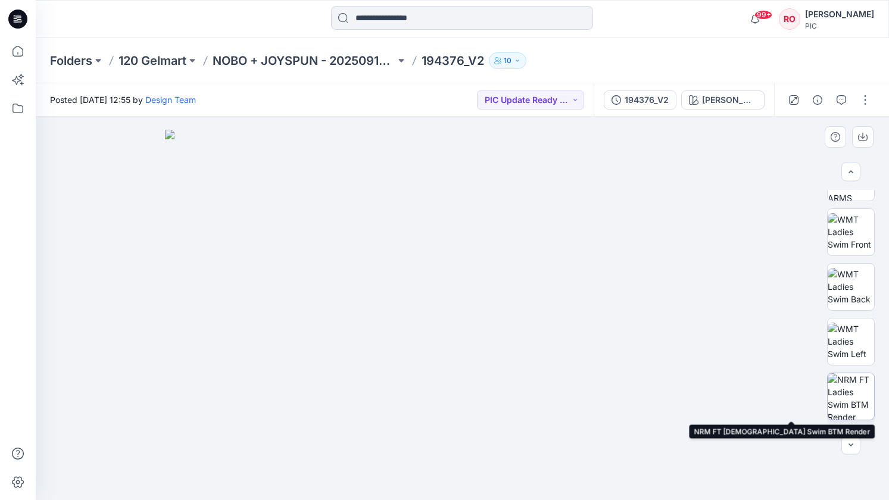
click at [855, 388] on img at bounding box center [850, 396] width 46 height 46
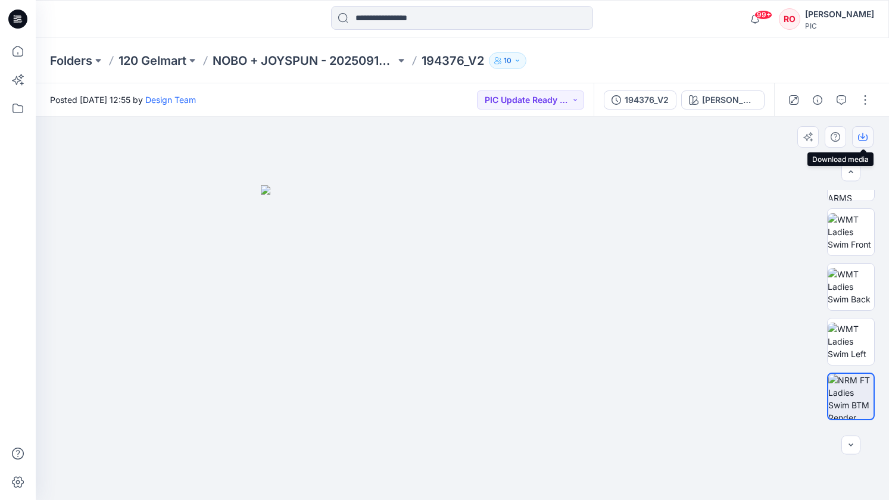
click at [865, 132] on icon "button" at bounding box center [863, 137] width 10 height 10
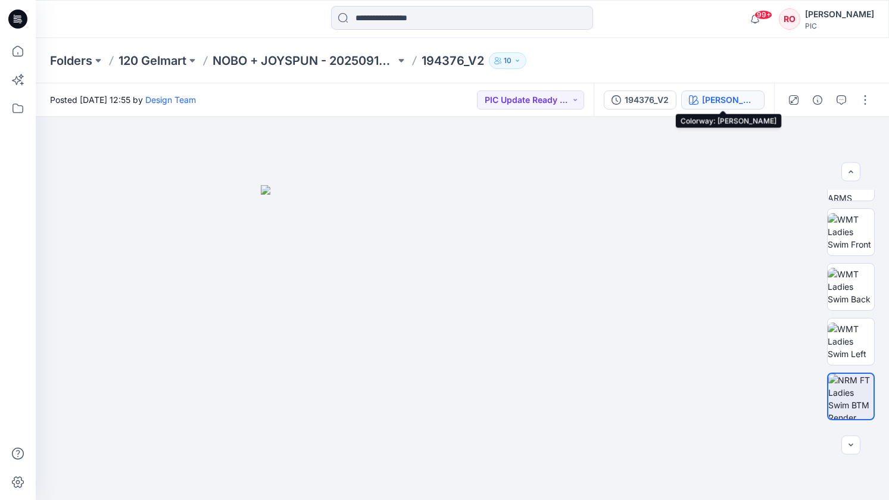
click at [719, 96] on div "Chery Tomato" at bounding box center [729, 99] width 55 height 13
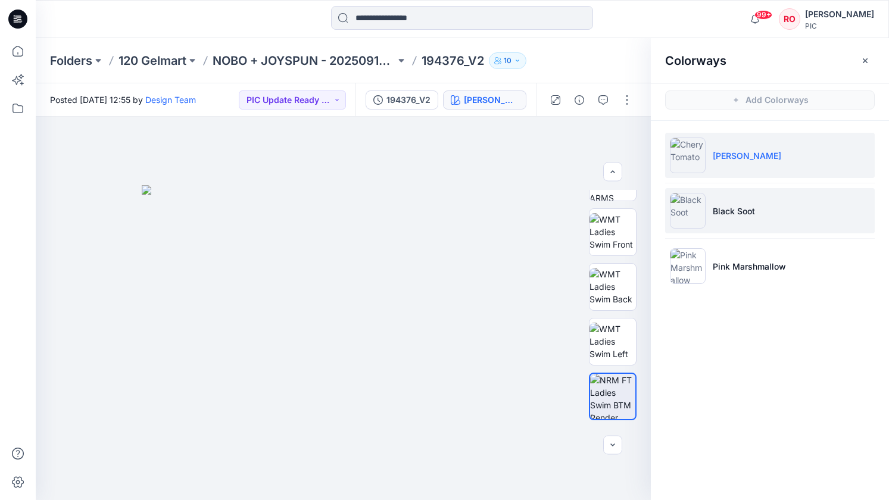
click at [738, 216] on p "Black Soot" at bounding box center [734, 211] width 42 height 13
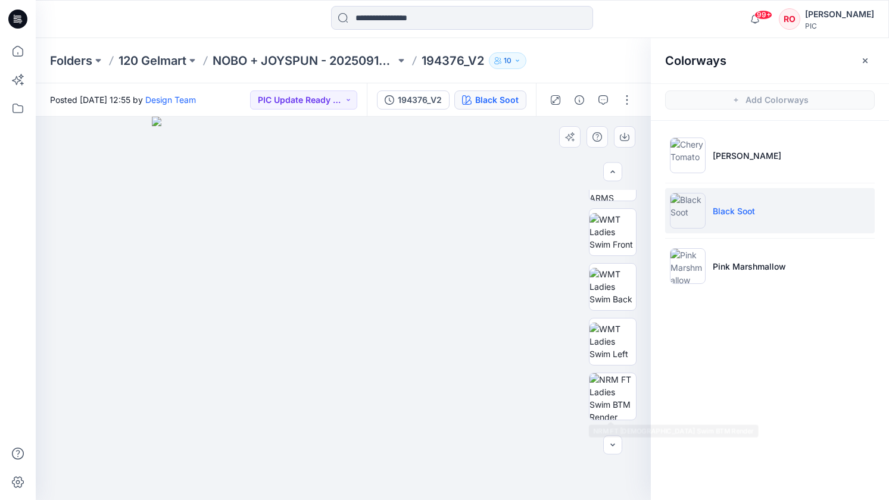
click at [649, 390] on div at bounding box center [612, 309] width 76 height 238
click at [631, 390] on img at bounding box center [612, 396] width 46 height 46
drag, startPoint x: 625, startPoint y: 133, endPoint x: 624, endPoint y: 140, distance: 7.2
click at [625, 133] on icon "button" at bounding box center [625, 137] width 10 height 10
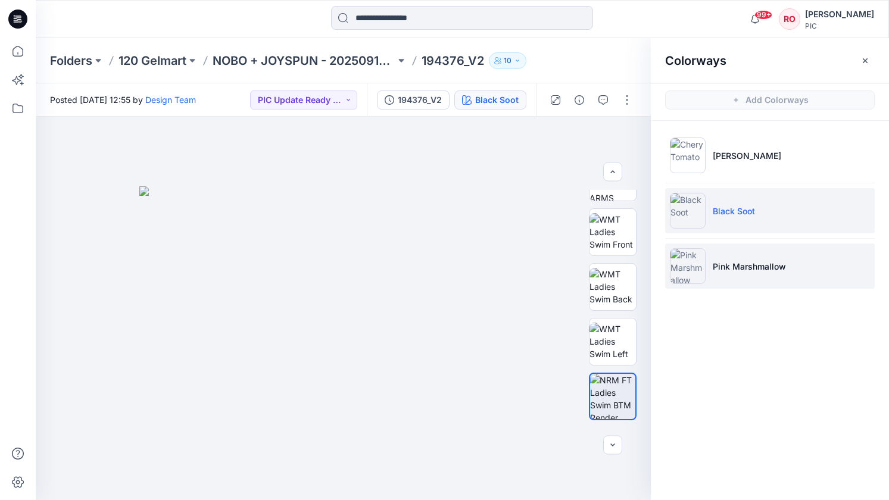
click at [702, 255] on img at bounding box center [688, 266] width 36 height 36
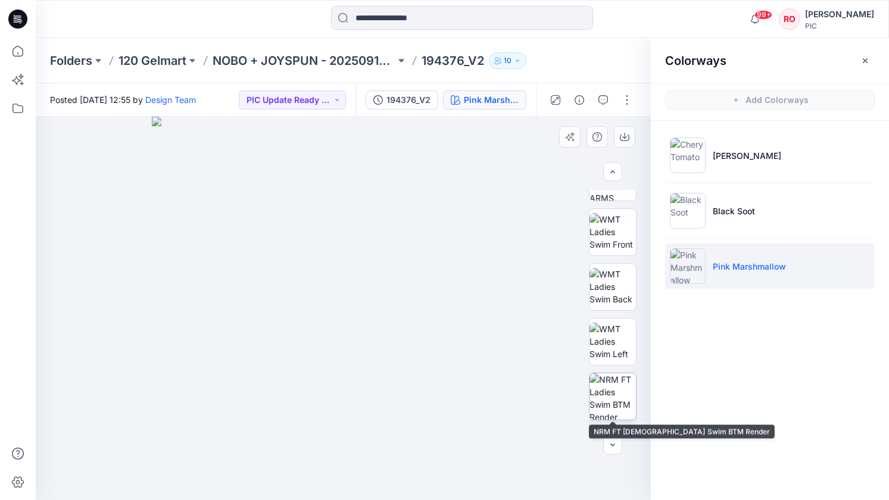
click at [617, 384] on img at bounding box center [612, 396] width 46 height 46
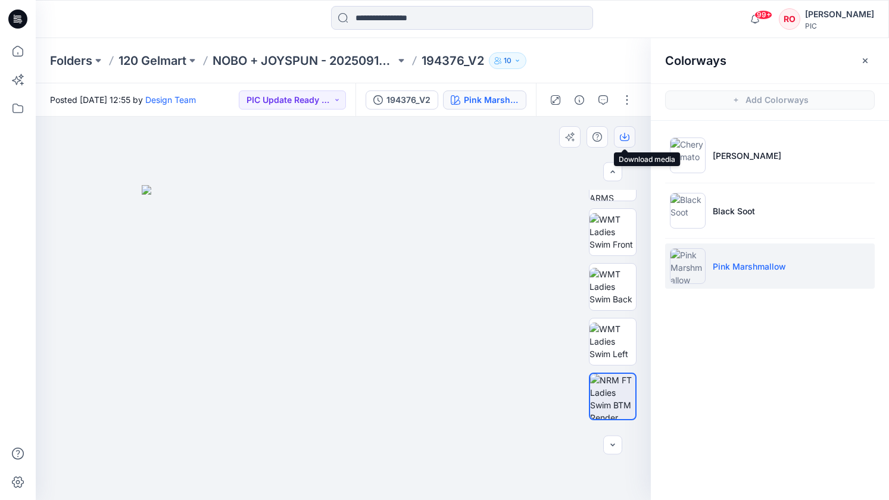
click at [620, 142] on button "button" at bounding box center [624, 136] width 21 height 21
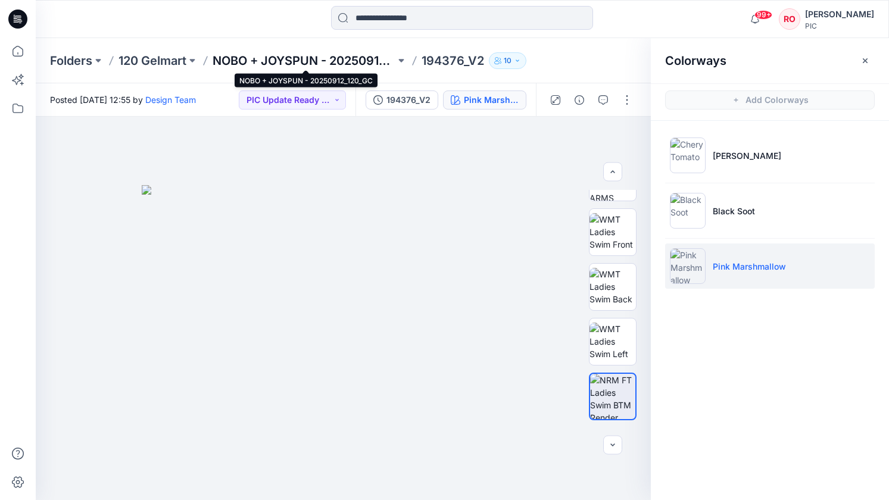
click at [341, 60] on p "NOBO + JOYSPUN - 20250912_120_GC" at bounding box center [304, 60] width 183 height 17
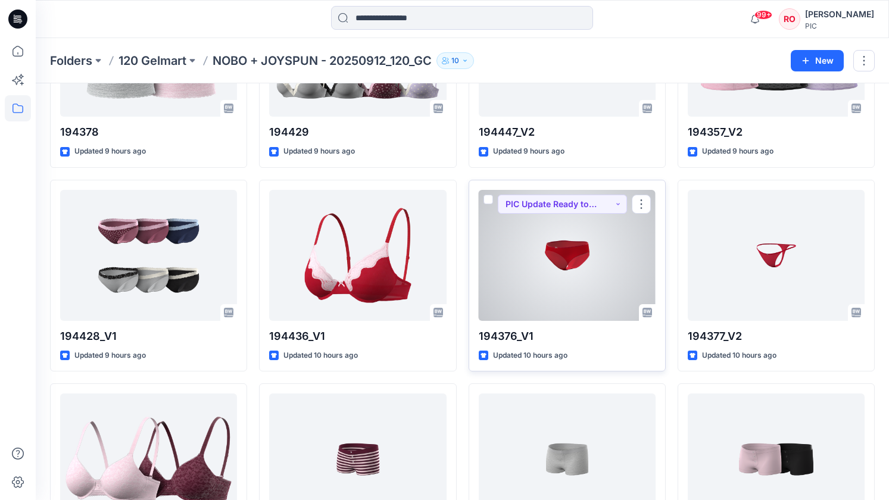
scroll to position [1391, 0]
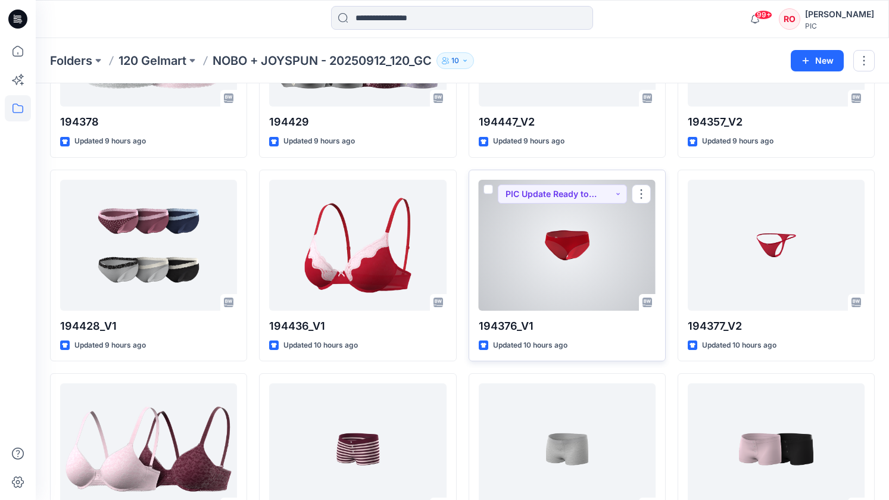
click at [564, 245] on div at bounding box center [567, 245] width 177 height 131
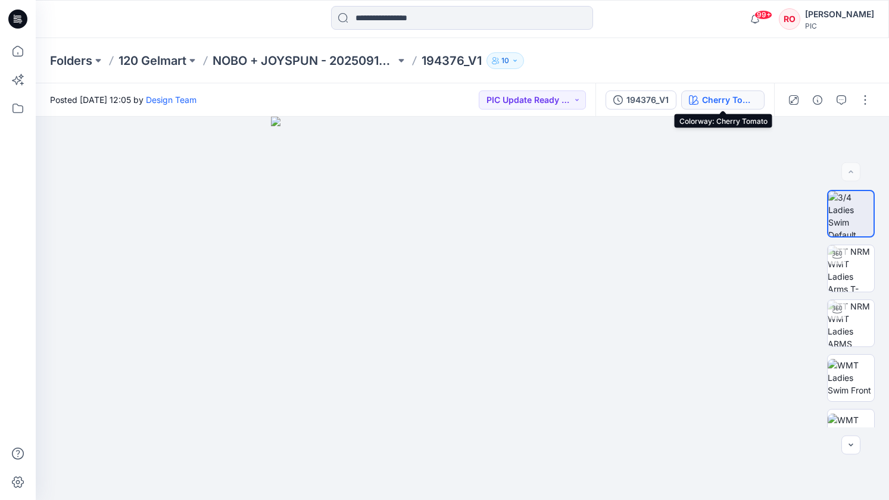
click at [714, 95] on div "Cherry Tomato" at bounding box center [729, 99] width 55 height 13
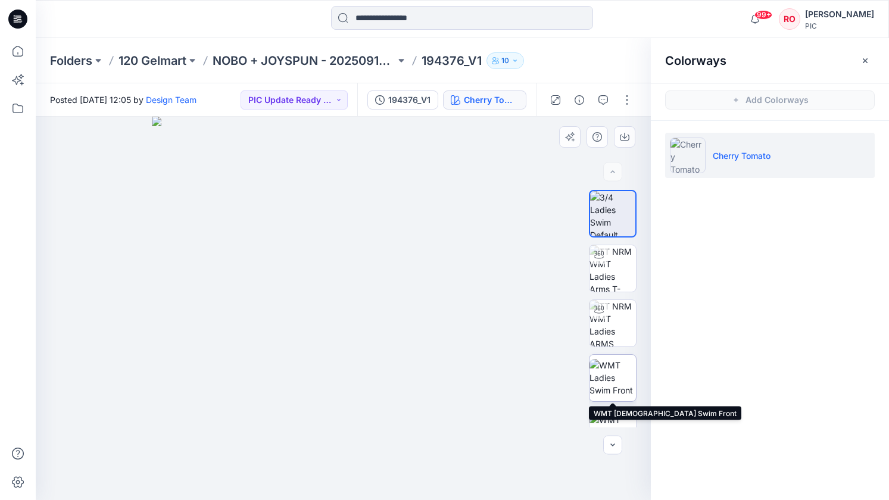
click at [614, 385] on img at bounding box center [612, 378] width 46 height 38
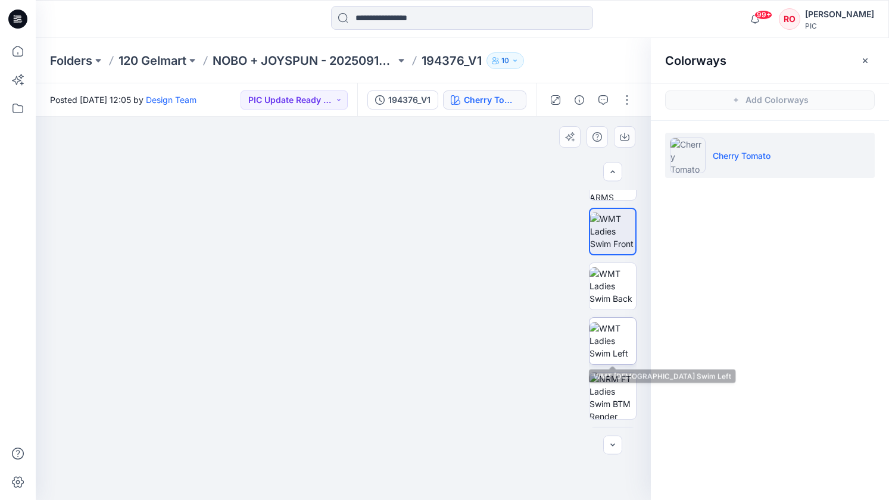
scroll to position [152, 0]
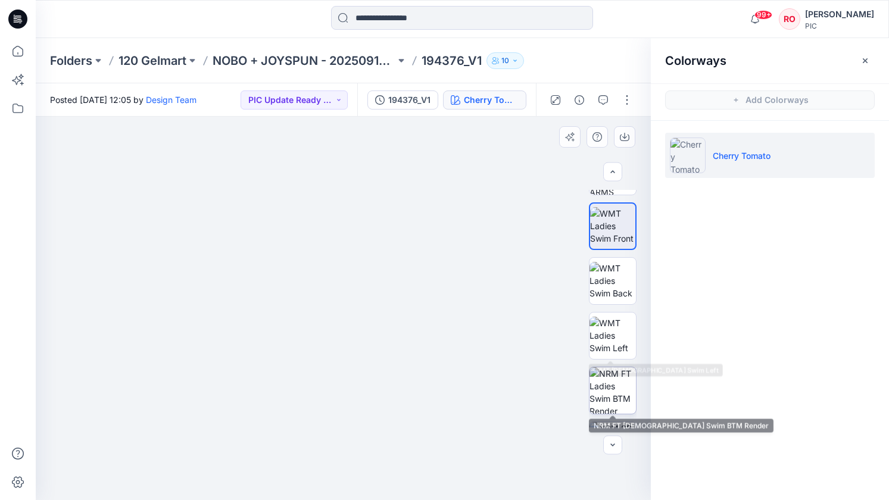
click at [613, 378] on img at bounding box center [612, 390] width 46 height 46
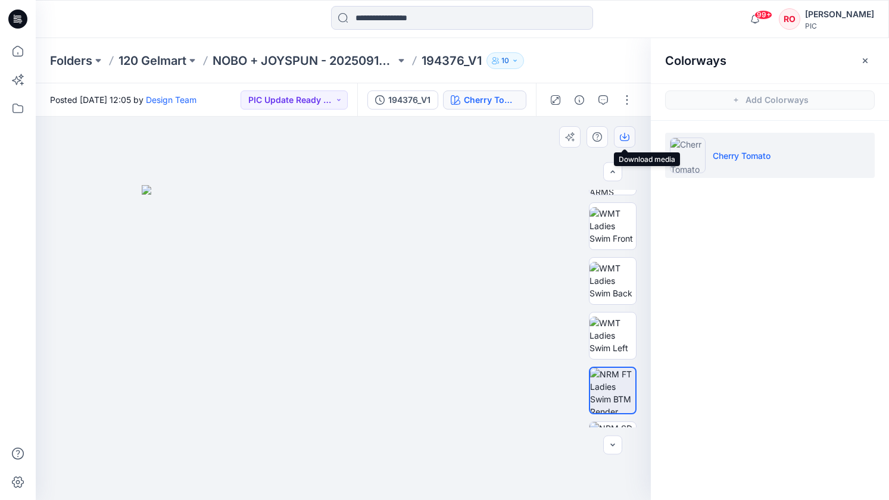
click at [620, 136] on icon "button" at bounding box center [625, 138] width 10 height 7
click at [564, 76] on div "Folders 120 Gelmart NOBO + JOYSPUN - 20250912_120_GC 194376_V1 10" at bounding box center [462, 60] width 853 height 45
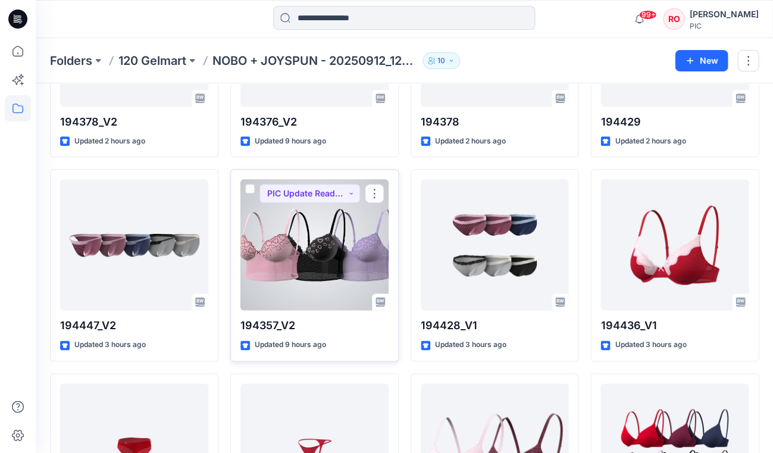
scroll to position [1198, 0]
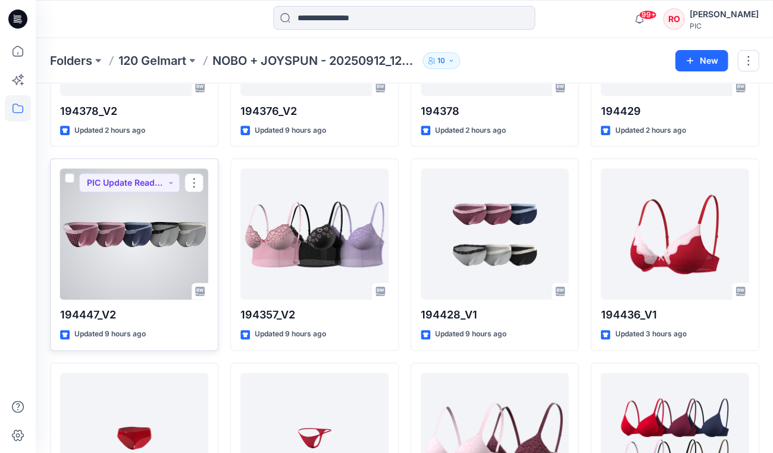
click at [167, 206] on div at bounding box center [134, 233] width 148 height 131
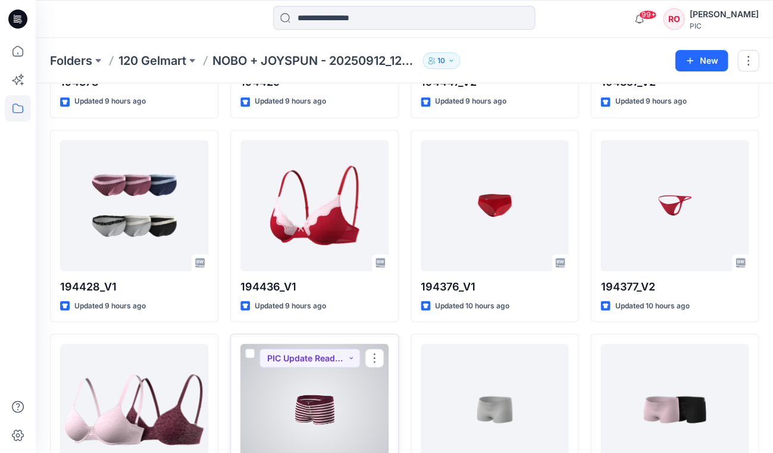
scroll to position [1420, 0]
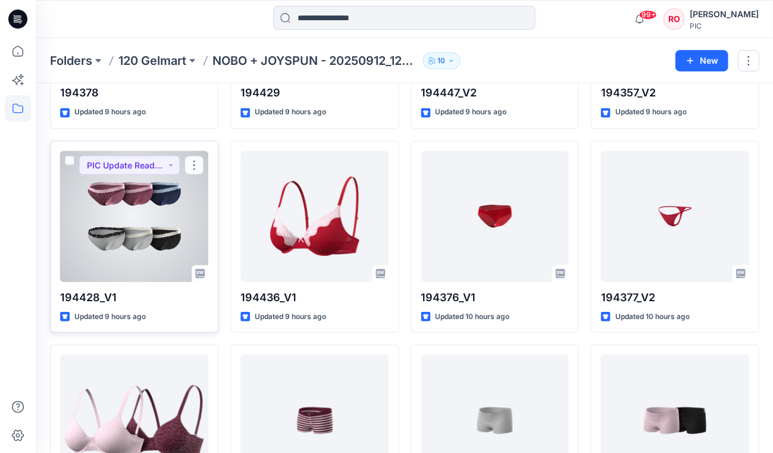
click at [157, 202] on div at bounding box center [134, 216] width 148 height 131
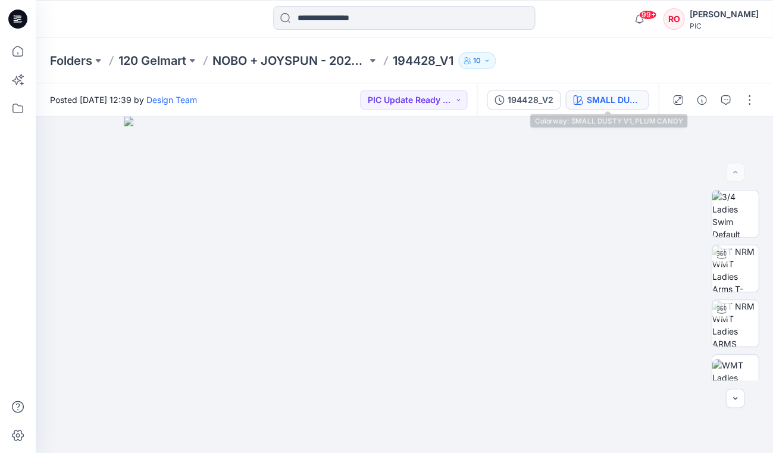
click at [600, 98] on div "SMALL DUSTY V1_PLUM CANDY" at bounding box center [613, 99] width 55 height 13
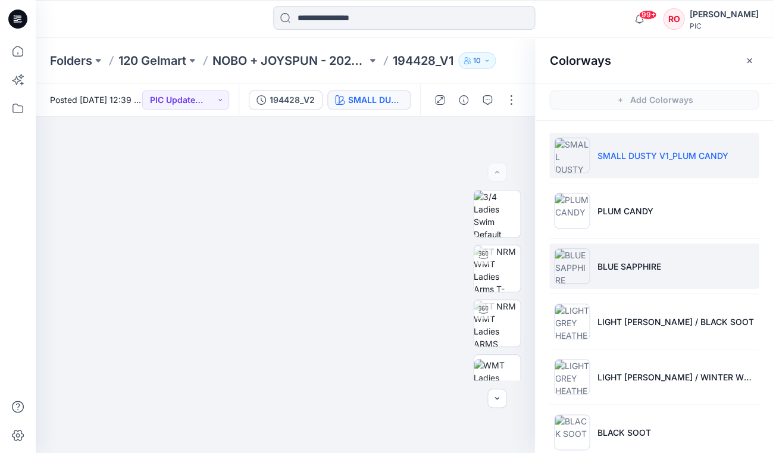
click at [613, 258] on li "BLUE SAPPHIRE" at bounding box center [654, 265] width 210 height 45
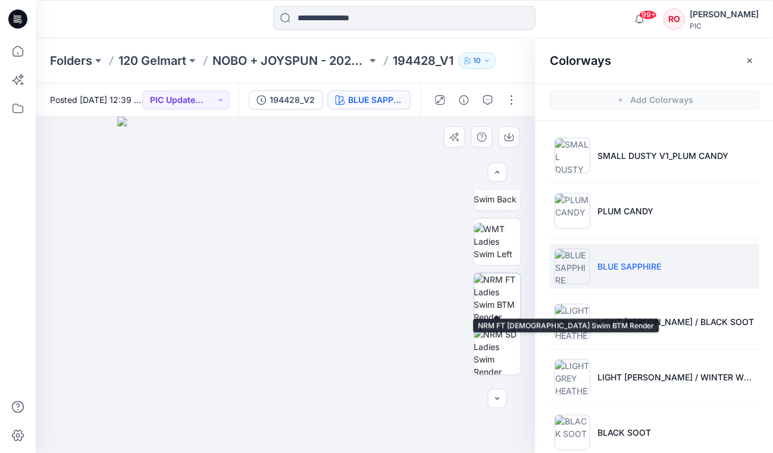
scroll to position [293, 0]
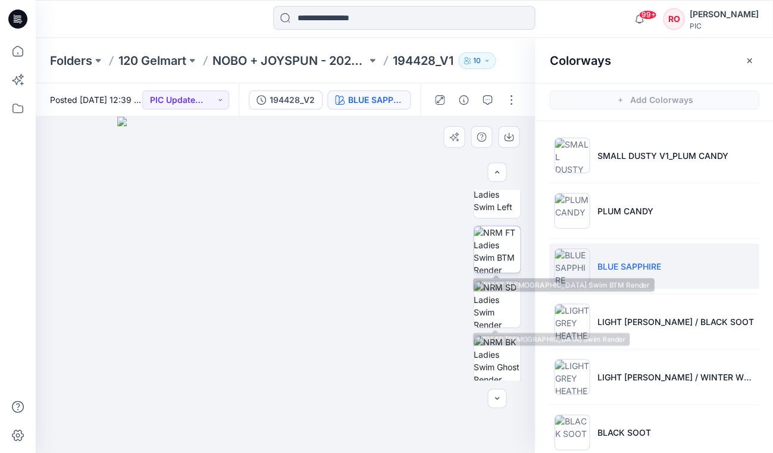
click at [485, 266] on img at bounding box center [497, 249] width 46 height 46
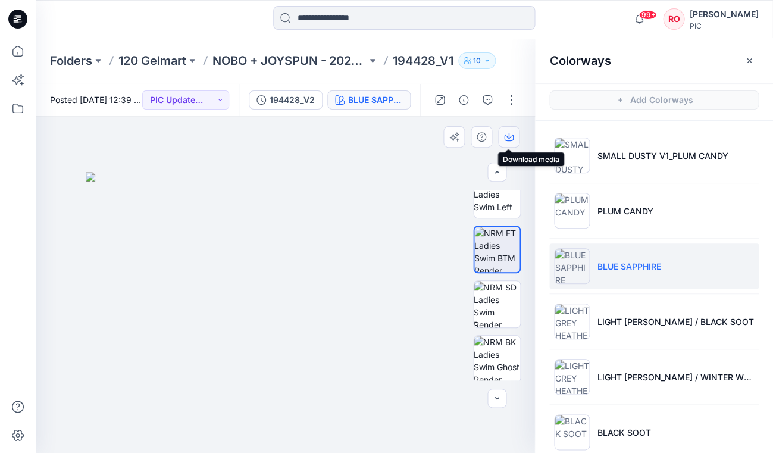
click at [507, 136] on icon "button" at bounding box center [509, 137] width 10 height 10
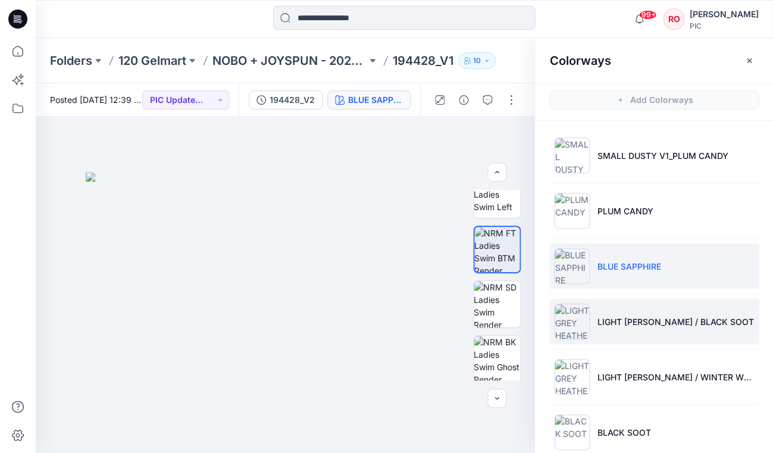
click at [601, 316] on p "LIGHT [PERSON_NAME] / BLACK SOOT" at bounding box center [675, 322] width 157 height 13
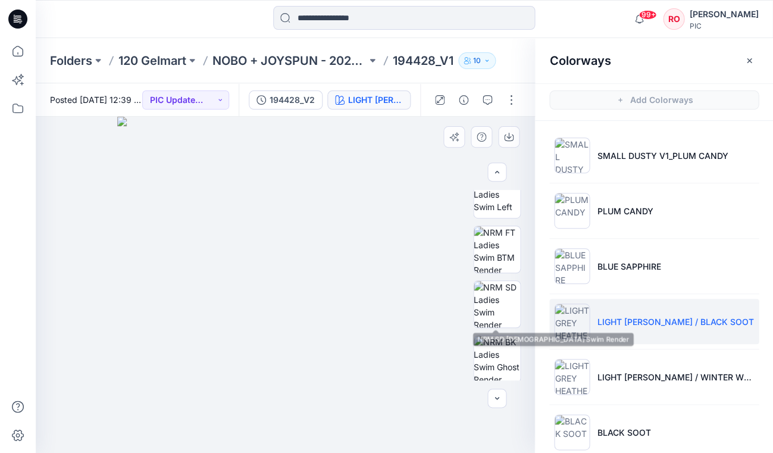
click at [496, 276] on div at bounding box center [497, 285] width 48 height 190
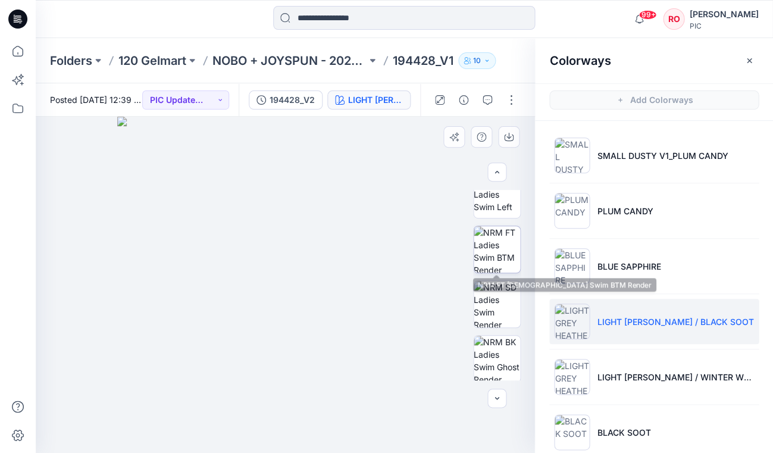
click at [500, 262] on img at bounding box center [497, 249] width 46 height 46
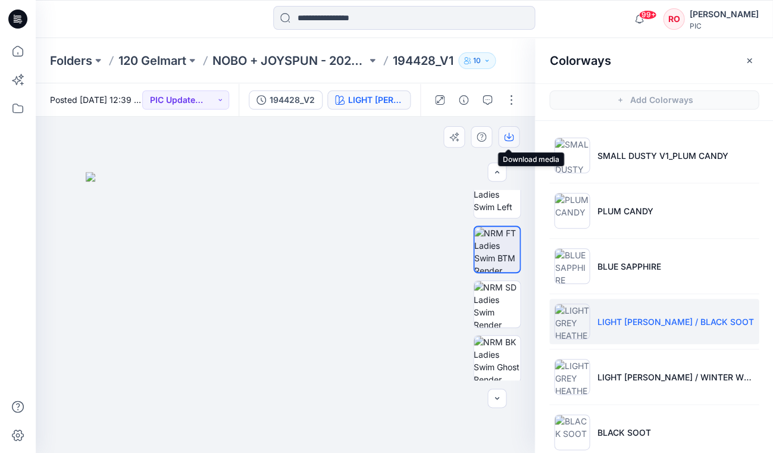
click at [504, 139] on icon "button" at bounding box center [509, 138] width 10 height 7
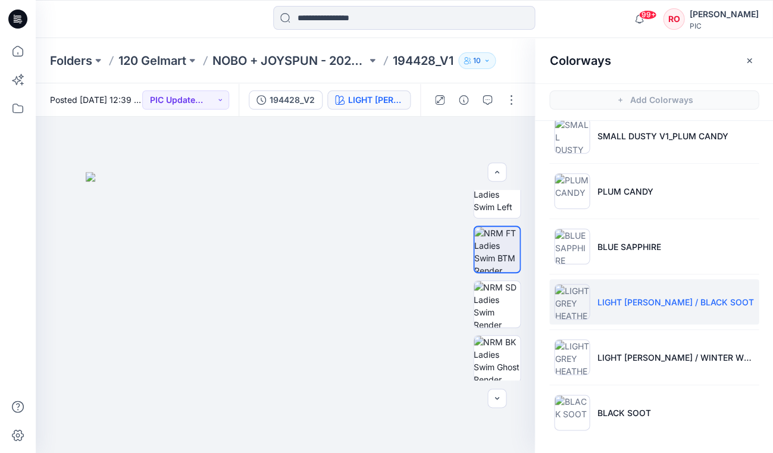
scroll to position [20, 0]
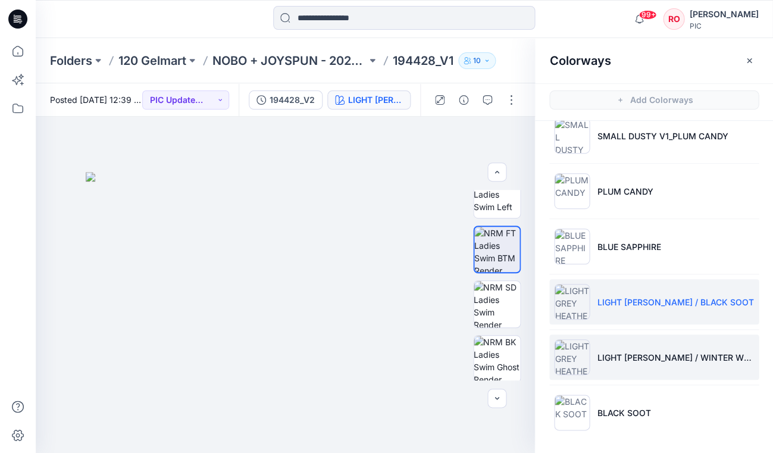
click at [580, 342] on img at bounding box center [572, 357] width 36 height 36
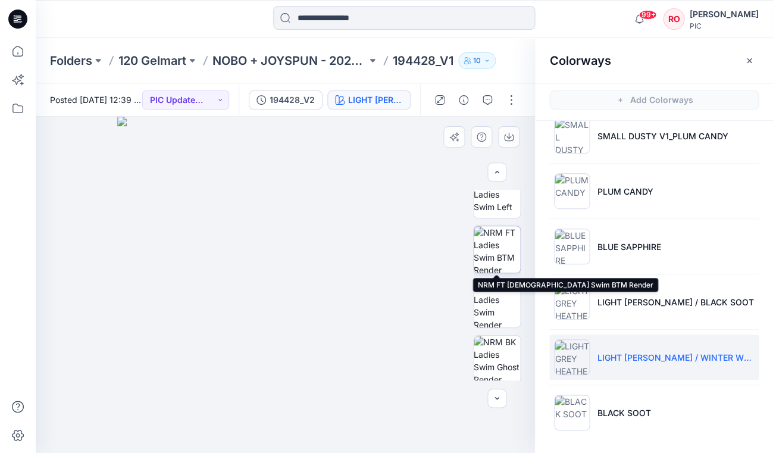
click at [500, 252] on img at bounding box center [497, 249] width 46 height 46
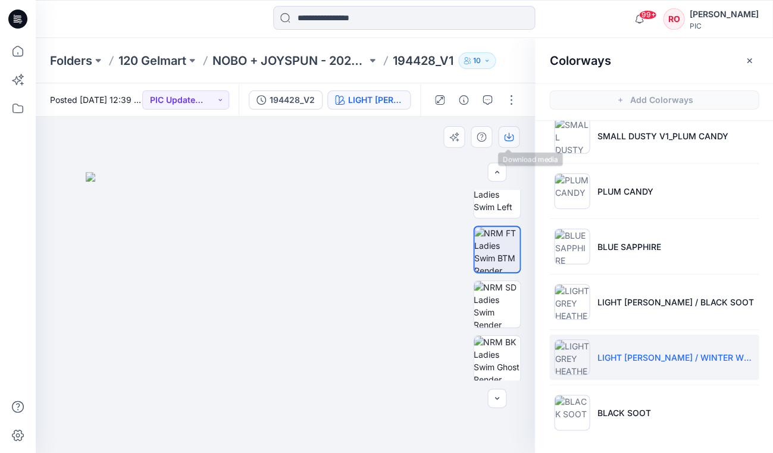
click at [508, 135] on icon "button" at bounding box center [509, 136] width 5 height 6
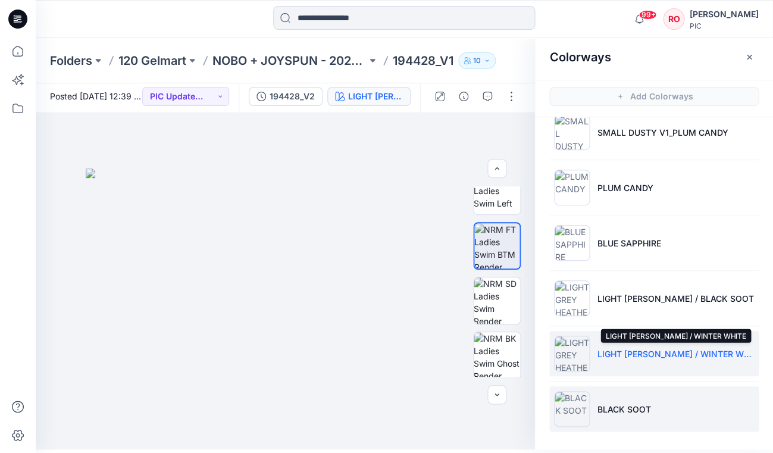
scroll to position [4, 0]
click at [647, 390] on li "BLACK SOOT" at bounding box center [654, 408] width 210 height 45
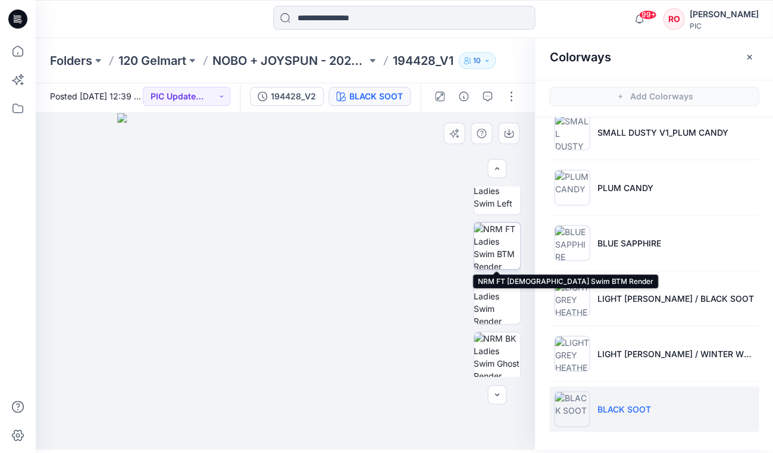
click at [501, 250] on img at bounding box center [497, 246] width 46 height 46
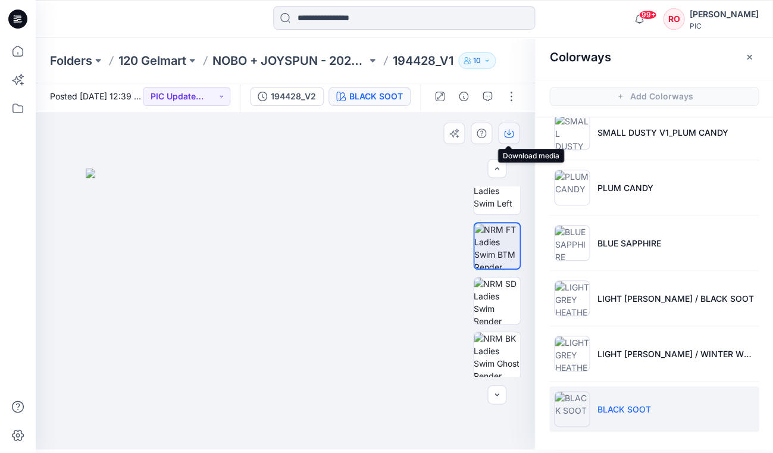
click at [511, 134] on icon "button" at bounding box center [509, 134] width 10 height 10
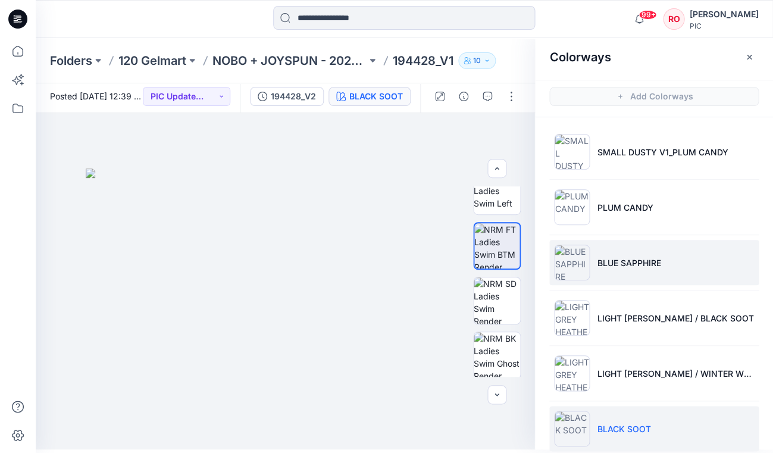
scroll to position [0, 0]
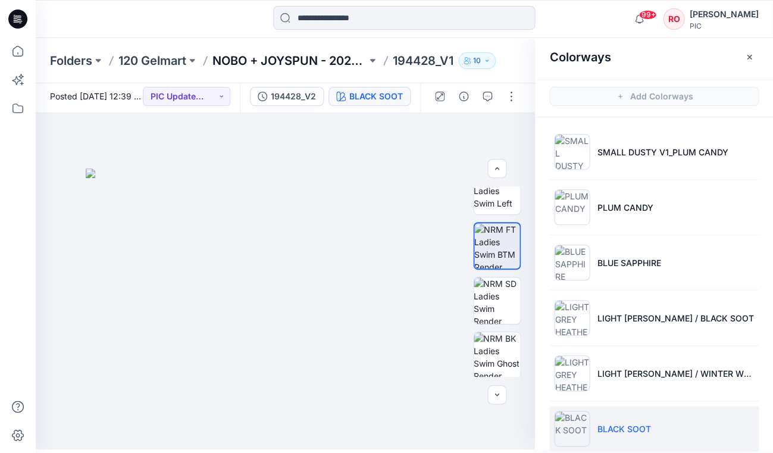
click at [305, 58] on p "NOBO + JOYSPUN - 20250912_120_GC" at bounding box center [290, 60] width 154 height 17
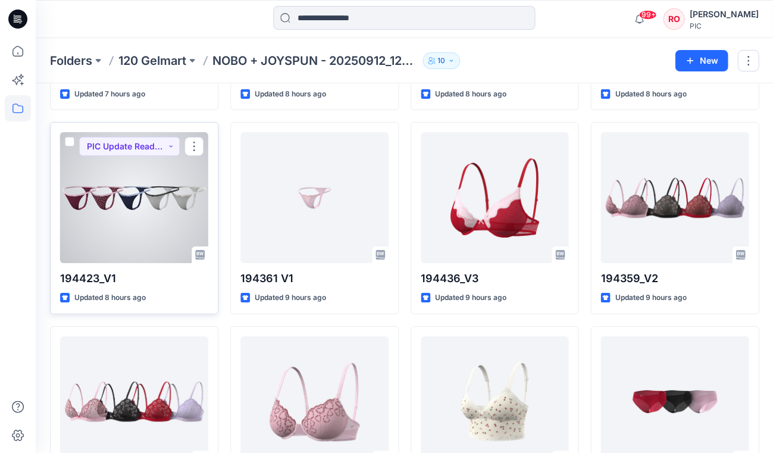
scroll to position [825, 0]
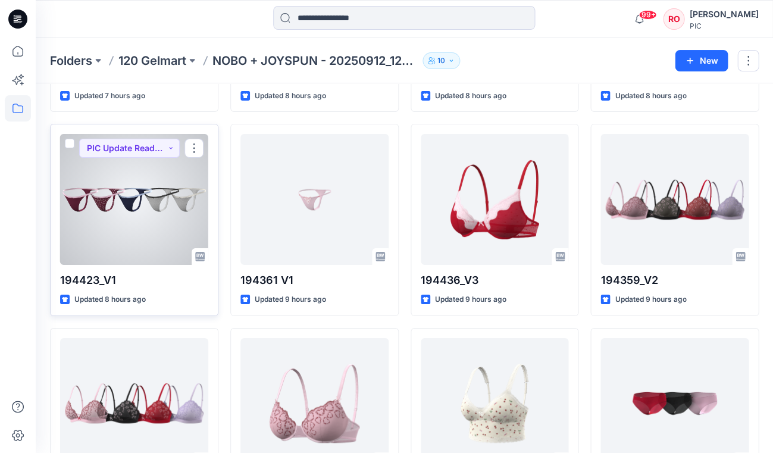
click at [147, 173] on div at bounding box center [134, 199] width 148 height 131
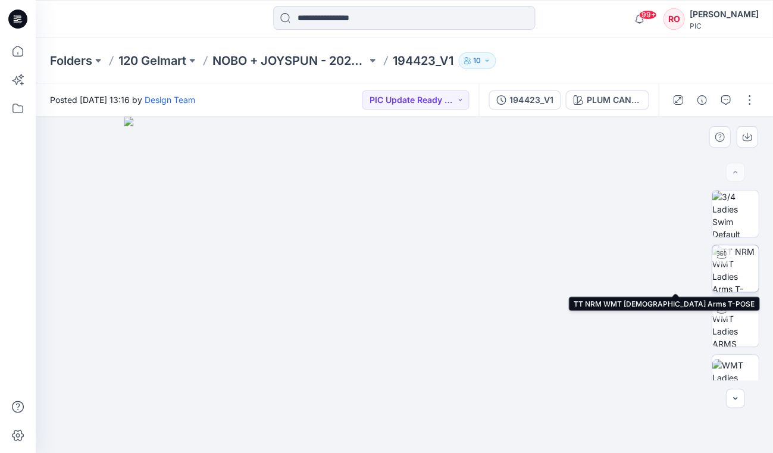
click at [729, 280] on img at bounding box center [735, 268] width 46 height 46
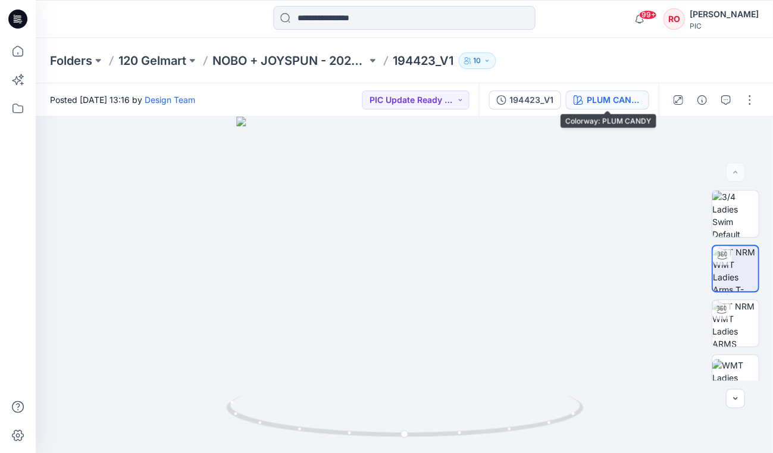
click at [605, 105] on div "PLUM CANDY" at bounding box center [613, 99] width 55 height 13
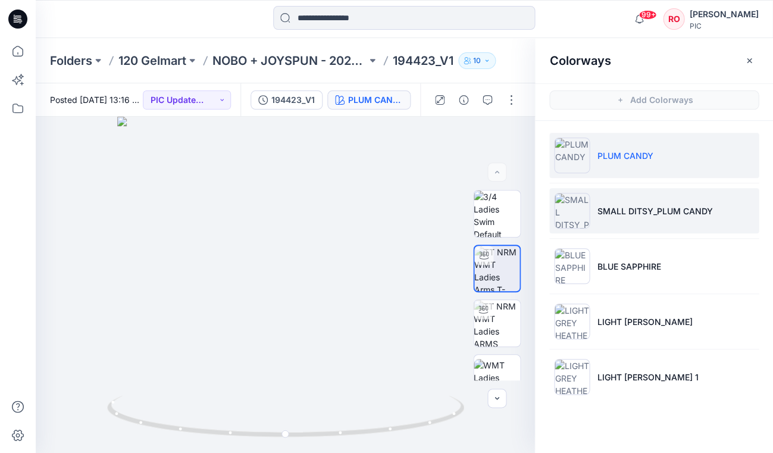
click at [620, 221] on li "SMALL DITSY_PLUM CANDY" at bounding box center [654, 210] width 210 height 45
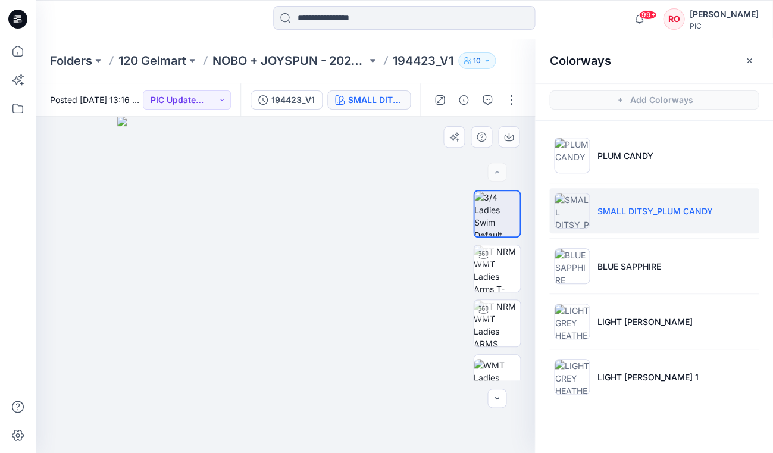
click at [526, 268] on div at bounding box center [497, 285] width 76 height 190
click at [514, 271] on img at bounding box center [497, 268] width 46 height 46
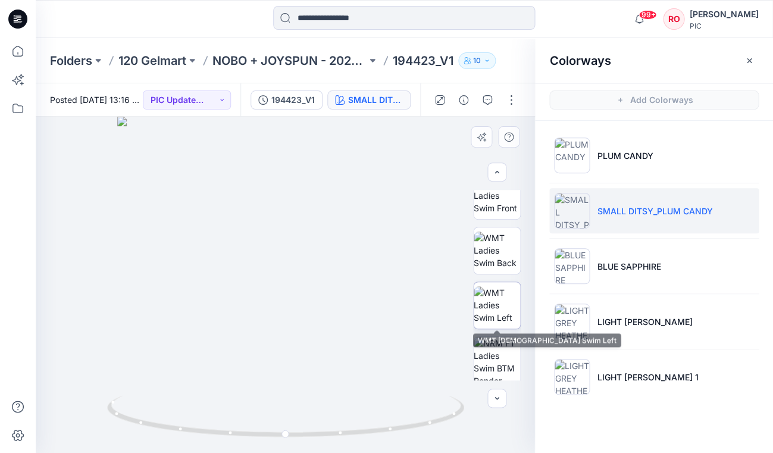
scroll to position [185, 0]
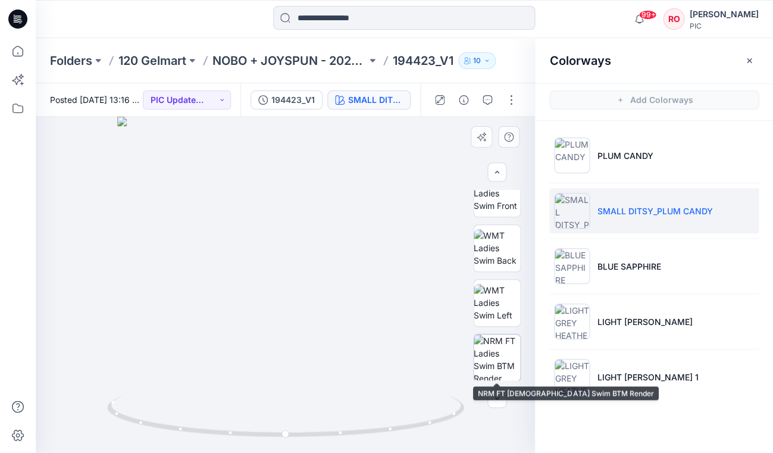
click at [490, 357] on img at bounding box center [497, 358] width 46 height 46
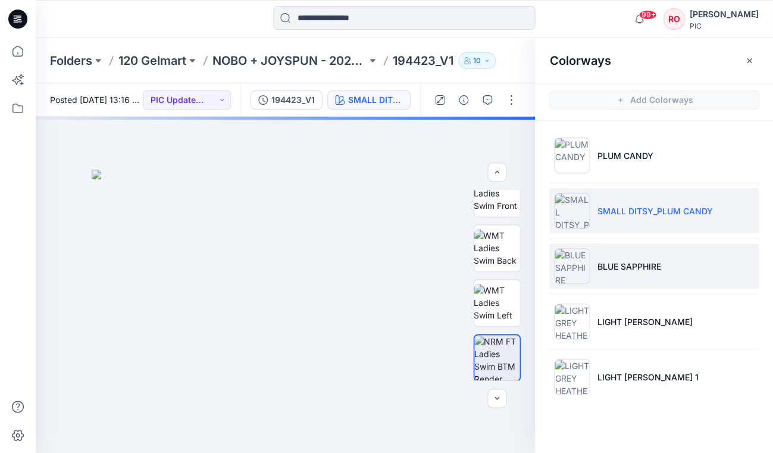
click at [593, 252] on li "BLUE SAPPHIRE" at bounding box center [654, 265] width 210 height 45
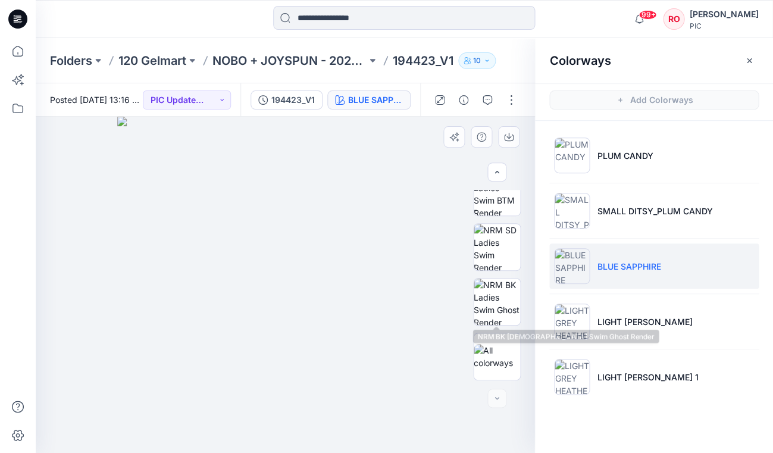
scroll to position [350, 0]
click at [495, 321] on img at bounding box center [497, 302] width 46 height 46
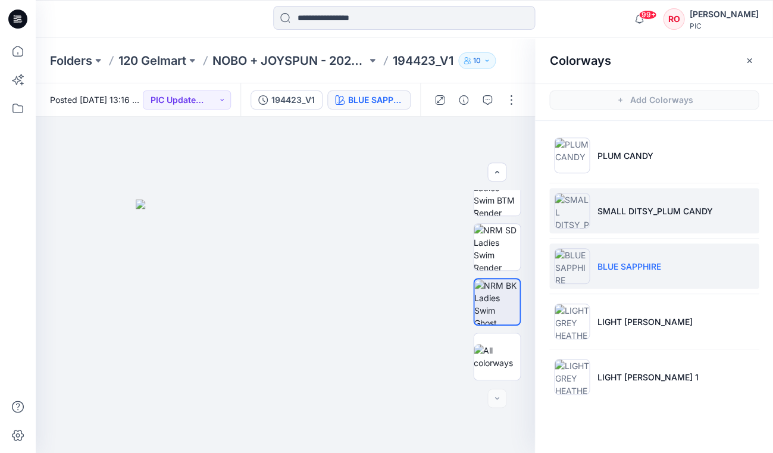
click at [595, 207] on li "SMALL DITSY_PLUM CANDY" at bounding box center [654, 210] width 210 height 45
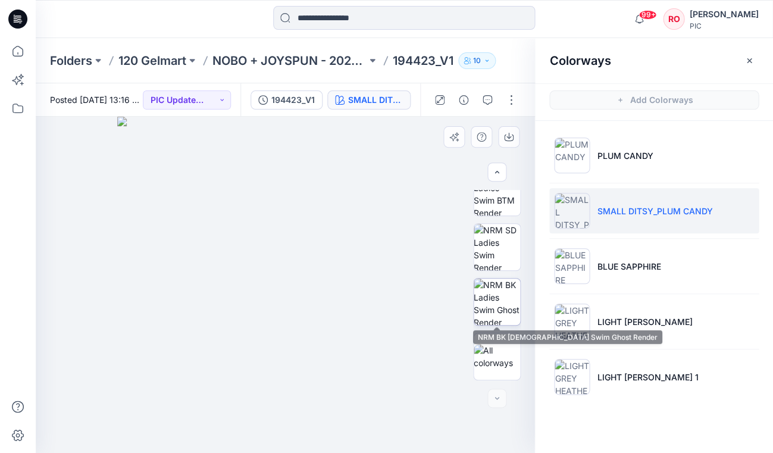
click at [508, 302] on img at bounding box center [497, 302] width 46 height 46
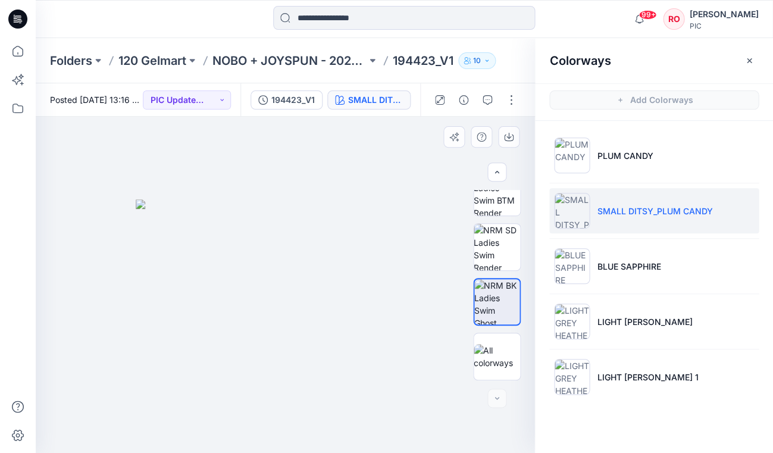
scroll to position [0, 0]
click at [496, 235] on img at bounding box center [497, 247] width 46 height 46
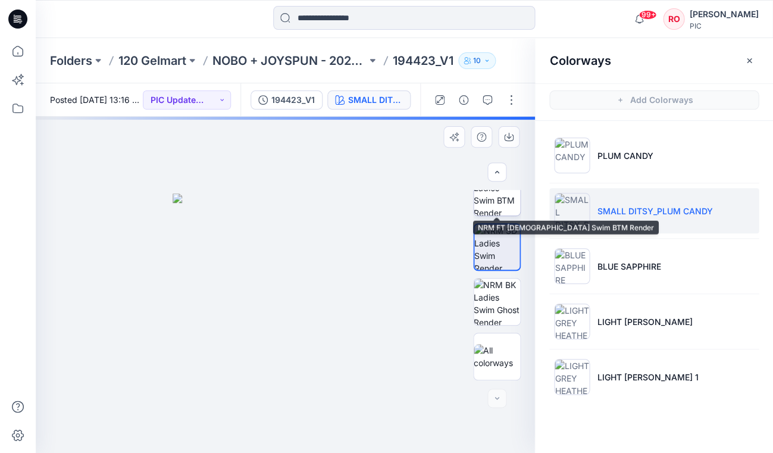
click at [494, 210] on img at bounding box center [497, 192] width 46 height 46
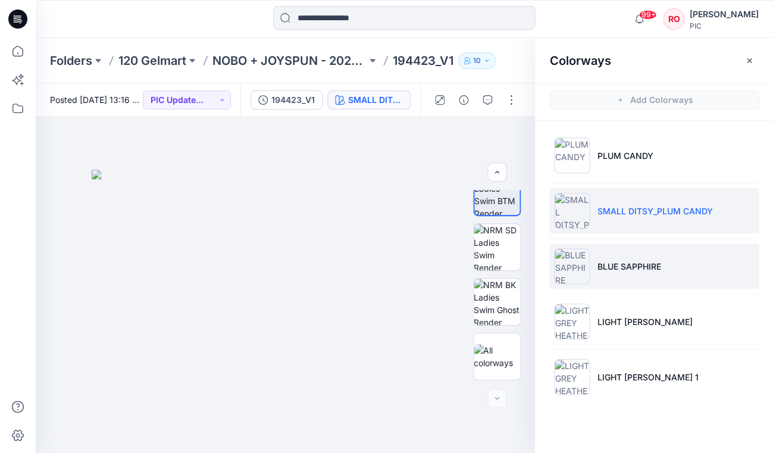
click at [613, 254] on li "BLUE SAPPHIRE" at bounding box center [654, 265] width 210 height 45
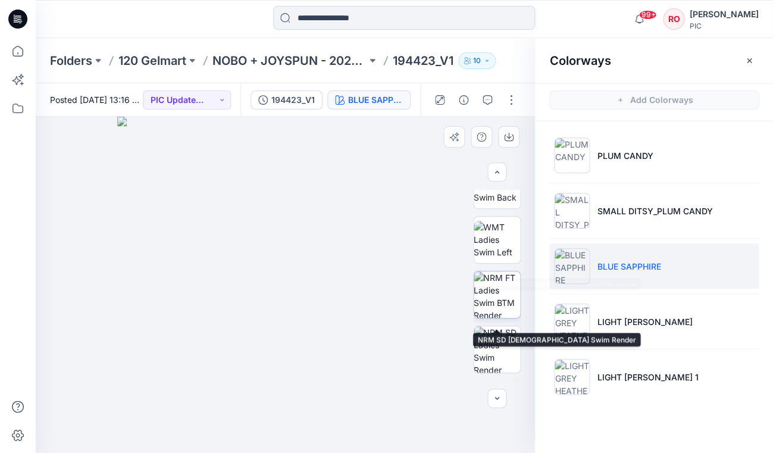
scroll to position [242, 0]
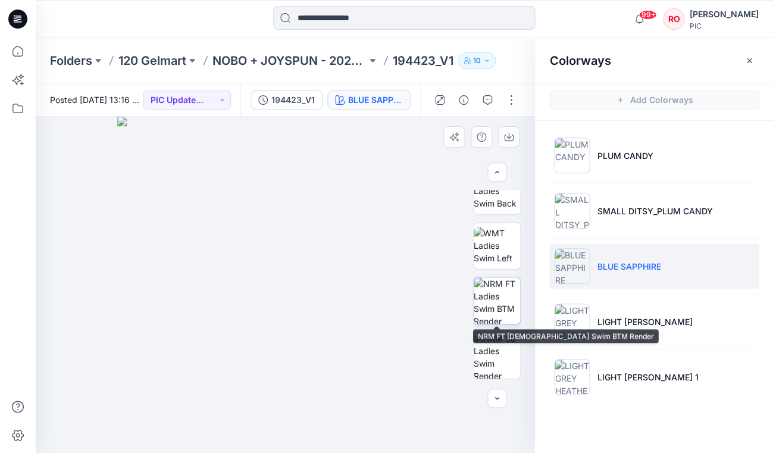
click at [485, 305] on img at bounding box center [497, 300] width 46 height 46
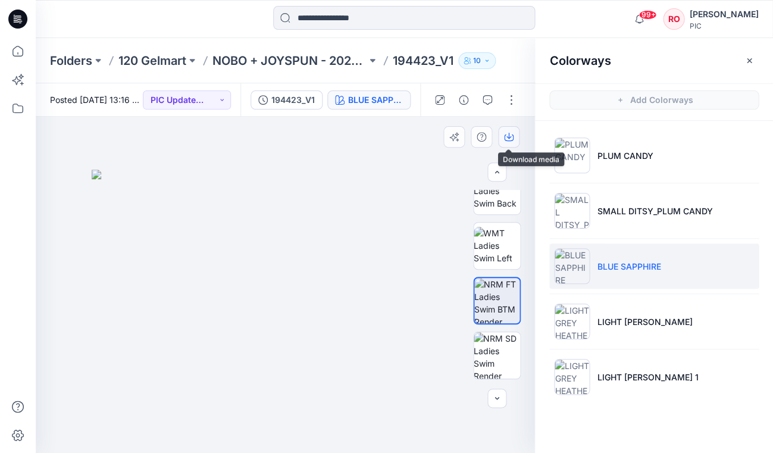
click at [506, 140] on icon "button" at bounding box center [509, 138] width 10 height 7
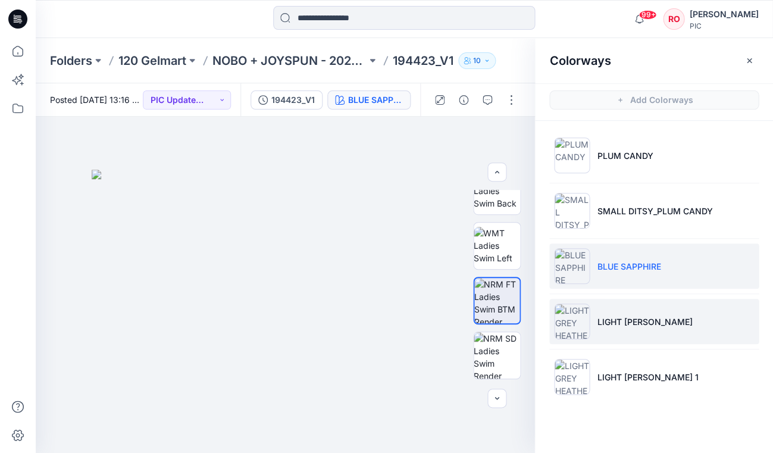
scroll to position [0, 0]
click at [621, 317] on p "LIGHT [PERSON_NAME]" at bounding box center [644, 322] width 95 height 13
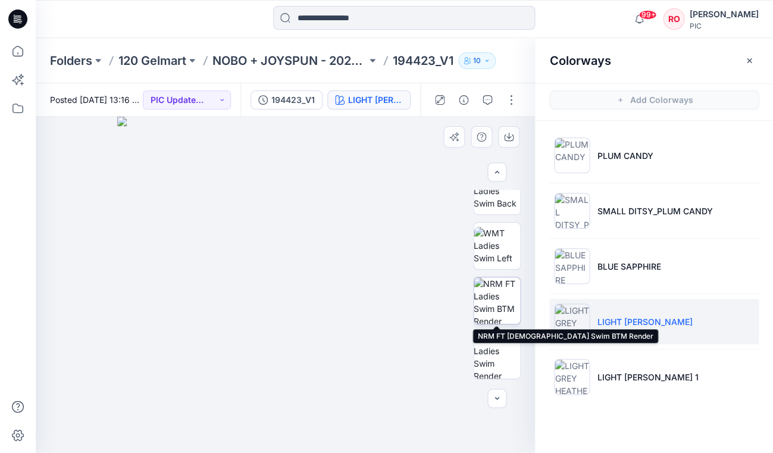
click at [503, 305] on img at bounding box center [497, 300] width 46 height 46
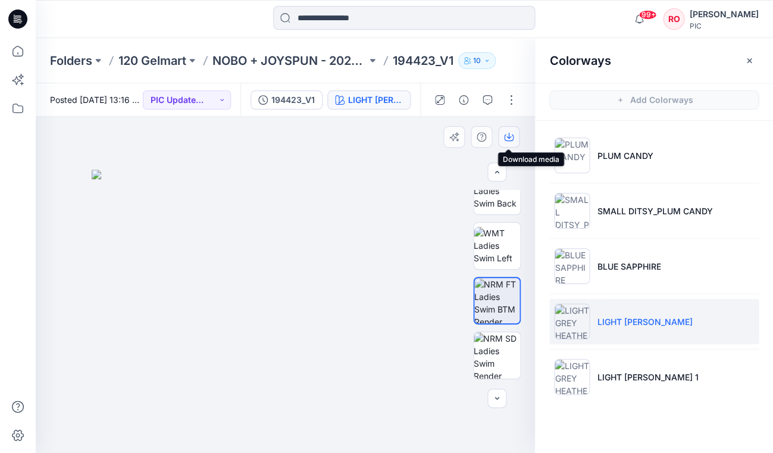
click at [512, 141] on icon "button" at bounding box center [509, 137] width 10 height 10
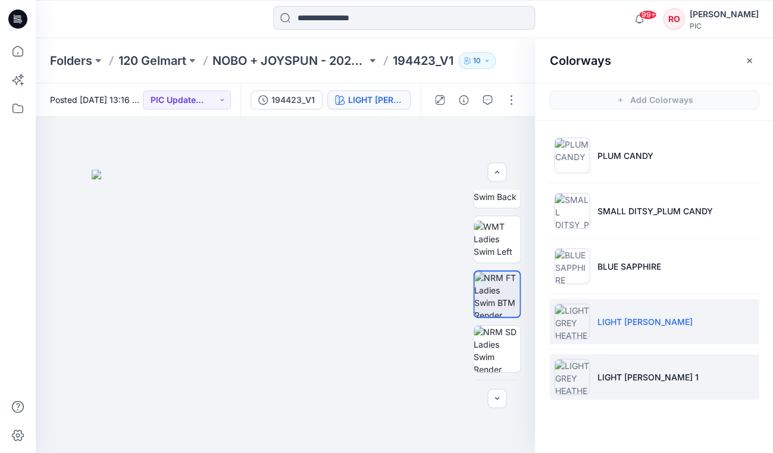
click at [607, 361] on li "LIGHT [PERSON_NAME] 1" at bounding box center [654, 376] width 210 height 45
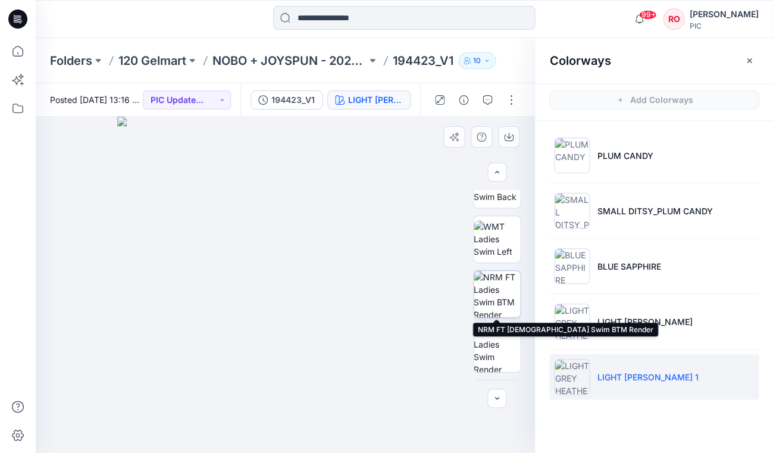
click at [509, 296] on img at bounding box center [497, 294] width 46 height 46
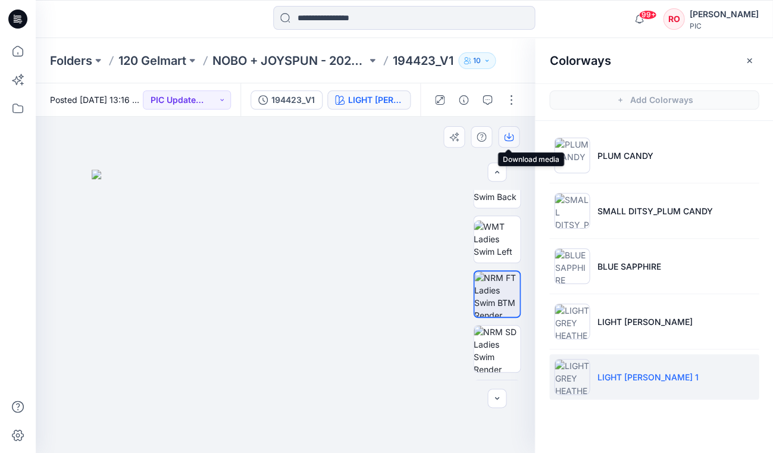
click at [508, 142] on button "button" at bounding box center [508, 136] width 21 height 21
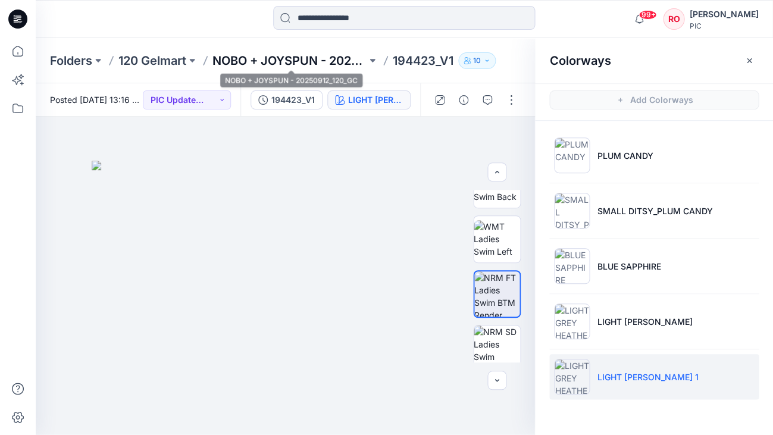
click at [276, 58] on p "NOBO + JOYSPUN - 20250912_120_GC" at bounding box center [290, 60] width 154 height 17
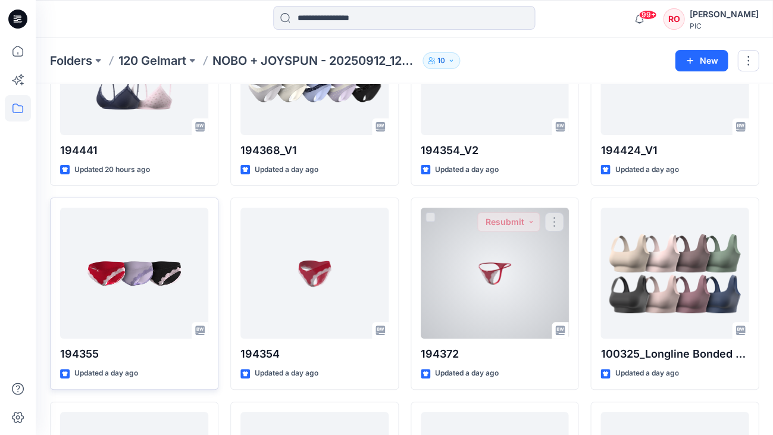
scroll to position [1992, 0]
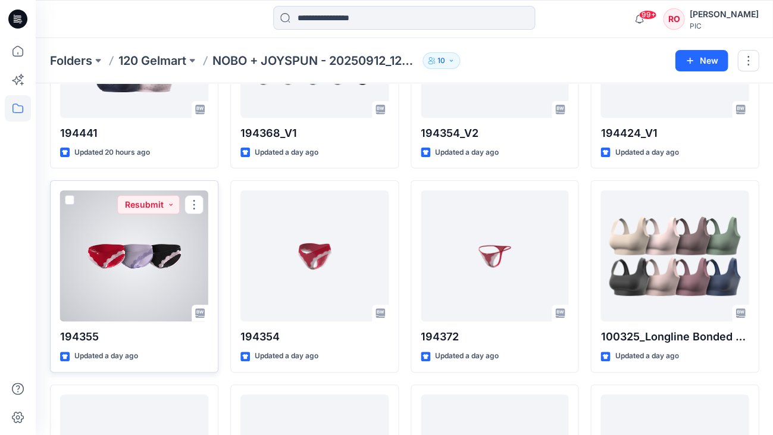
click at [194, 233] on div at bounding box center [134, 255] width 148 height 131
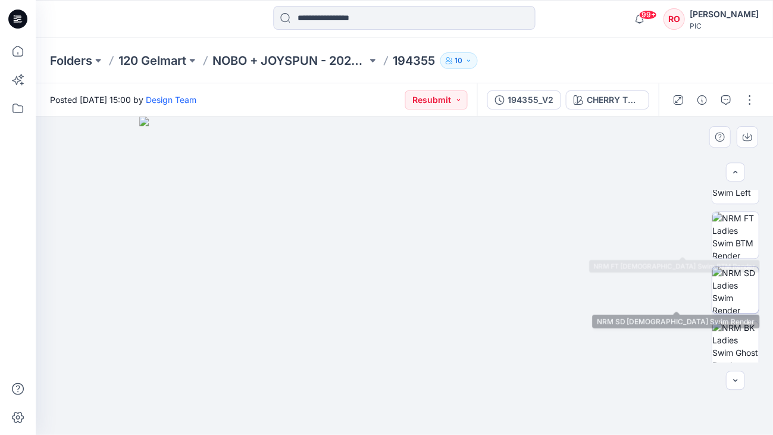
scroll to position [311, 0]
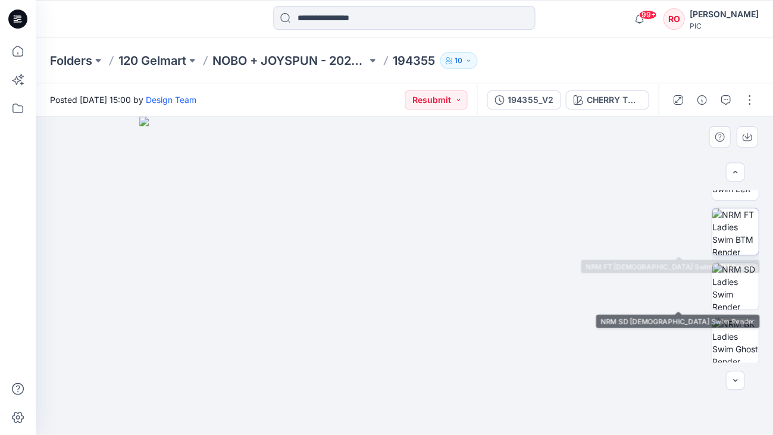
click at [727, 241] on img at bounding box center [735, 231] width 46 height 46
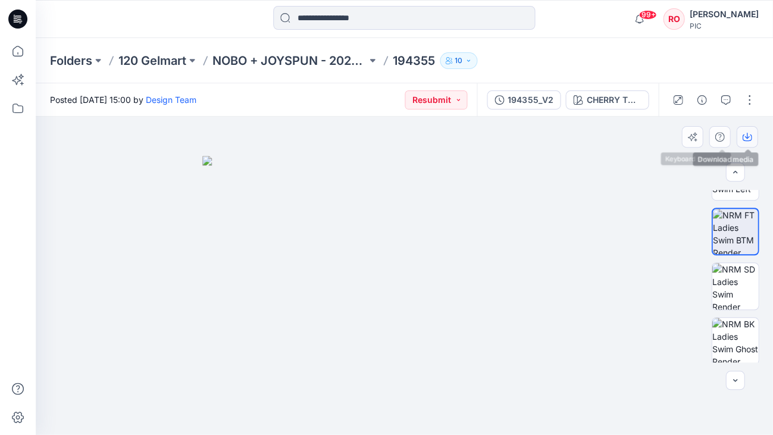
click at [741, 136] on button "button" at bounding box center [746, 136] width 21 height 21
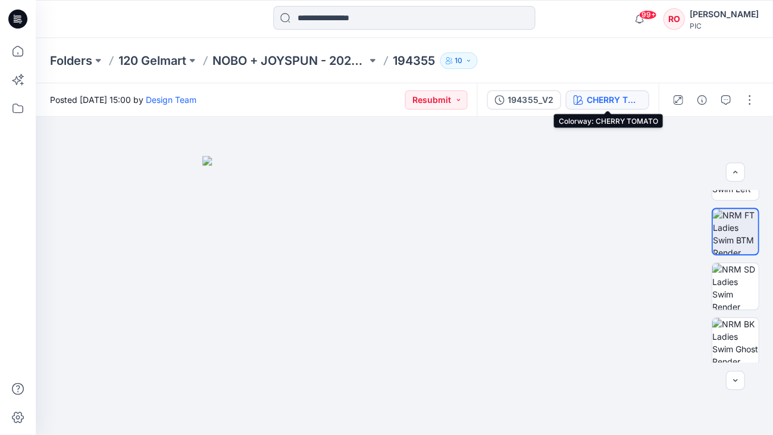
click at [597, 101] on div "CHERRY TOMATO" at bounding box center [613, 99] width 55 height 13
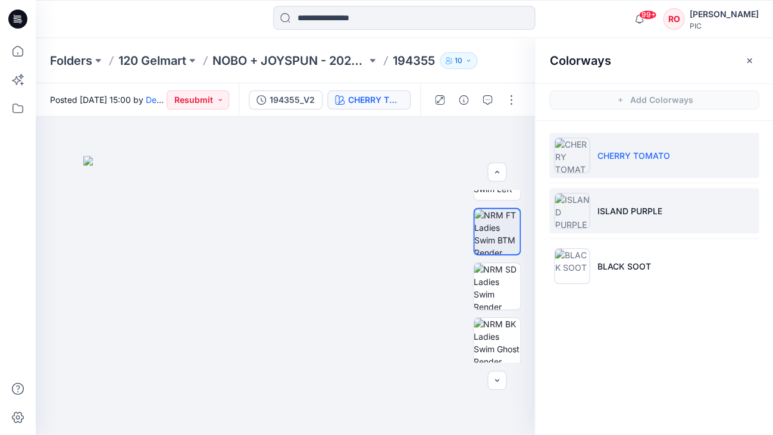
click at [649, 203] on li "ISLAND PURPLE" at bounding box center [654, 210] width 210 height 45
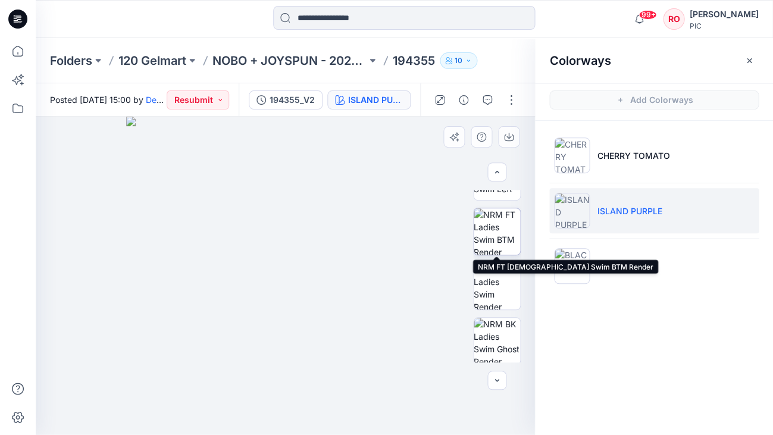
click at [508, 241] on img at bounding box center [497, 231] width 46 height 46
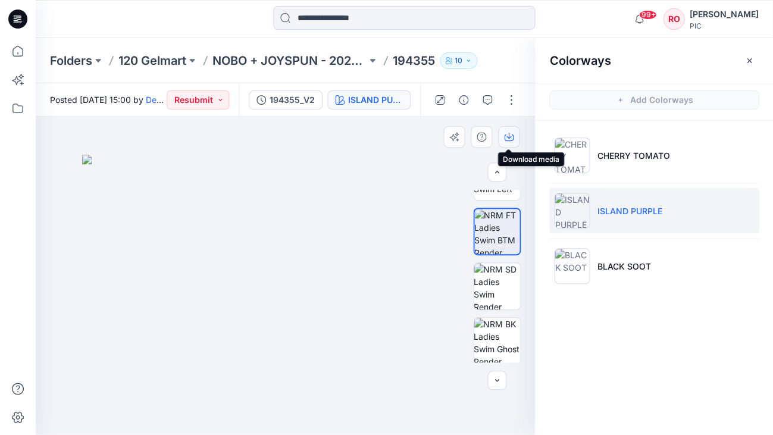
click at [512, 143] on button "button" at bounding box center [508, 136] width 21 height 21
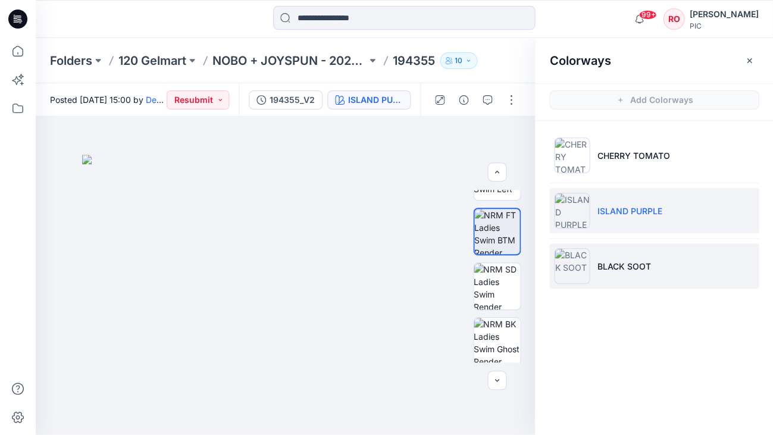
click at [602, 264] on p "BLACK SOOT" at bounding box center [624, 266] width 54 height 13
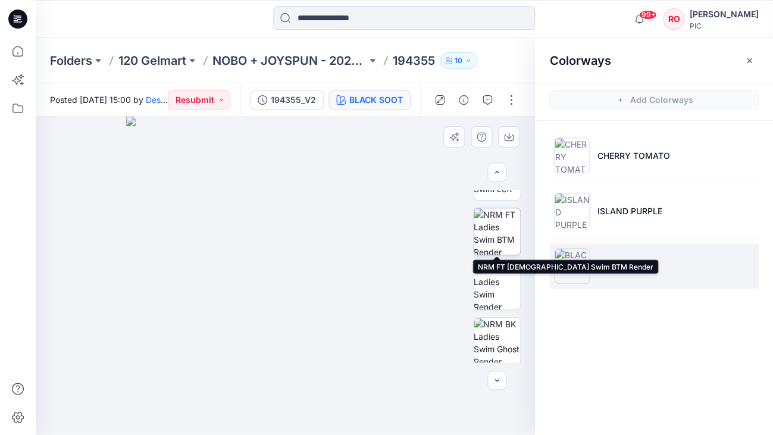
click at [498, 226] on img at bounding box center [497, 231] width 46 height 46
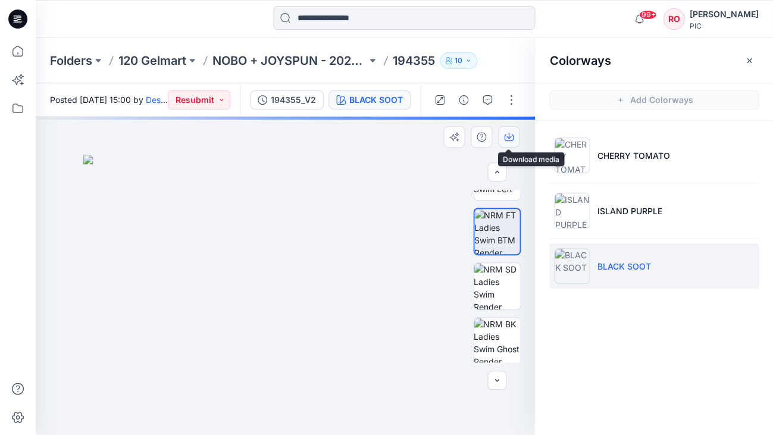
click at [508, 139] on icon "button" at bounding box center [509, 137] width 10 height 10
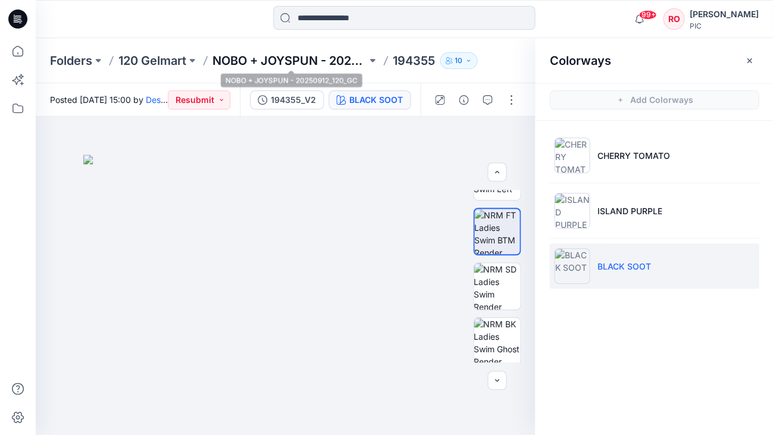
click at [284, 64] on p "NOBO + JOYSPUN - 20250912_120_GC" at bounding box center [290, 60] width 154 height 17
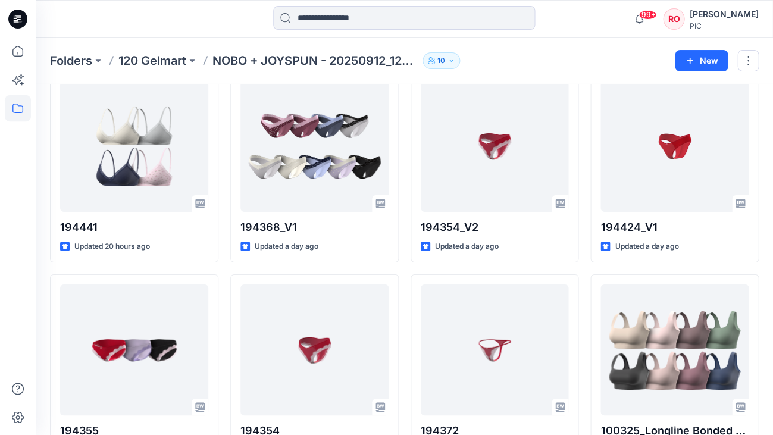
scroll to position [1890, 0]
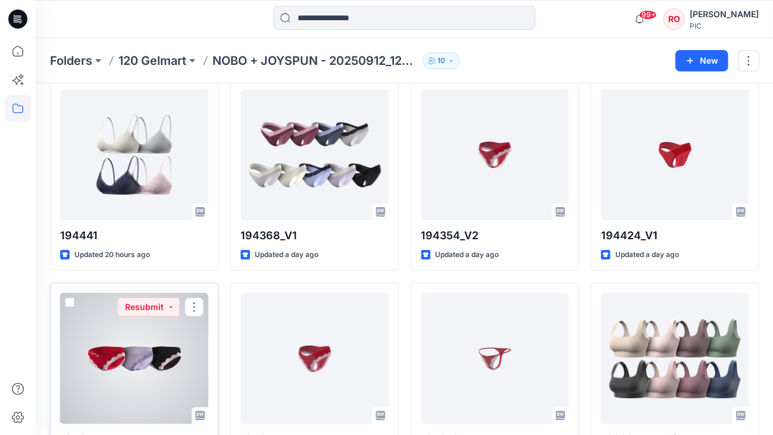
click at [107, 329] on div at bounding box center [134, 358] width 148 height 131
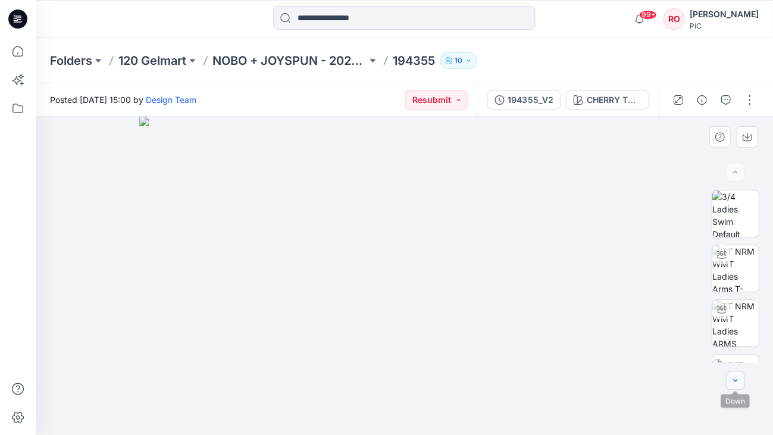
click at [739, 377] on icon "button" at bounding box center [735, 381] width 10 height 10
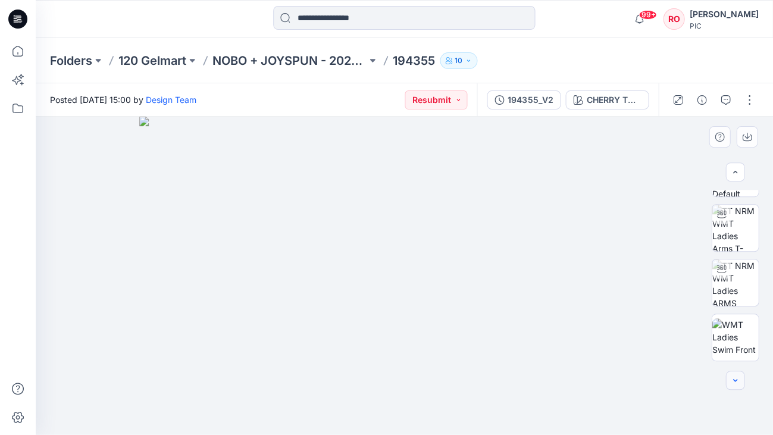
click at [739, 377] on icon "button" at bounding box center [735, 381] width 10 height 10
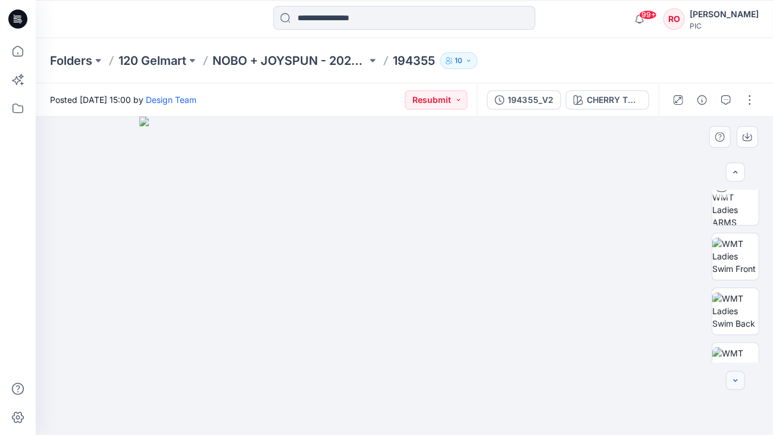
click at [739, 377] on icon "button" at bounding box center [735, 381] width 10 height 10
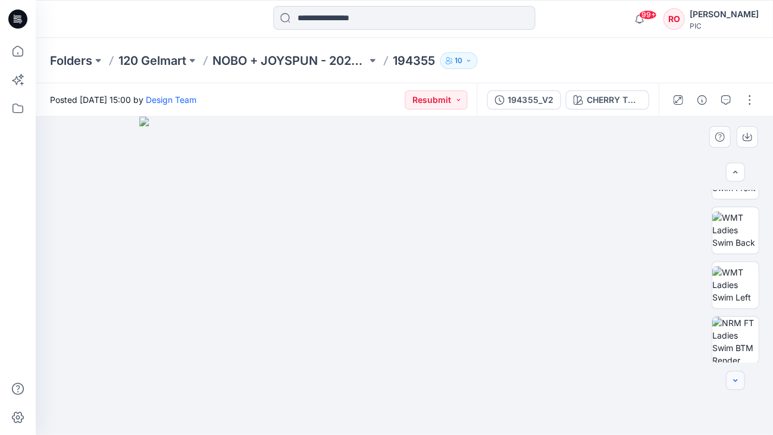
click at [739, 377] on icon "button" at bounding box center [735, 381] width 10 height 10
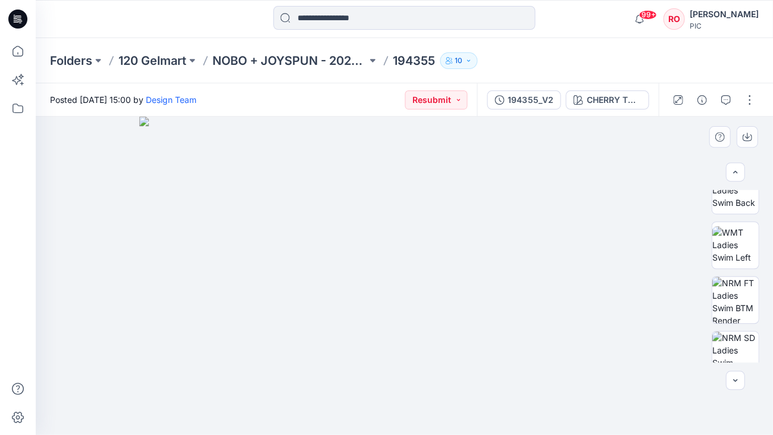
click at [513, 292] on img at bounding box center [404, 276] width 530 height 318
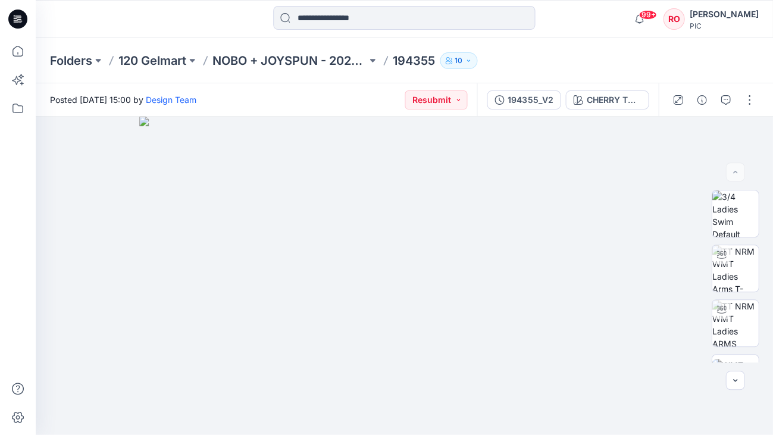
scroll to position [0, 0]
click at [605, 106] on div "CHERRY TOMATO" at bounding box center [613, 99] width 55 height 13
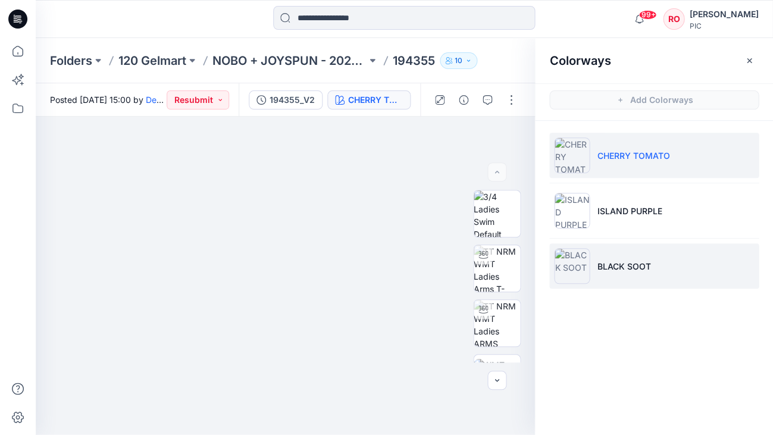
click at [616, 275] on li "BLACK SOOT" at bounding box center [654, 265] width 210 height 45
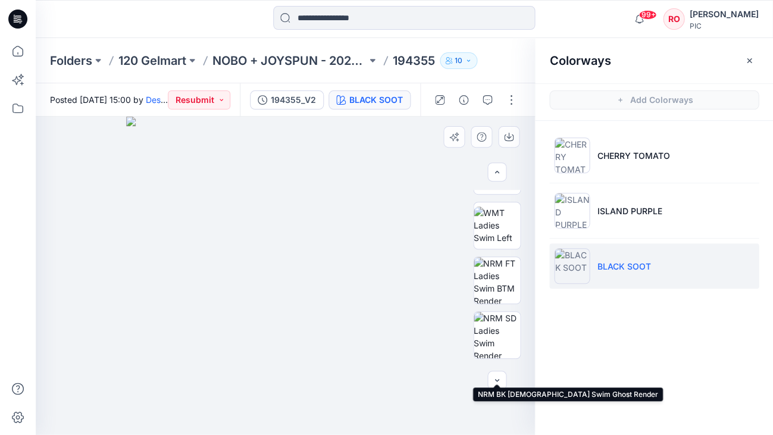
scroll to position [242, 0]
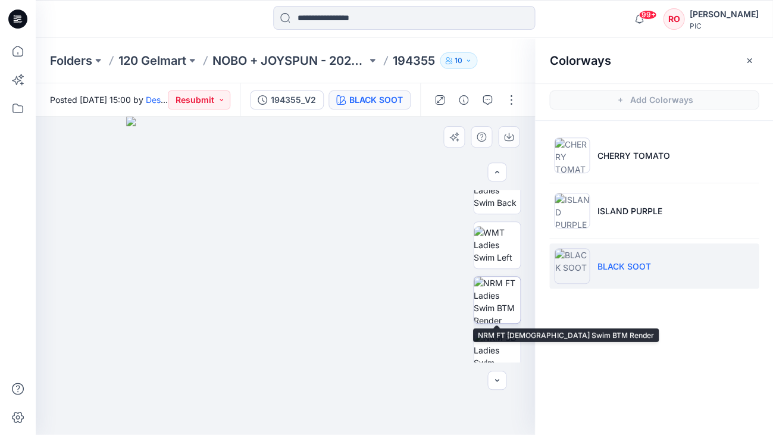
click at [489, 288] on img at bounding box center [497, 300] width 46 height 46
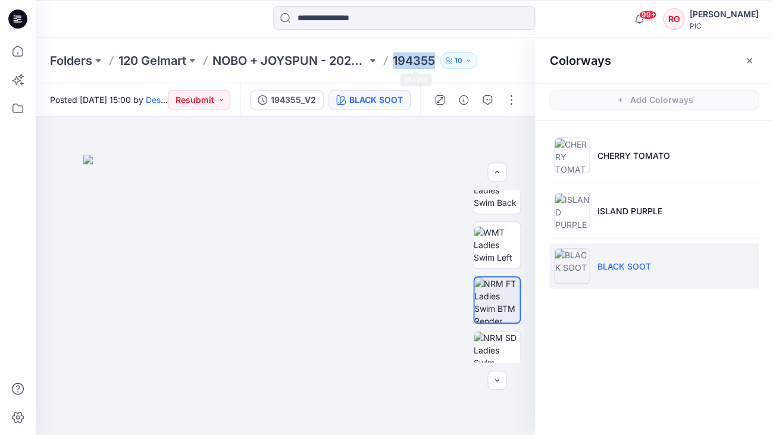
drag, startPoint x: 392, startPoint y: 57, endPoint x: 441, endPoint y: 61, distance: 48.4
click at [441, 61] on div "Folders 120 Gelmart NOBO + JOYSPUN - 20250912_120_GC 194355 10" at bounding box center [358, 60] width 616 height 17
copy p "194355"
click at [260, 65] on p "NOBO + JOYSPUN - 20250912_120_GC" at bounding box center [290, 60] width 154 height 17
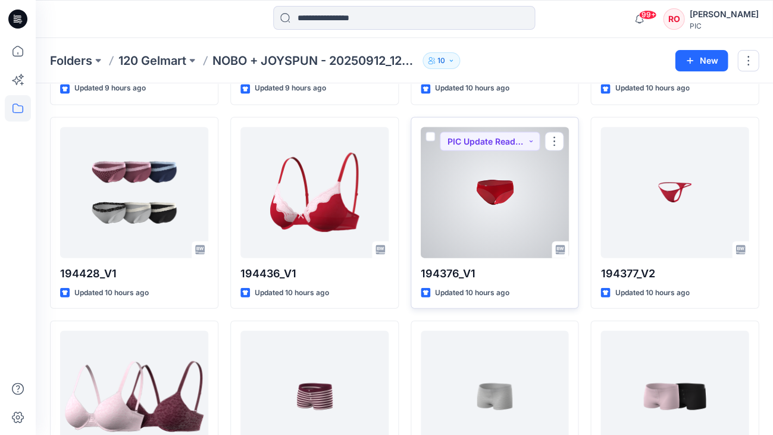
scroll to position [1459, 0]
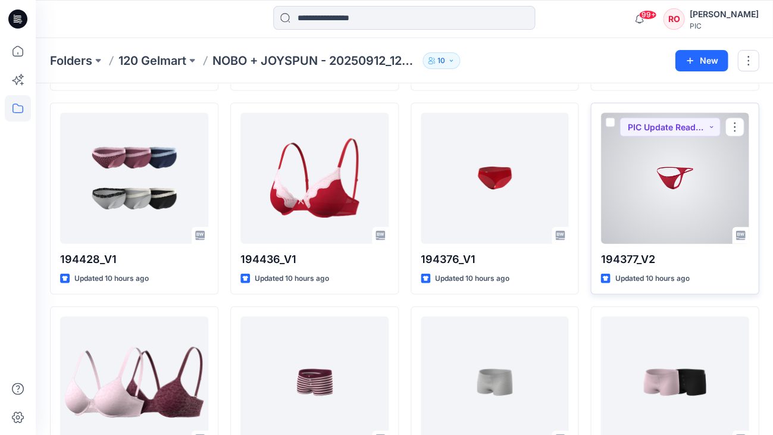
click at [701, 199] on div at bounding box center [675, 178] width 148 height 131
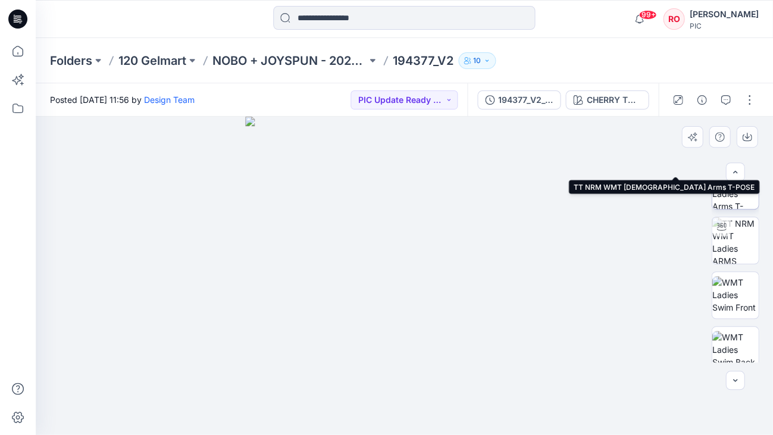
scroll to position [187, 0]
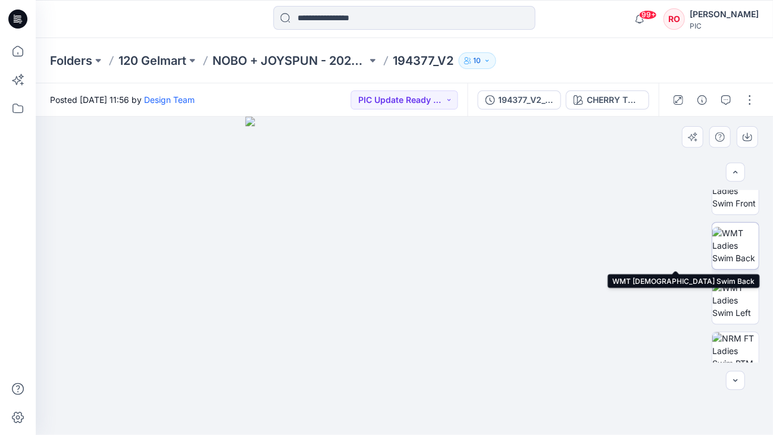
click at [736, 248] on img at bounding box center [735, 246] width 46 height 38
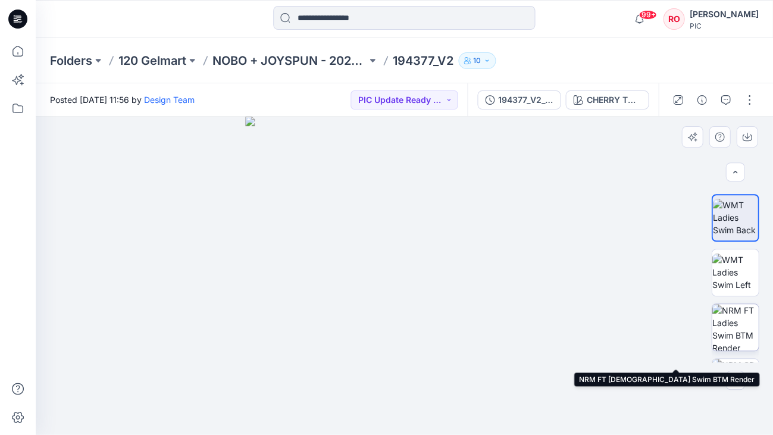
scroll to position [224, 0]
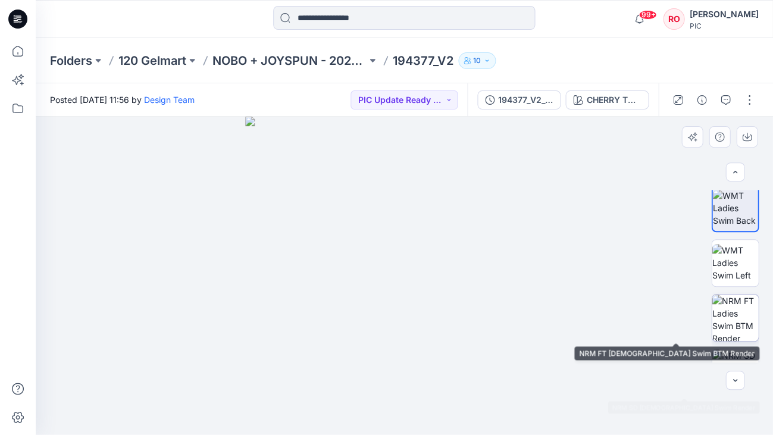
click at [727, 317] on img at bounding box center [735, 318] width 46 height 46
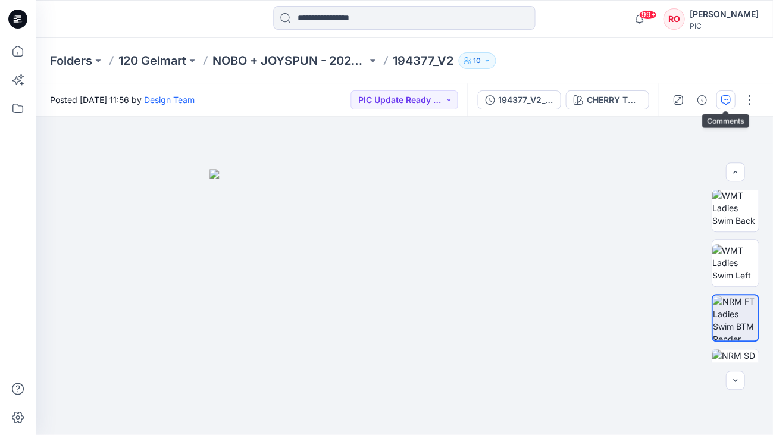
click at [719, 102] on button "button" at bounding box center [725, 99] width 19 height 19
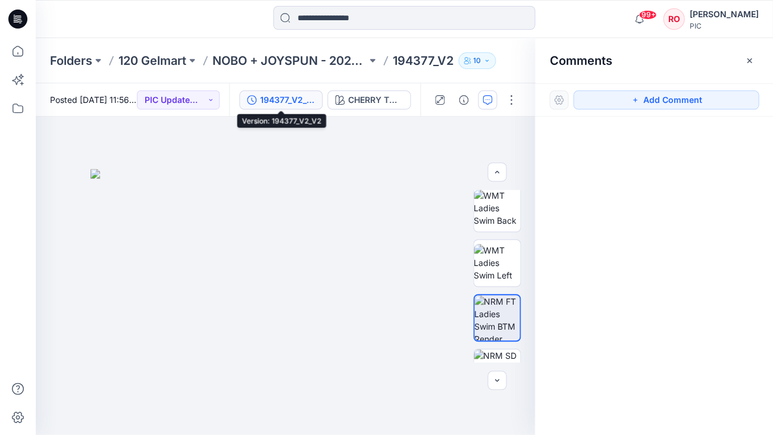
click at [304, 101] on div "194377_V2_V2" at bounding box center [287, 99] width 55 height 13
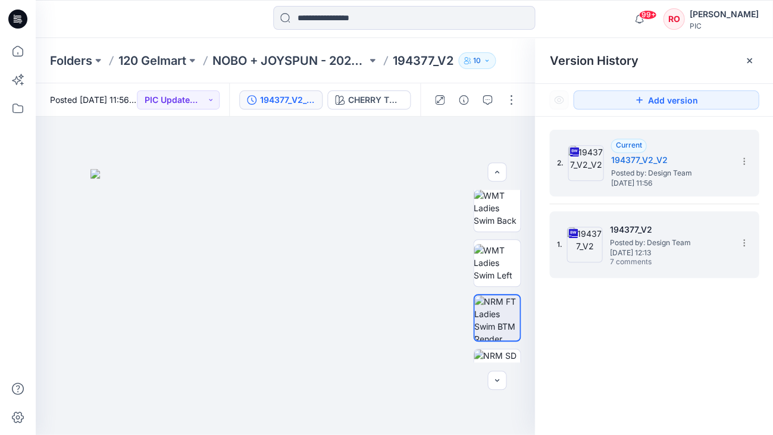
click at [660, 226] on h5 "194377_V2" at bounding box center [669, 230] width 119 height 14
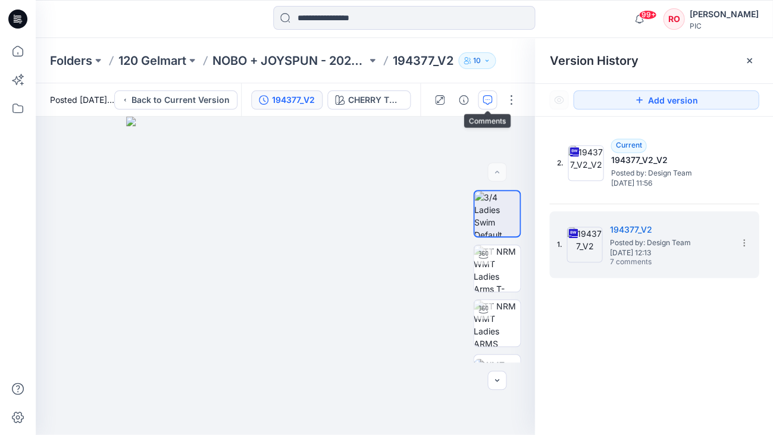
click at [486, 98] on icon "button" at bounding box center [488, 100] width 10 height 10
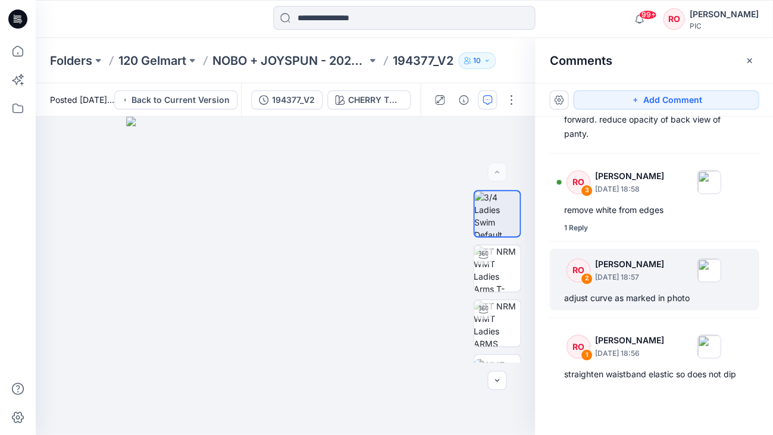
click at [593, 306] on div "RO 2 [PERSON_NAME] [DATE] 18:57 adjust curve as marked in photo" at bounding box center [654, 279] width 210 height 61
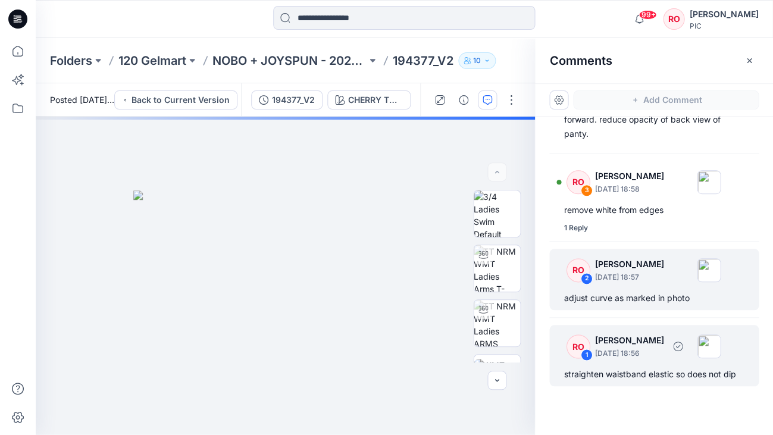
click at [601, 382] on div "RO 1 [PERSON_NAME] [DATE] 18:56 straighten waistband elastic so does not dip" at bounding box center [654, 355] width 210 height 61
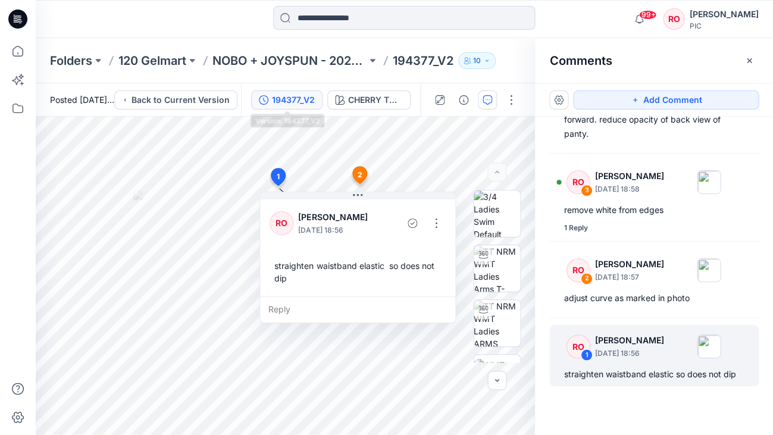
click at [317, 96] on button "194377_V2" at bounding box center [286, 99] width 71 height 19
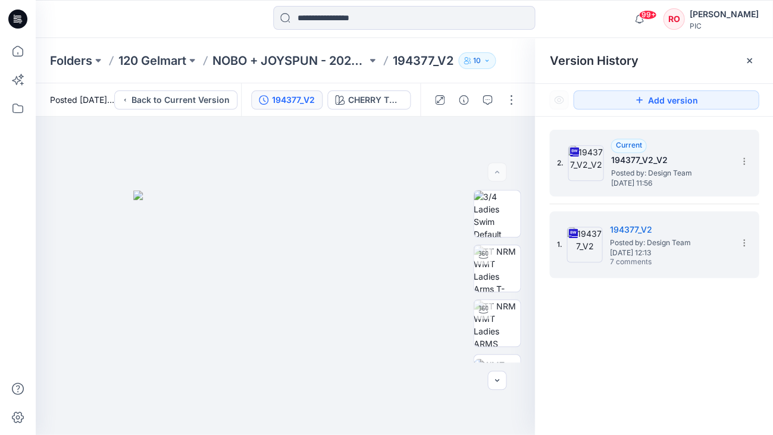
click at [598, 176] on img at bounding box center [586, 163] width 36 height 36
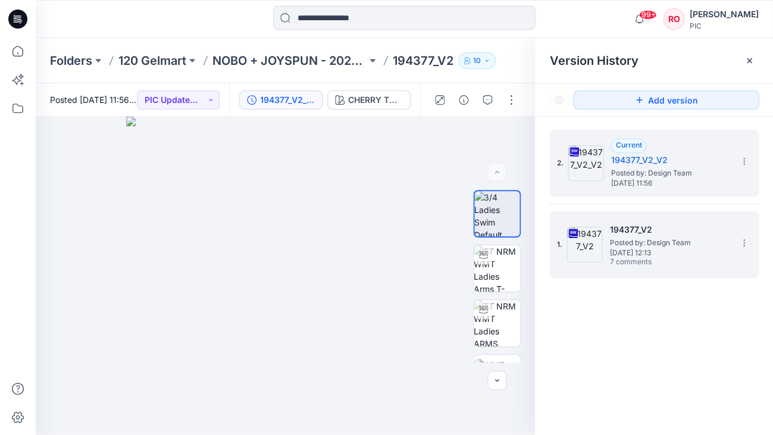
click at [629, 213] on div "1. 194377_V2 Posted by: Design Team [DATE] 12:13 7 comments" at bounding box center [654, 244] width 210 height 67
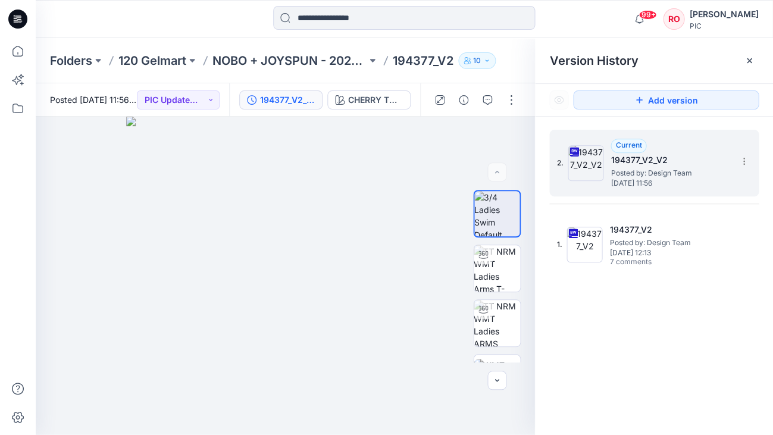
click at [591, 170] on img at bounding box center [586, 163] width 36 height 36
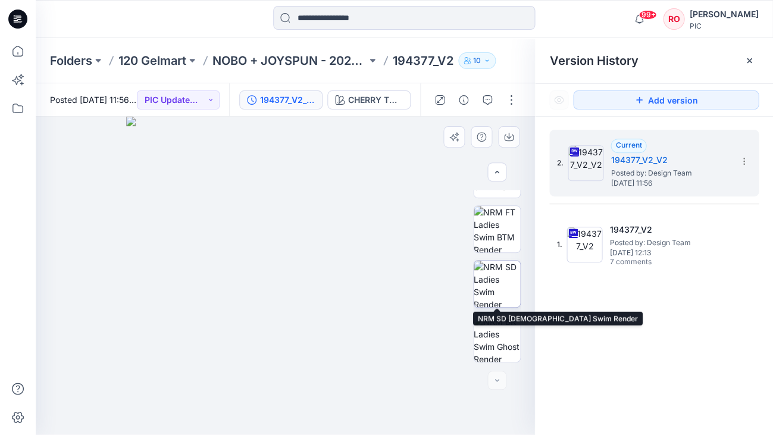
scroll to position [313, 0]
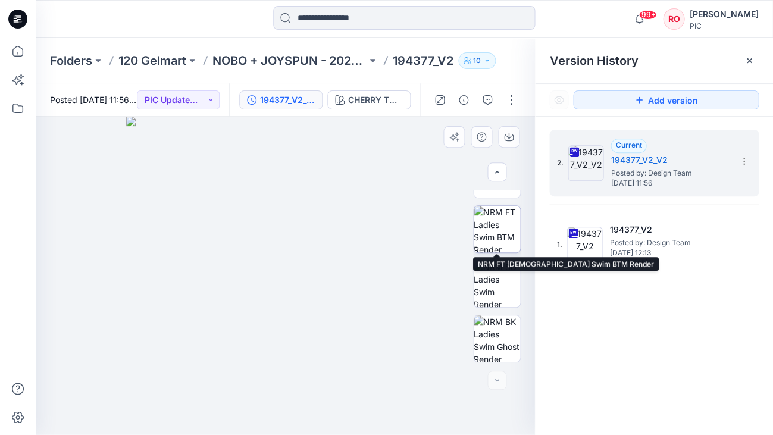
click at [491, 239] on img at bounding box center [497, 229] width 46 height 46
